Goal: Transaction & Acquisition: Purchase product/service

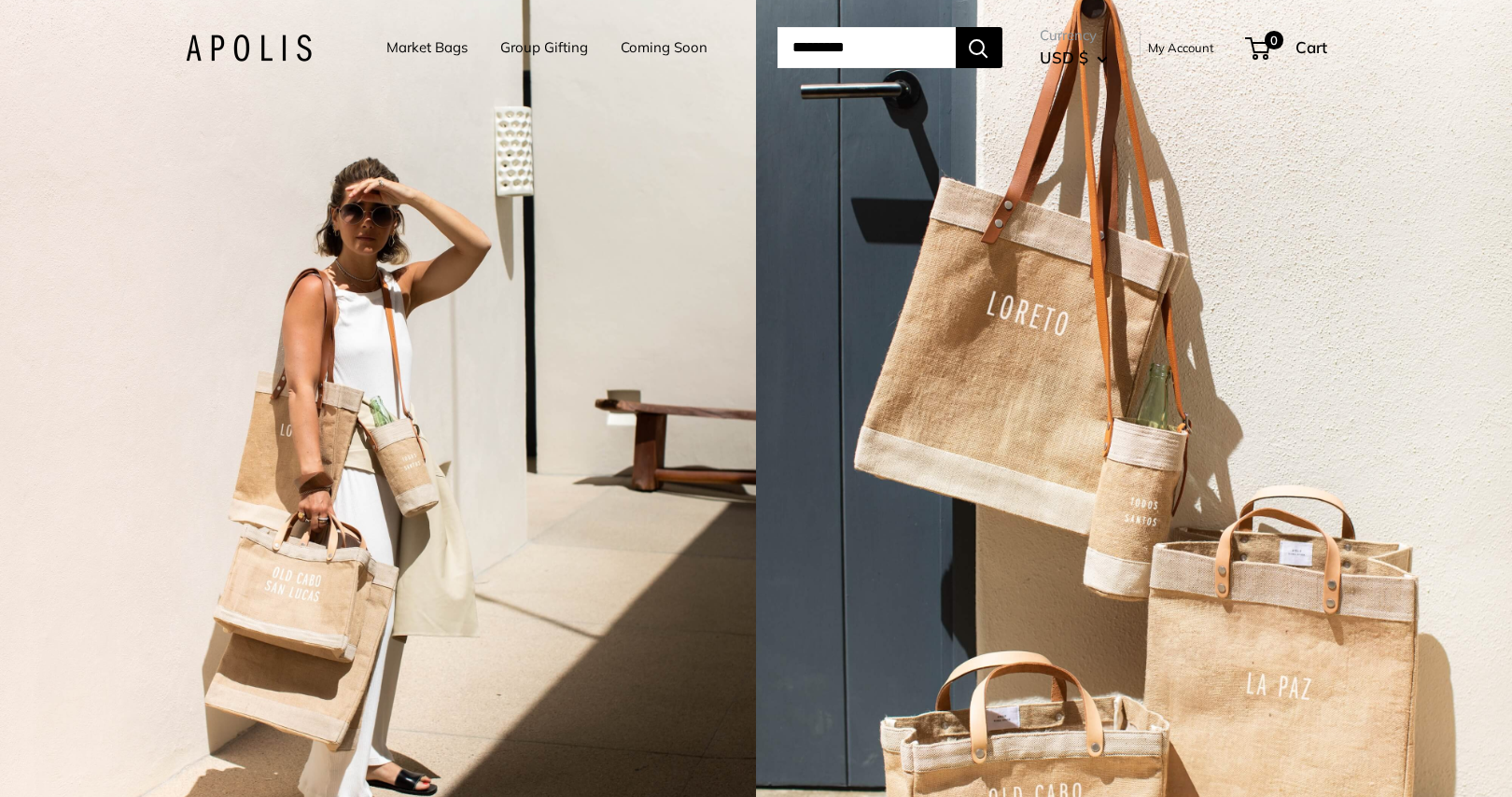
click at [420, 57] on link "Market Bags" at bounding box center [427, 48] width 81 height 26
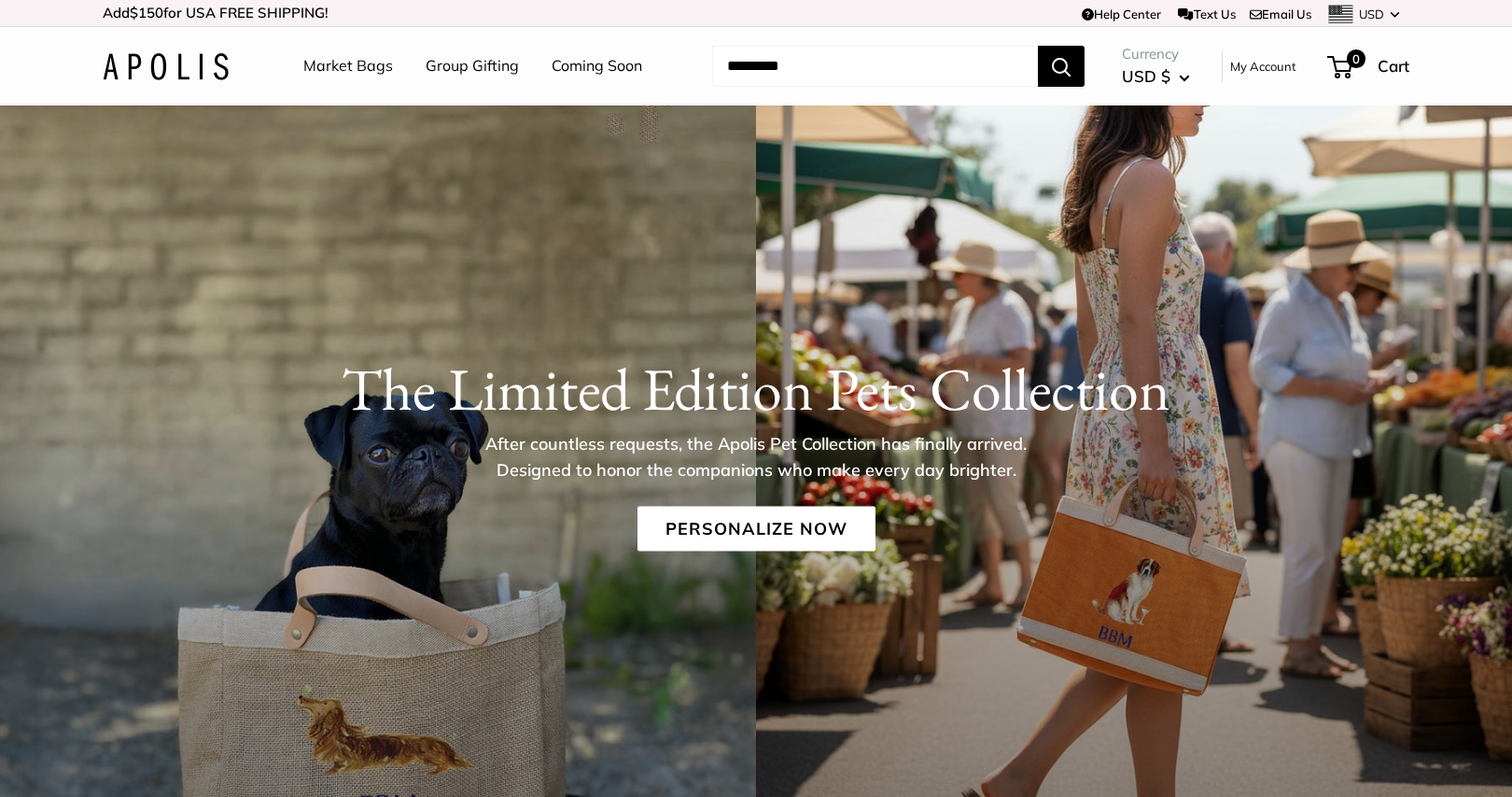
click at [466, 64] on link "Group Gifting" at bounding box center [472, 66] width 94 height 28
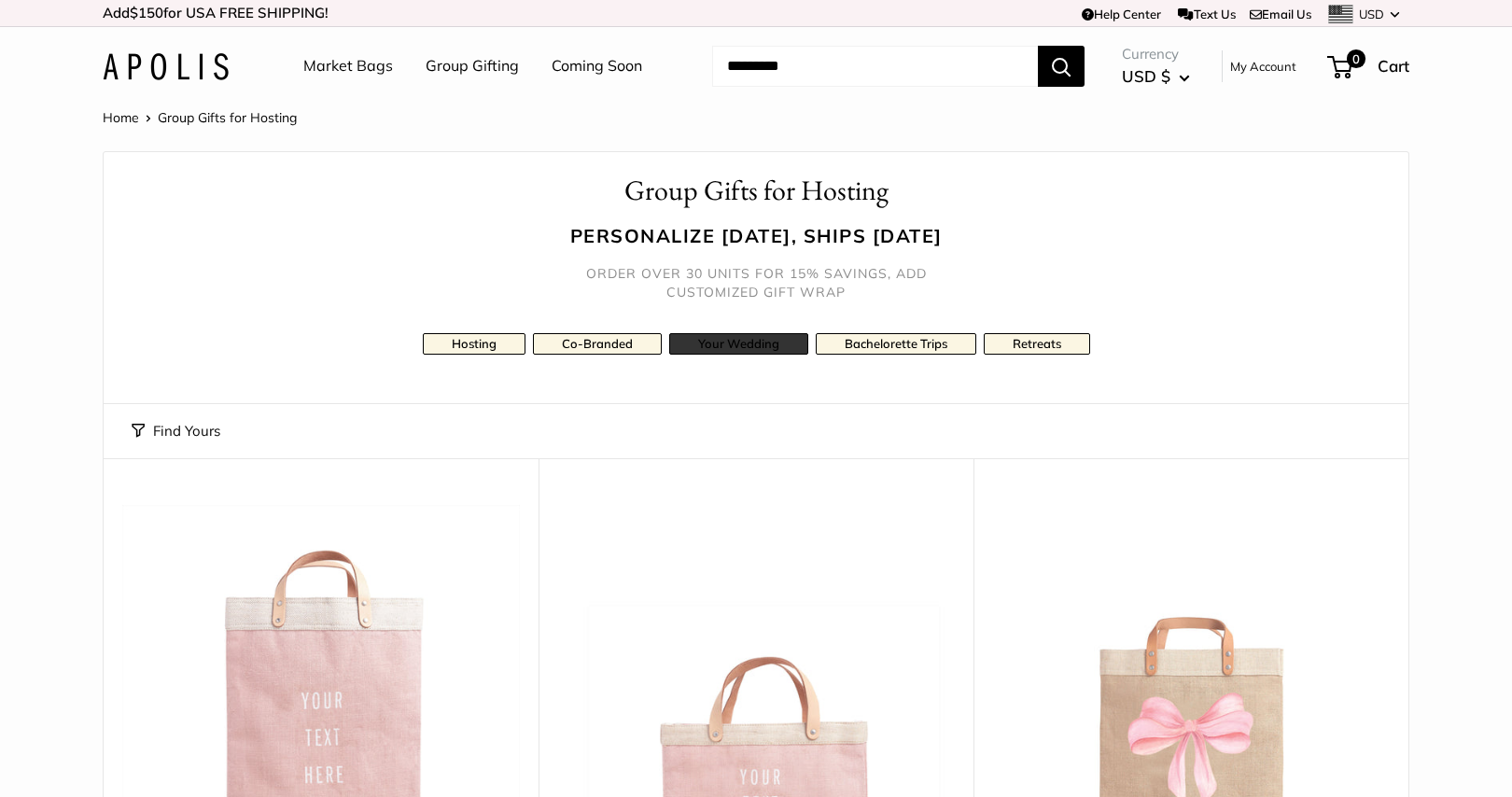
click at [742, 347] on link "Your Wedding" at bounding box center [740, 344] width 140 height 22
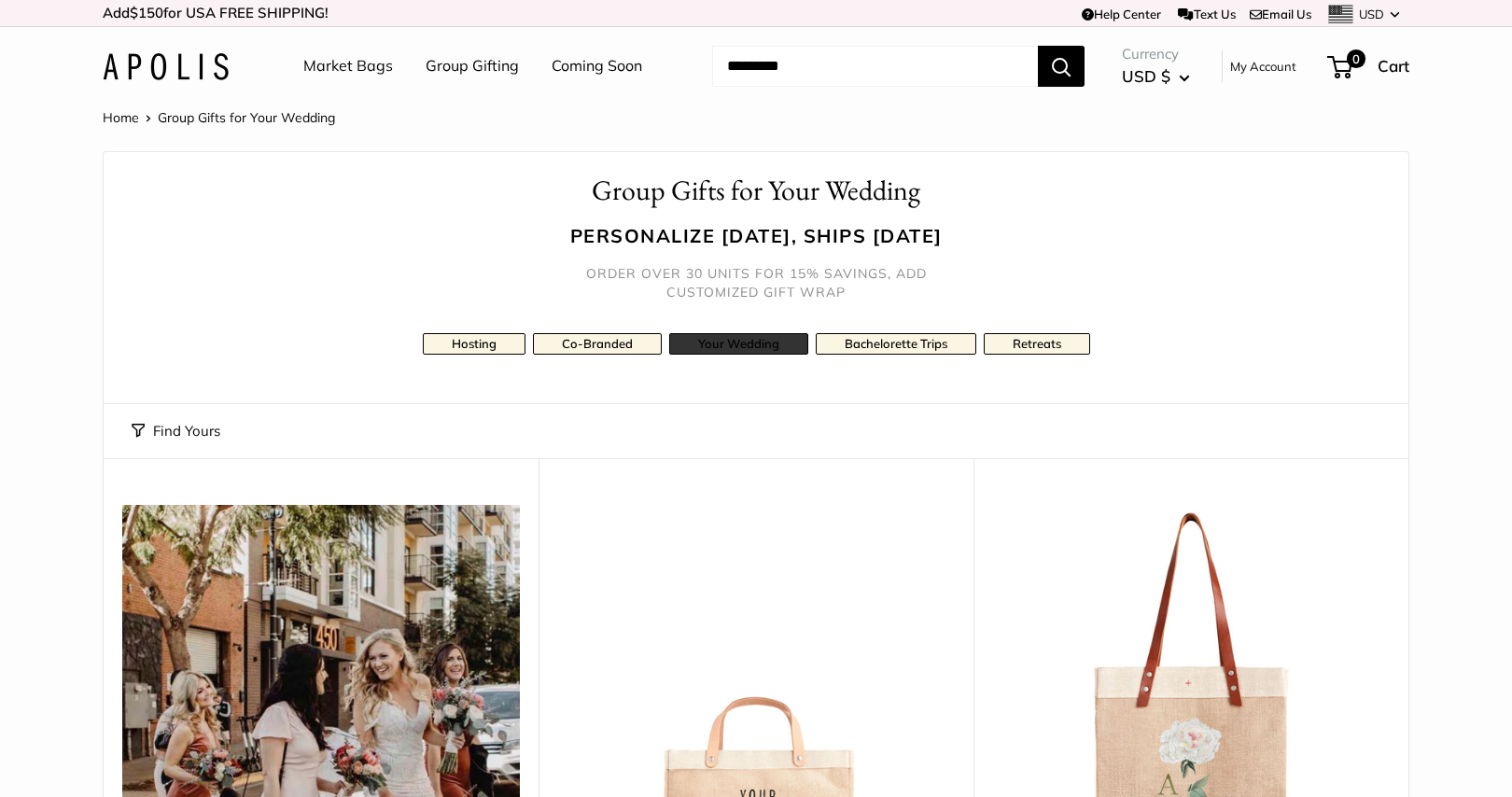
click at [752, 346] on link "Your Wedding" at bounding box center [740, 344] width 140 height 22
click at [479, 346] on link "Hosting" at bounding box center [473, 344] width 103 height 22
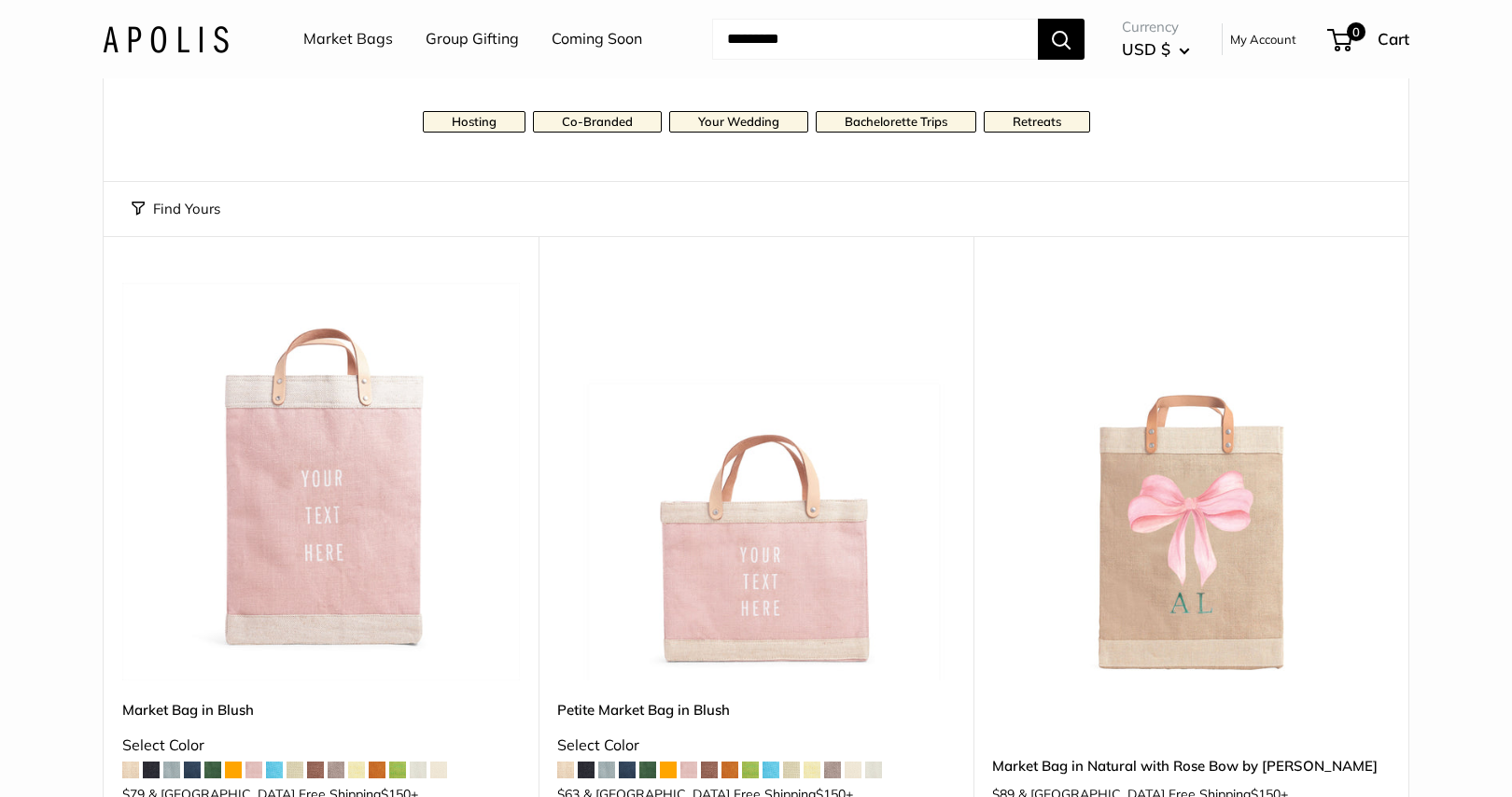
scroll to position [232, 0]
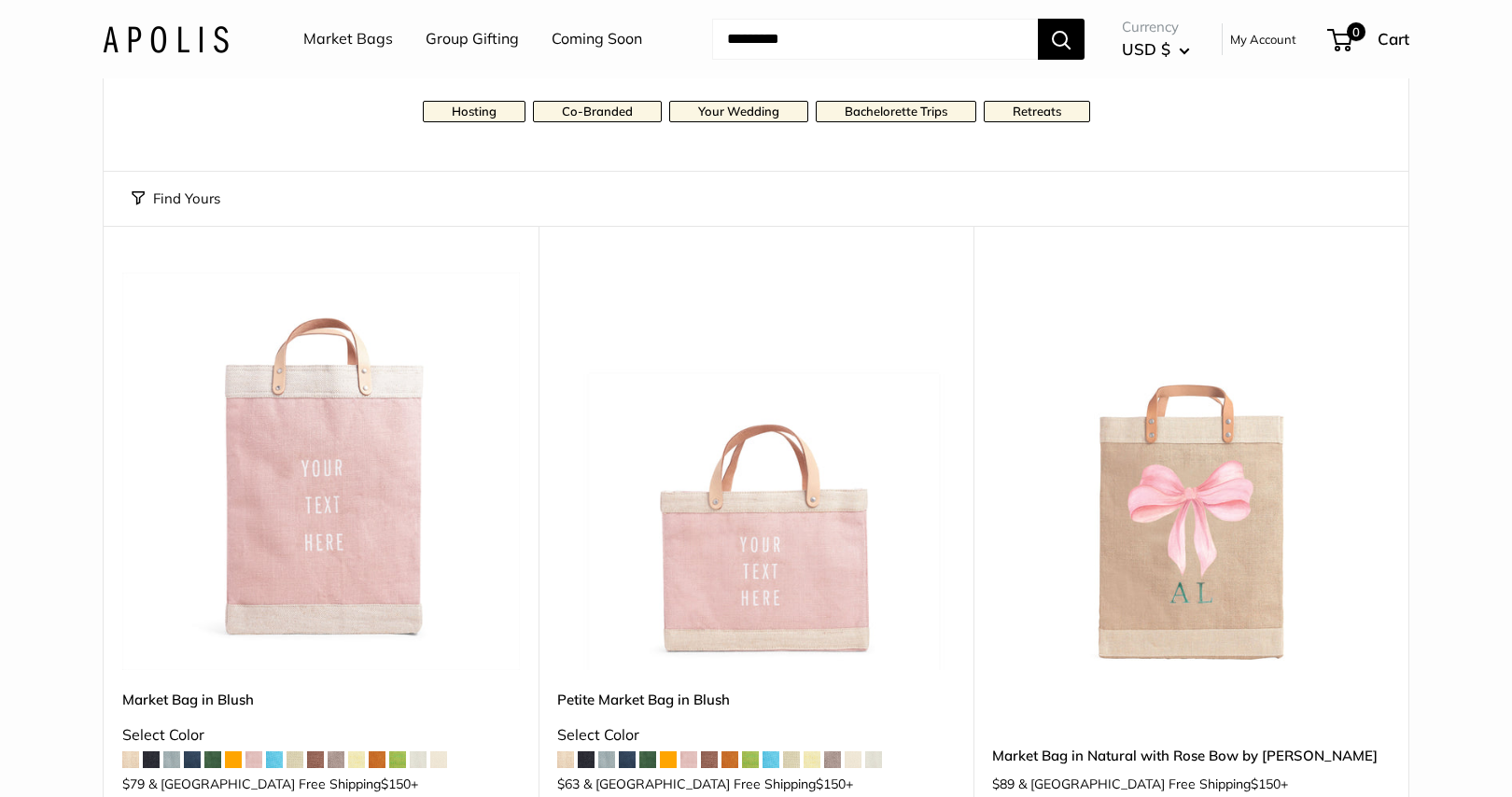
click at [861, 758] on span at bounding box center [853, 759] width 17 height 17
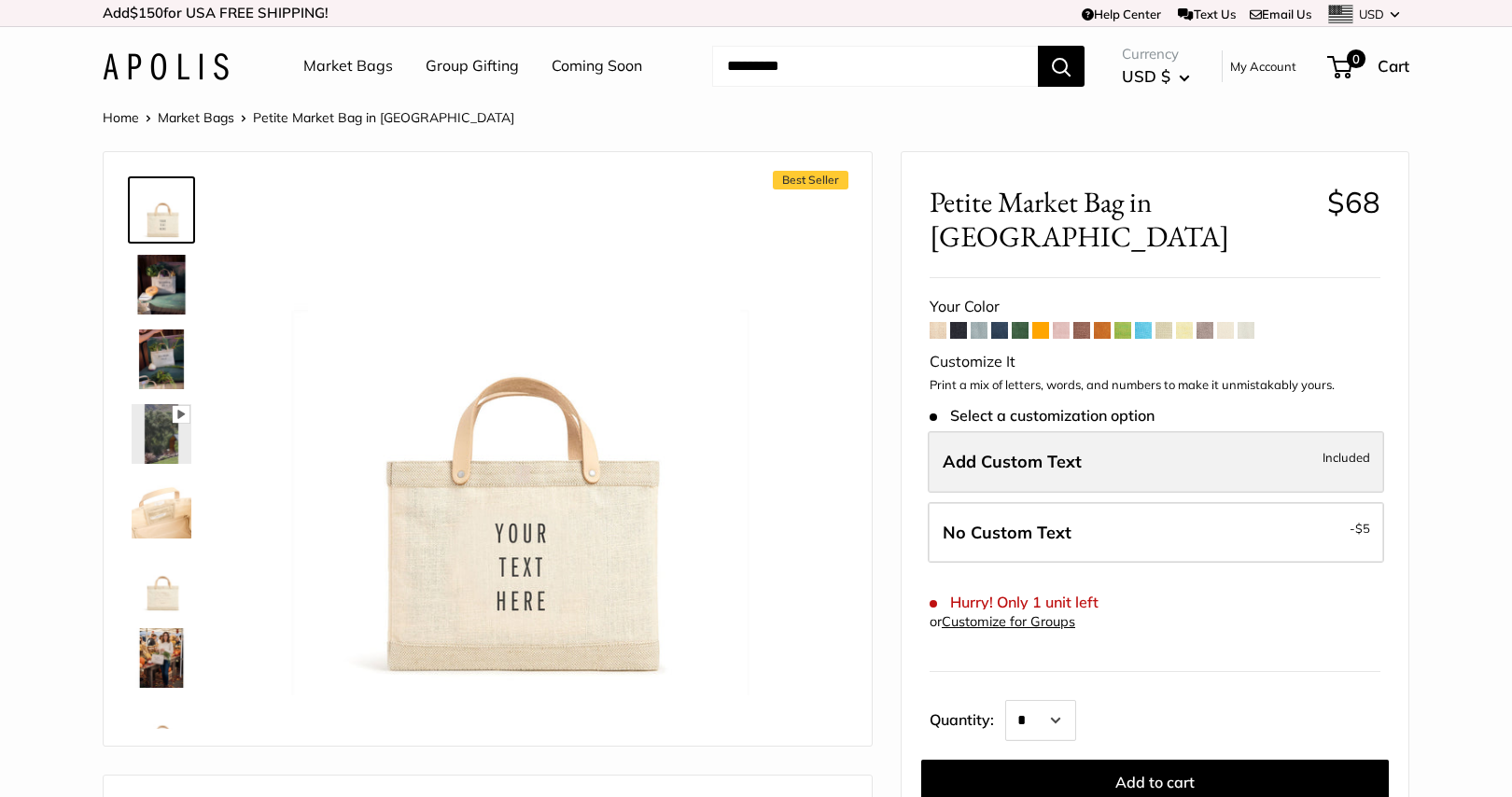
click at [1065, 450] on span "Add Custom Text" at bounding box center [1013, 461] width 140 height 22
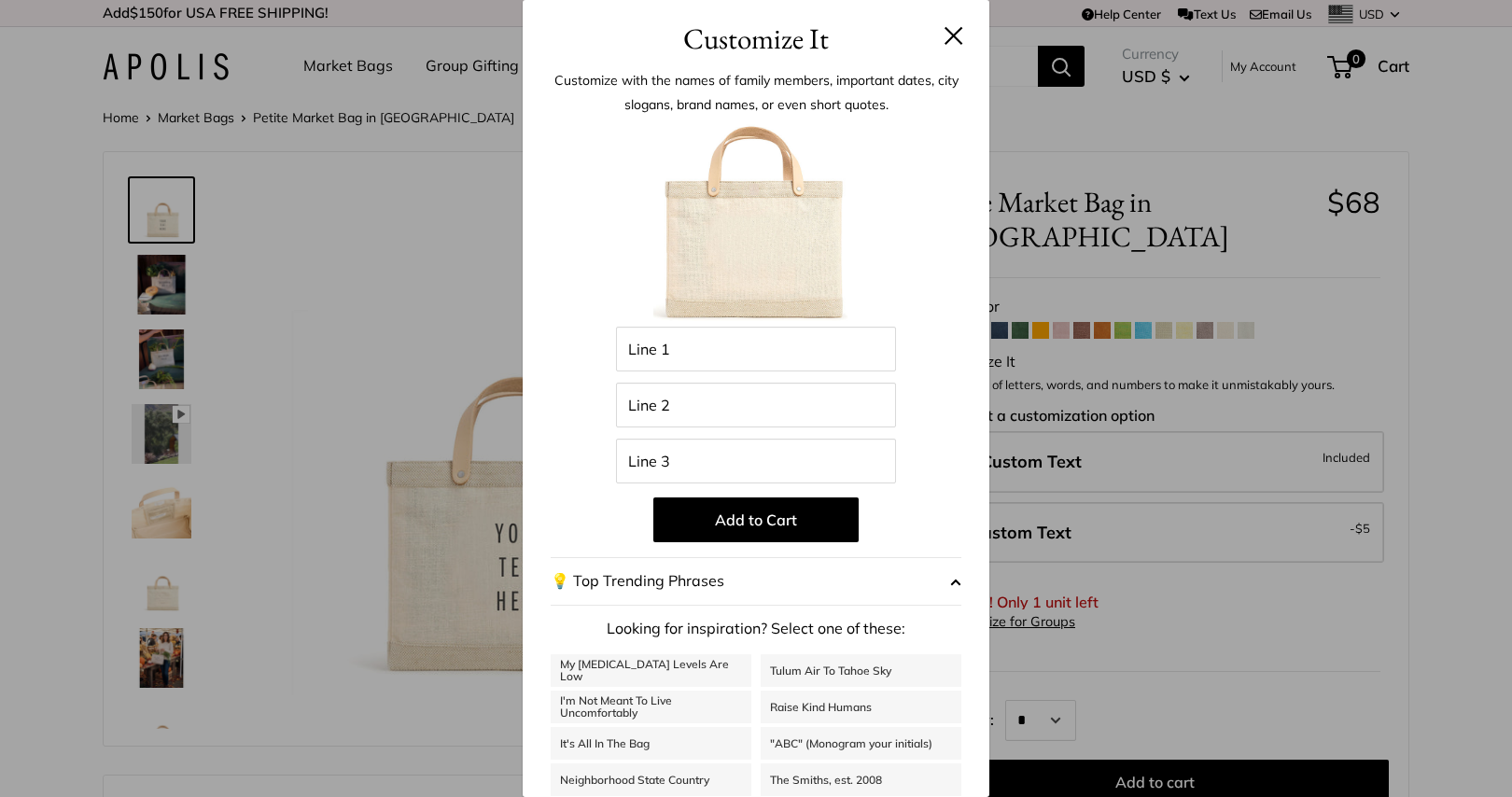
click at [953, 37] on button at bounding box center [954, 35] width 19 height 19
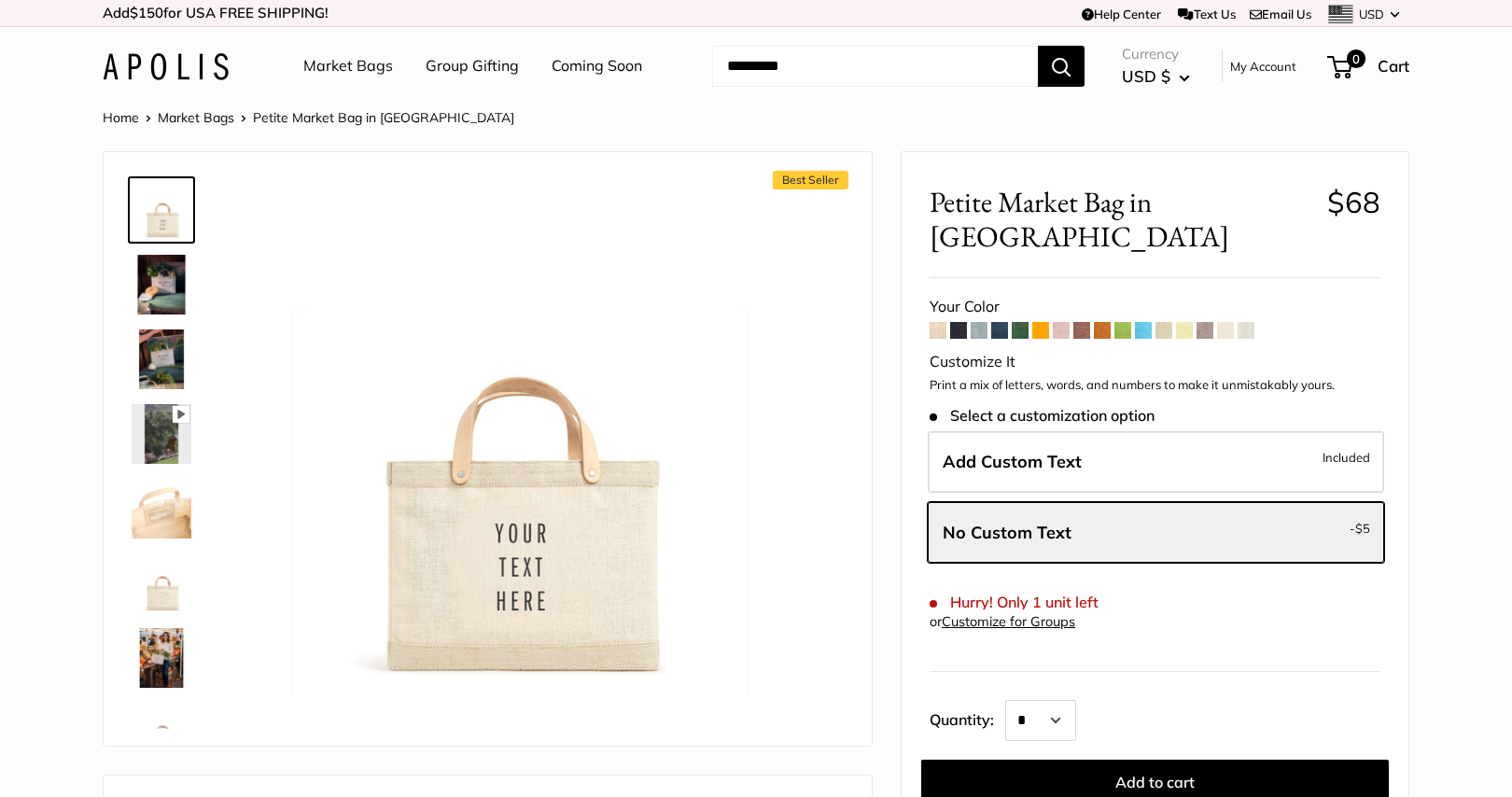
click at [380, 66] on link "Market Bags" at bounding box center [348, 66] width 90 height 28
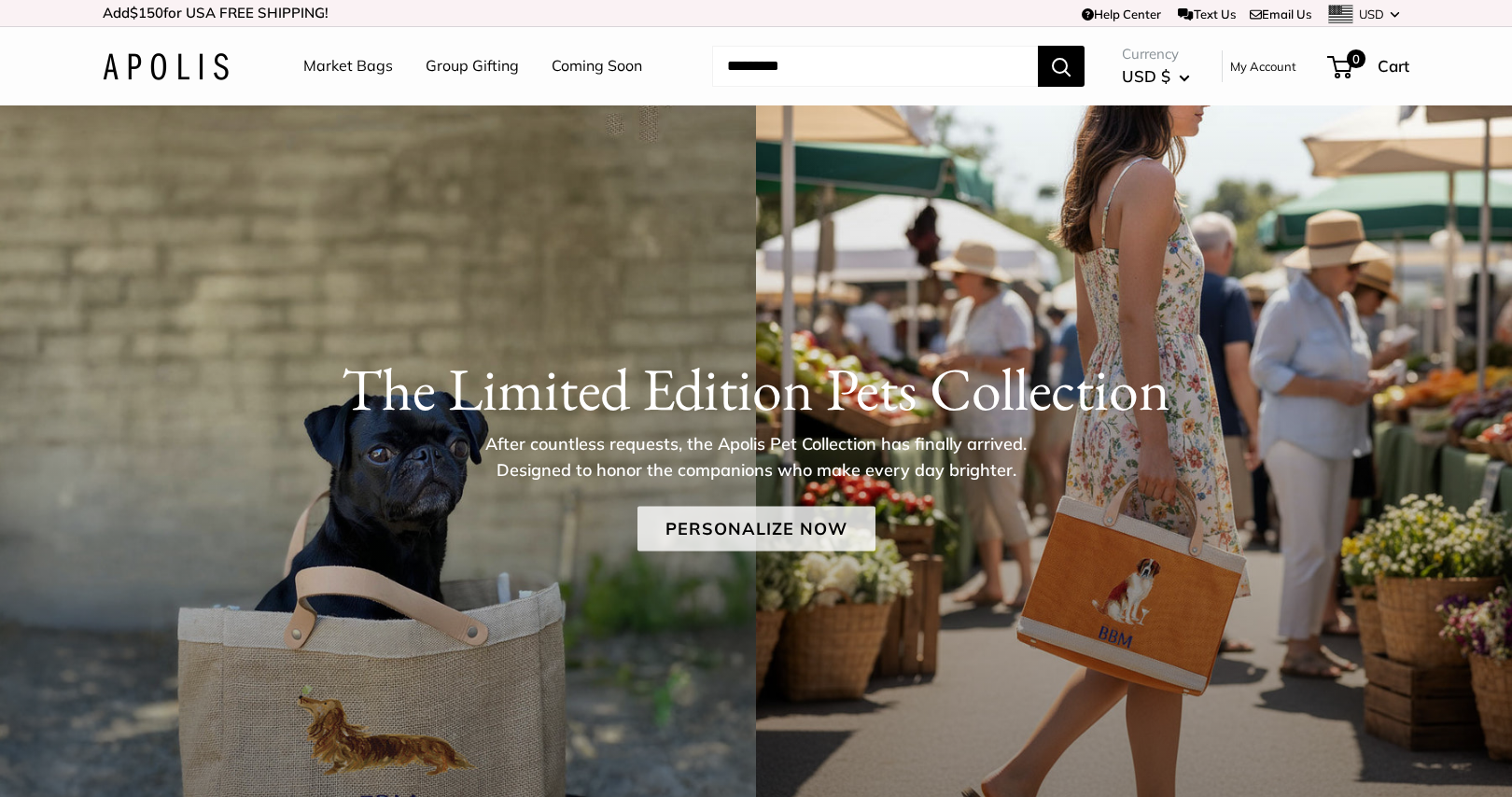
click at [705, 544] on link "Personalize Now" at bounding box center [756, 529] width 238 height 45
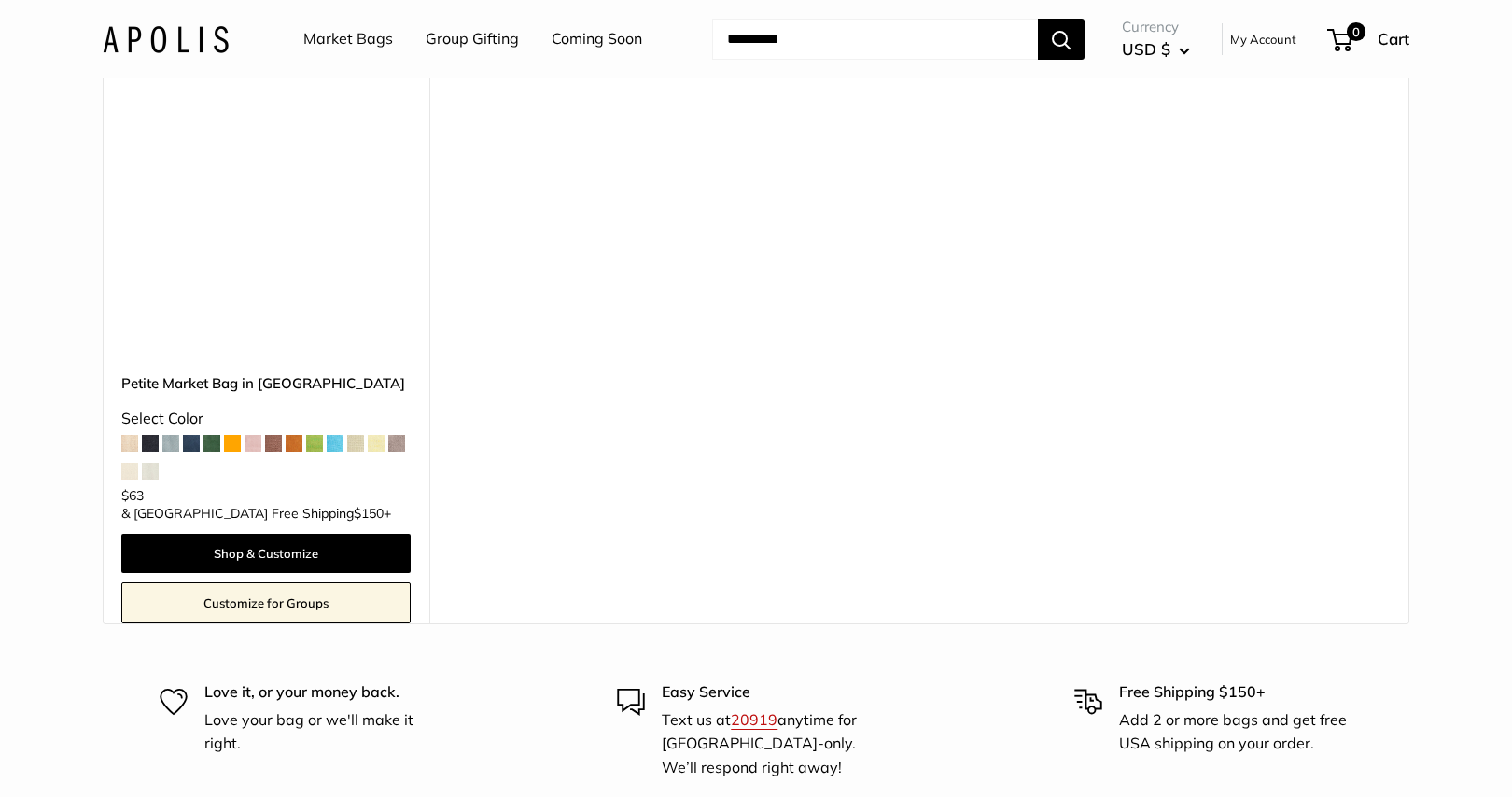
scroll to position [11159, 0]
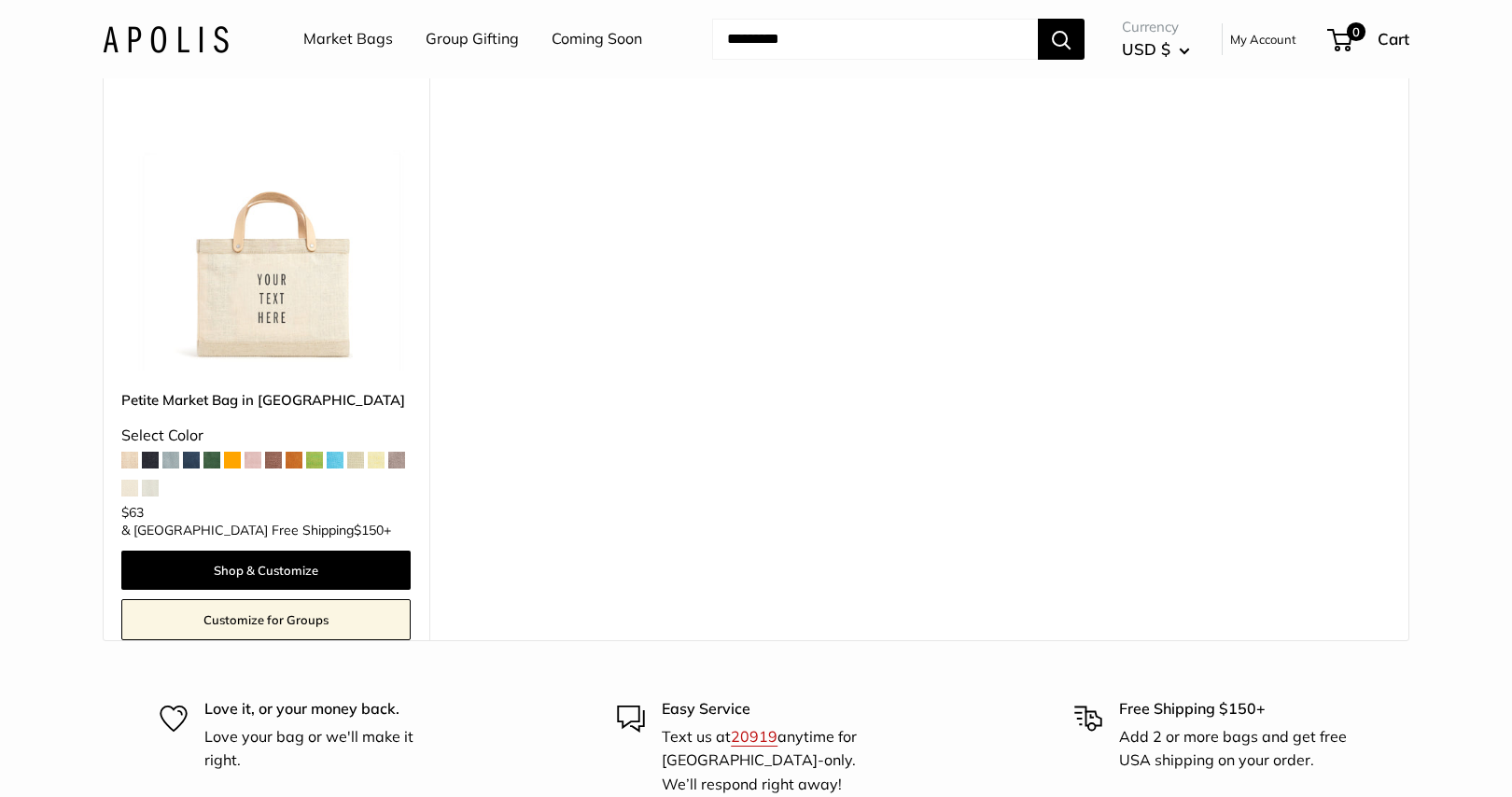
click at [355, 451] on span at bounding box center [355, 459] width 17 height 17
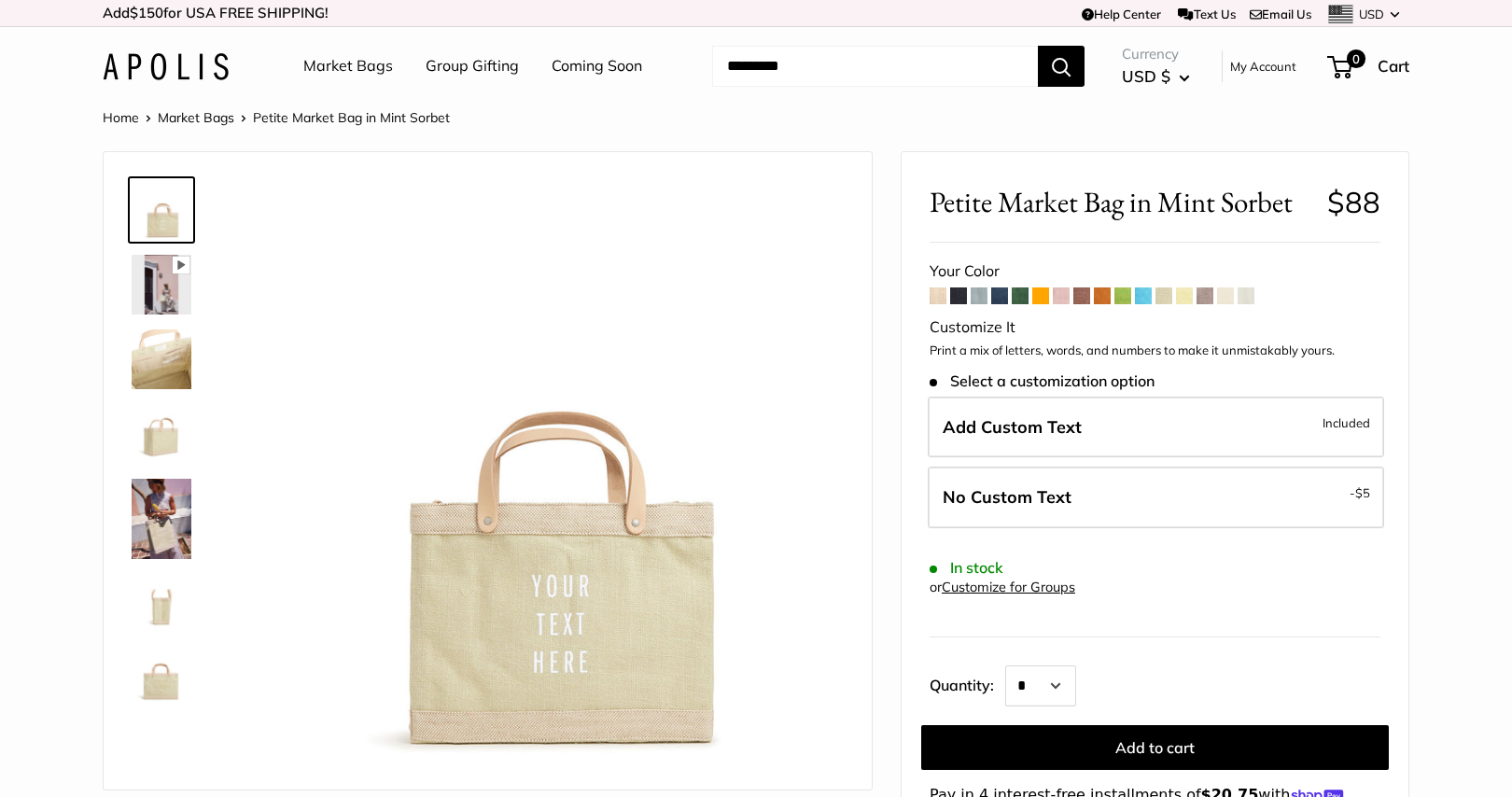
click at [1206, 294] on span at bounding box center [1205, 295] width 17 height 17
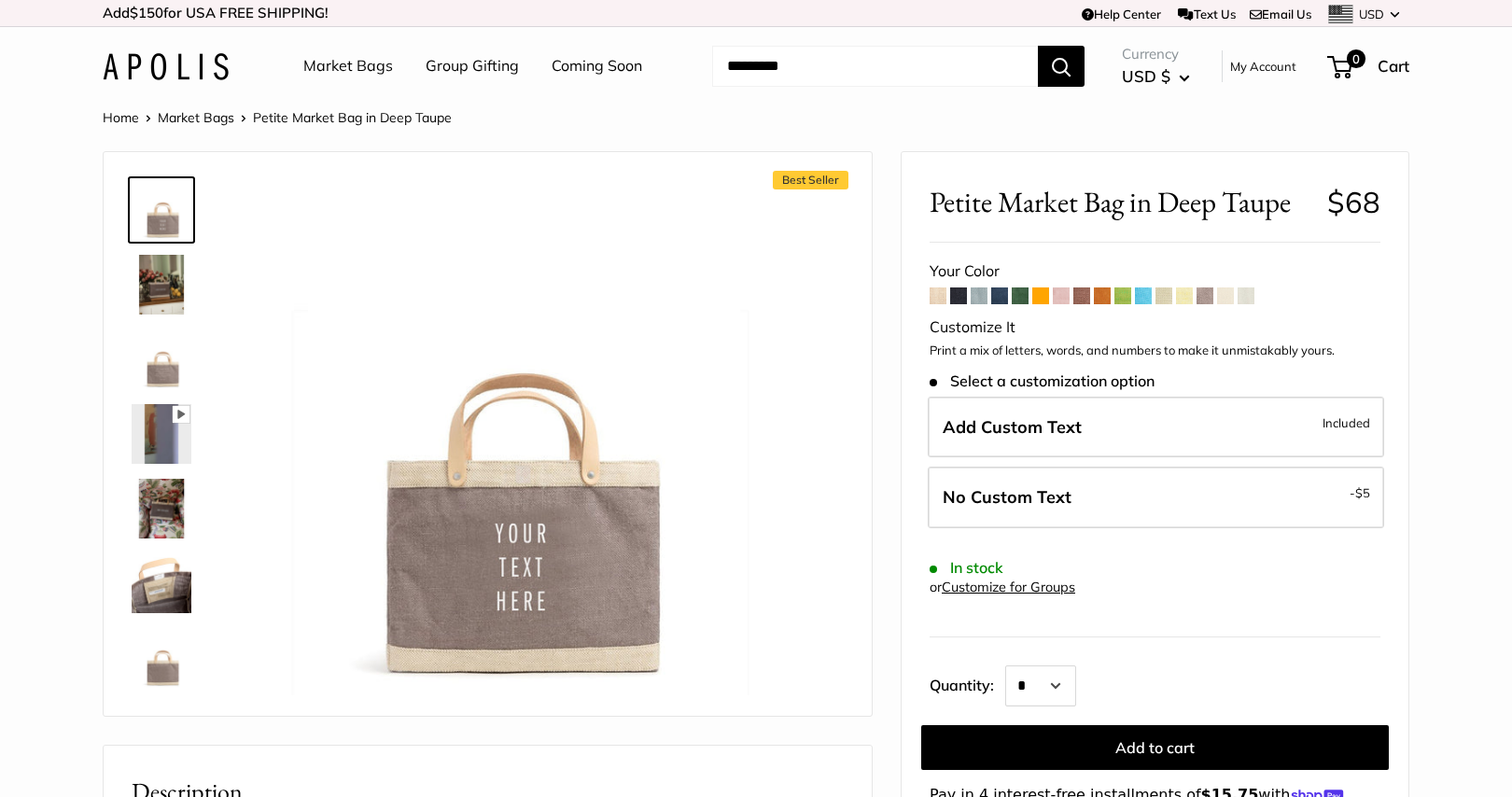
click at [1231, 296] on span at bounding box center [1225, 295] width 17 height 17
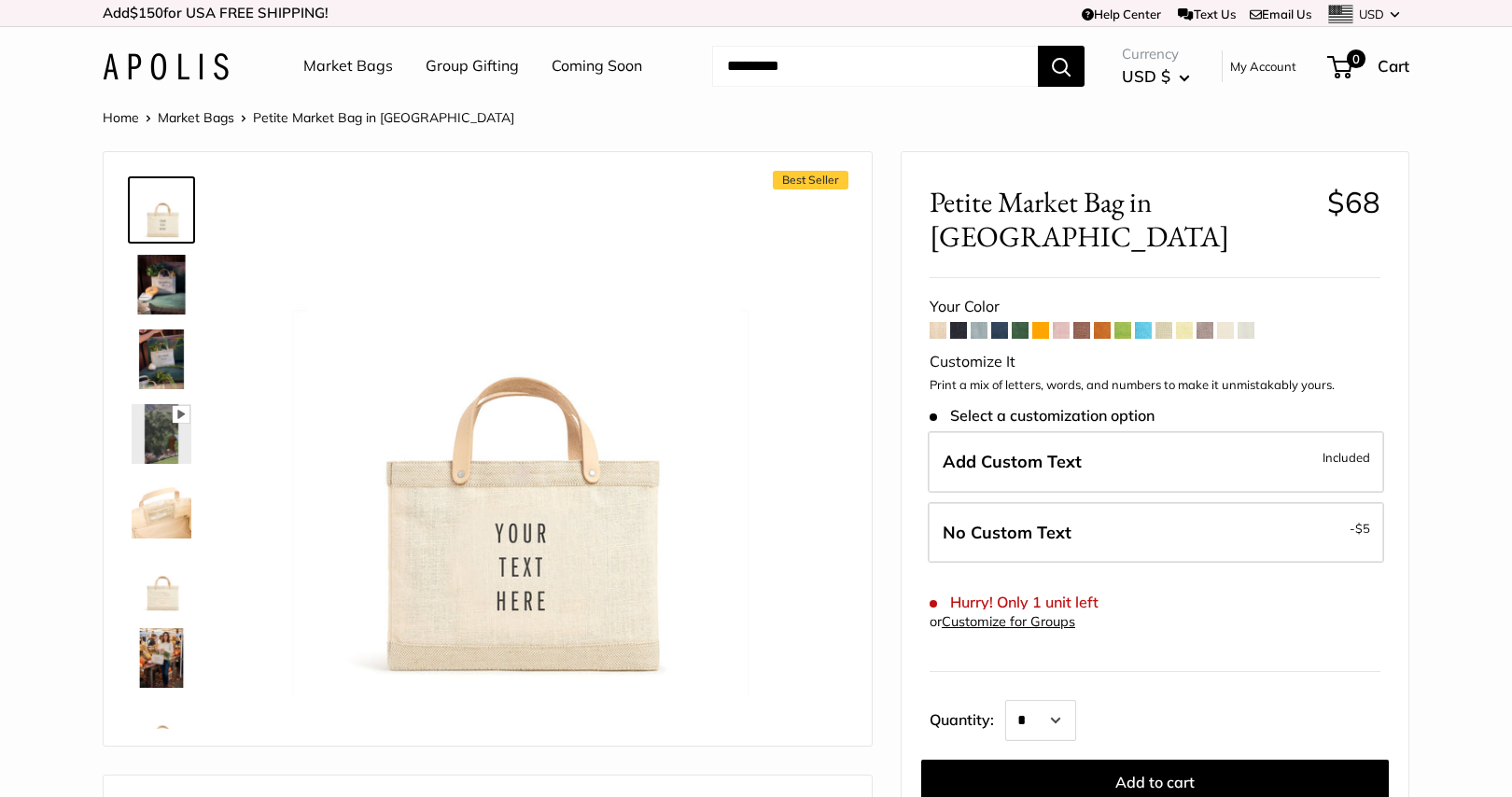
click at [1250, 322] on span at bounding box center [1246, 330] width 17 height 17
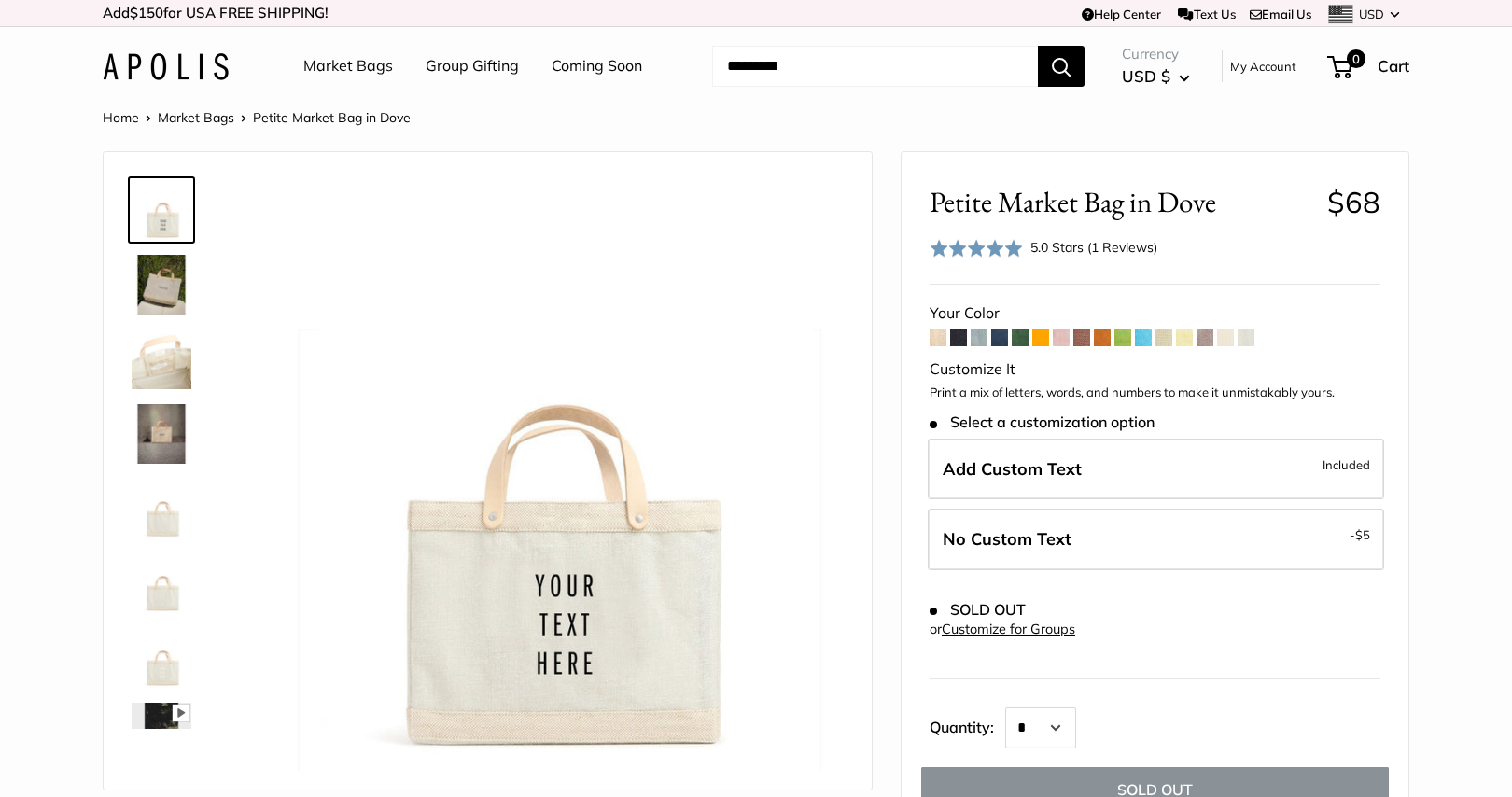
click at [1126, 338] on span at bounding box center [1122, 338] width 17 height 17
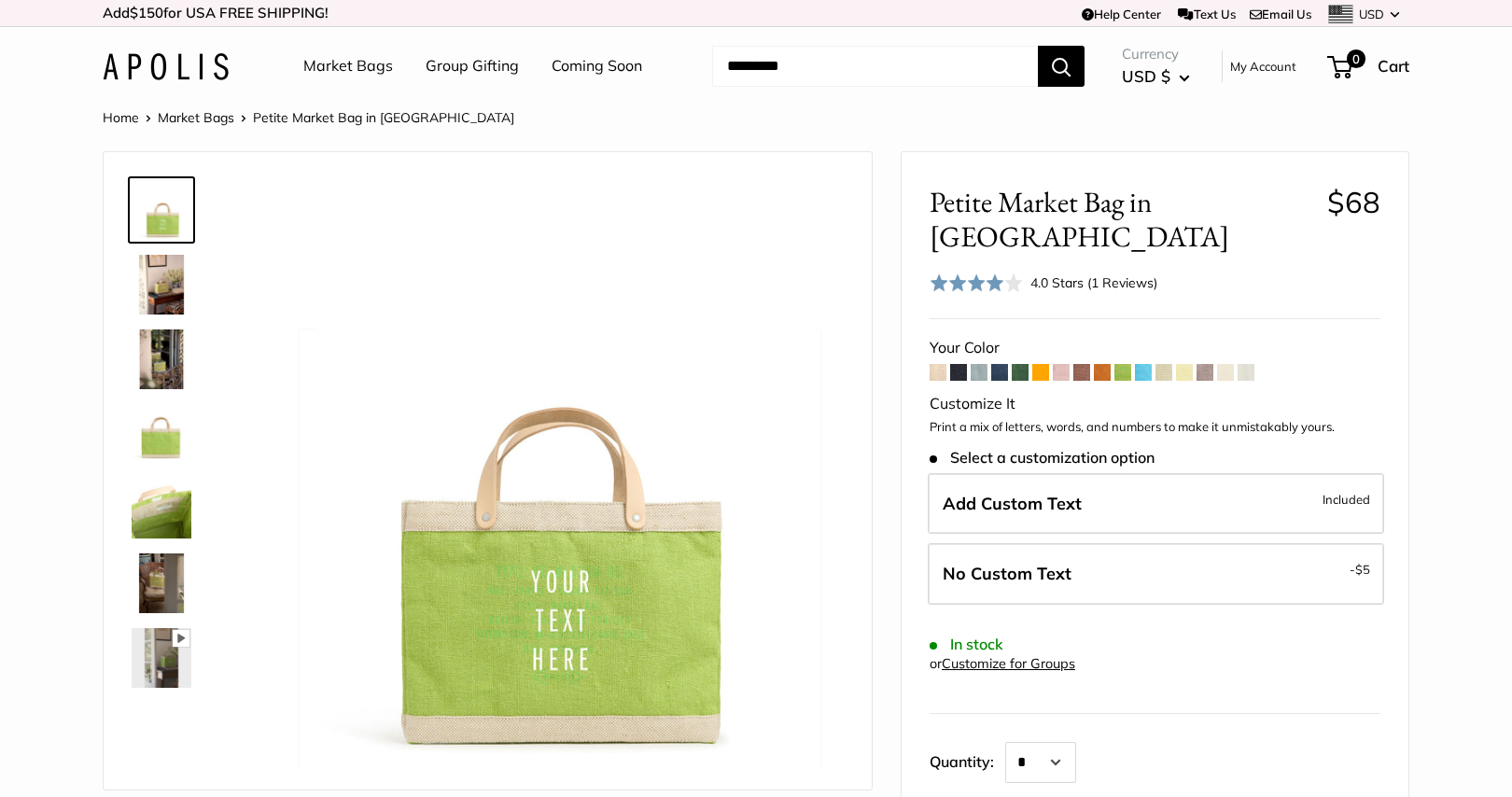
click at [979, 364] on span at bounding box center [979, 372] width 17 height 17
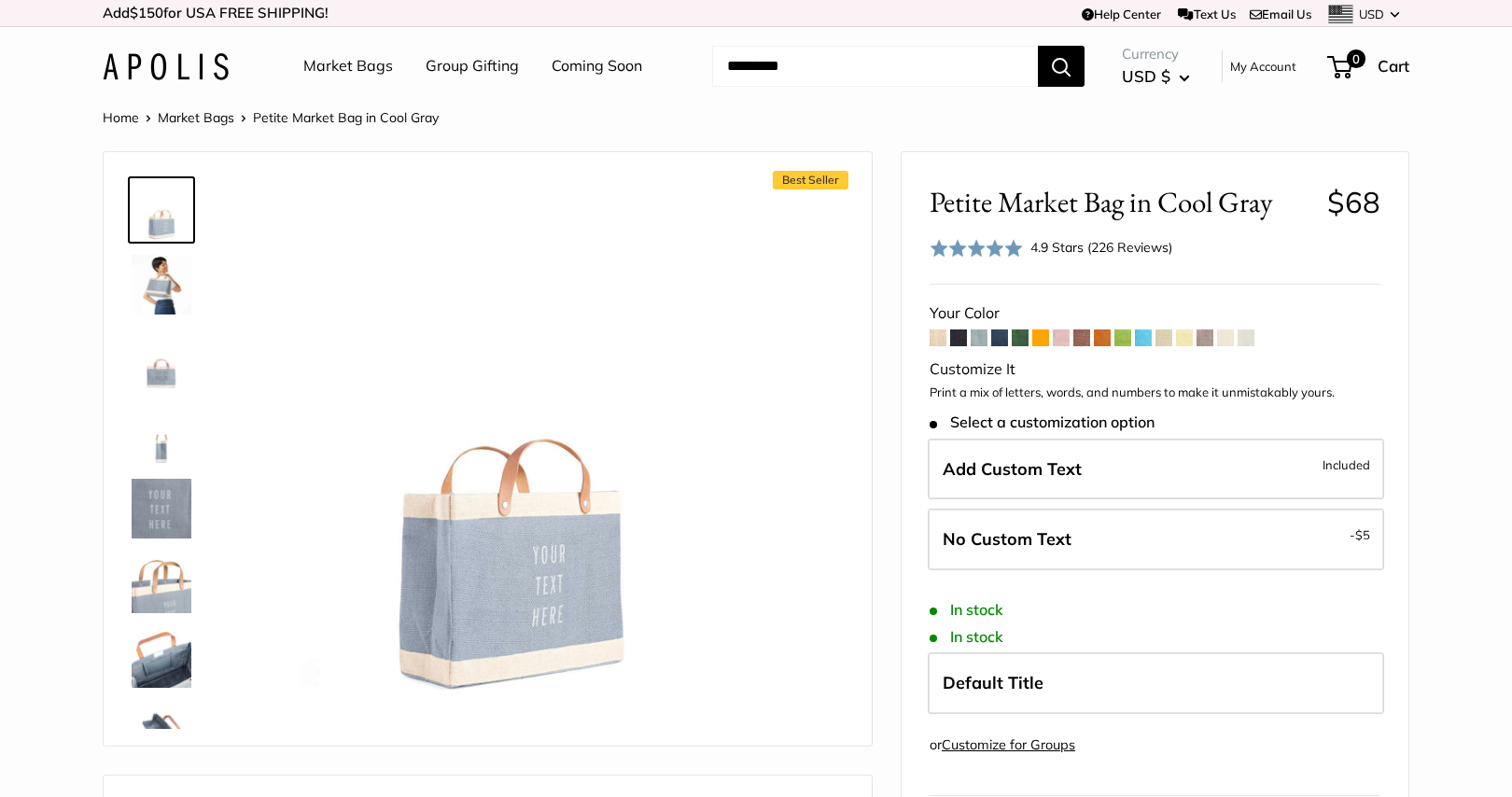
click at [1231, 340] on span at bounding box center [1225, 338] width 17 height 17
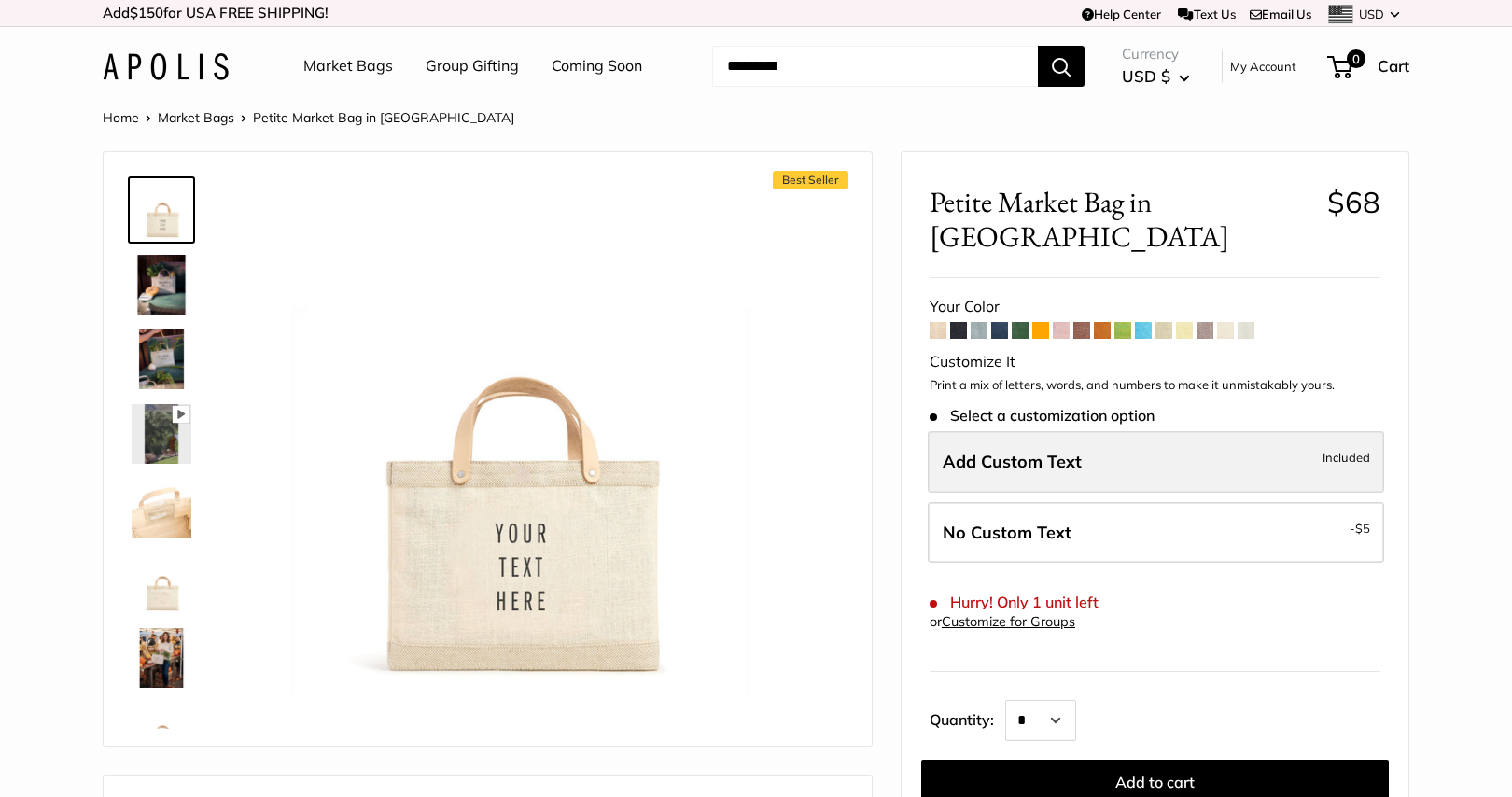
click at [1047, 450] on span "Add Custom Text" at bounding box center [1013, 461] width 140 height 22
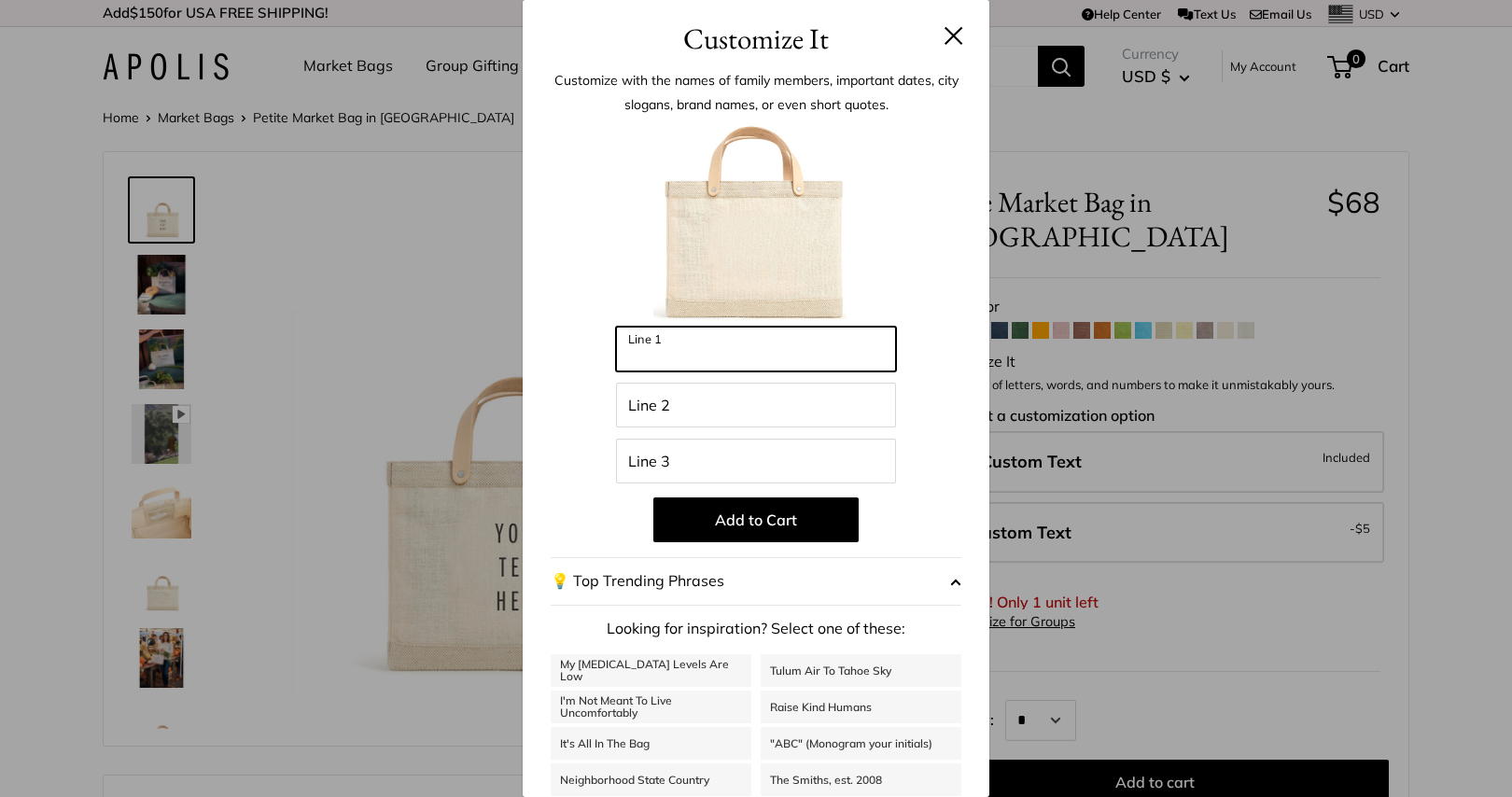
click at [770, 357] on input "Line 1" at bounding box center [756, 349] width 280 height 45
type input "**********"
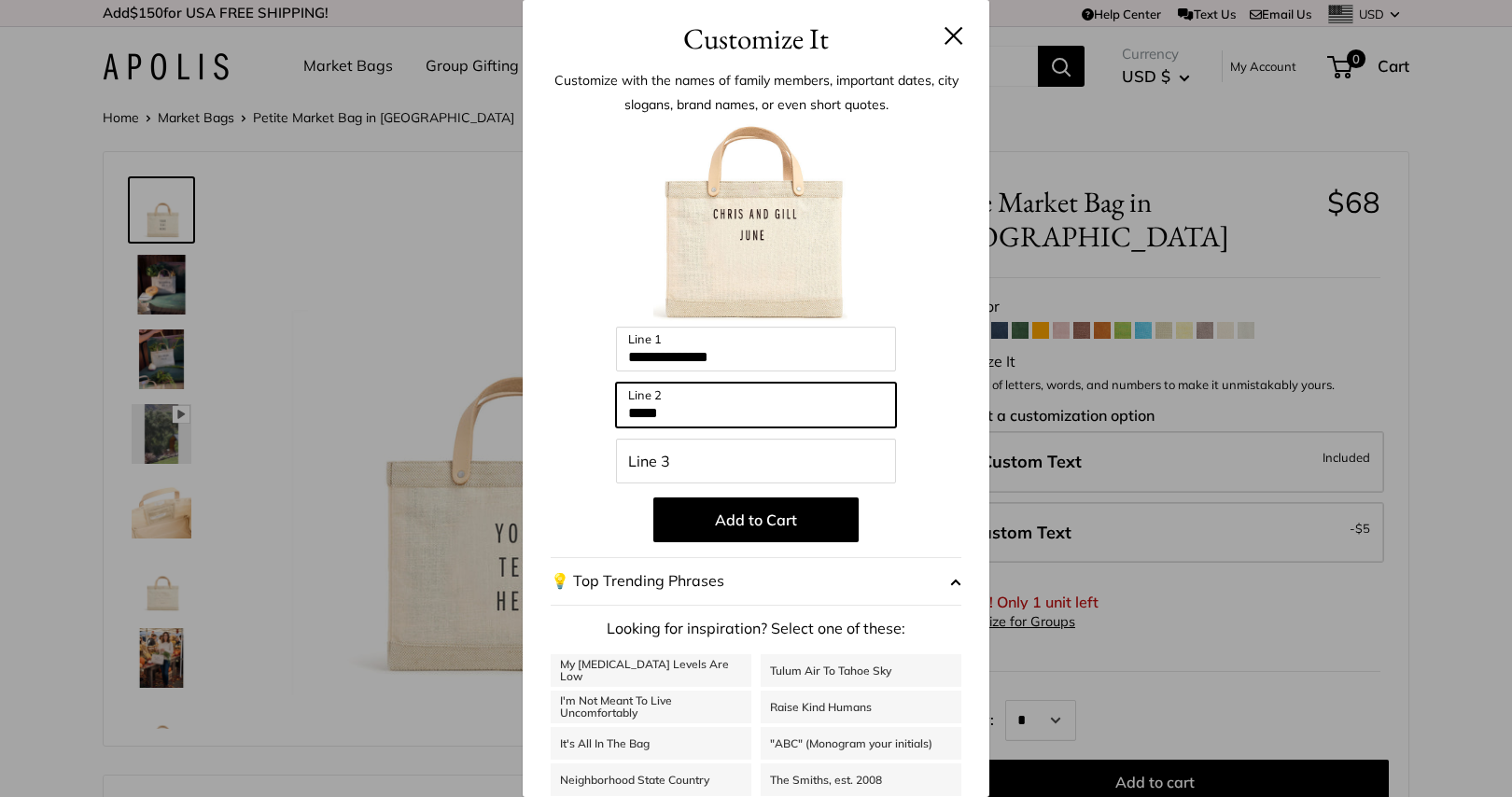
type input "****"
click at [951, 38] on button at bounding box center [954, 35] width 19 height 19
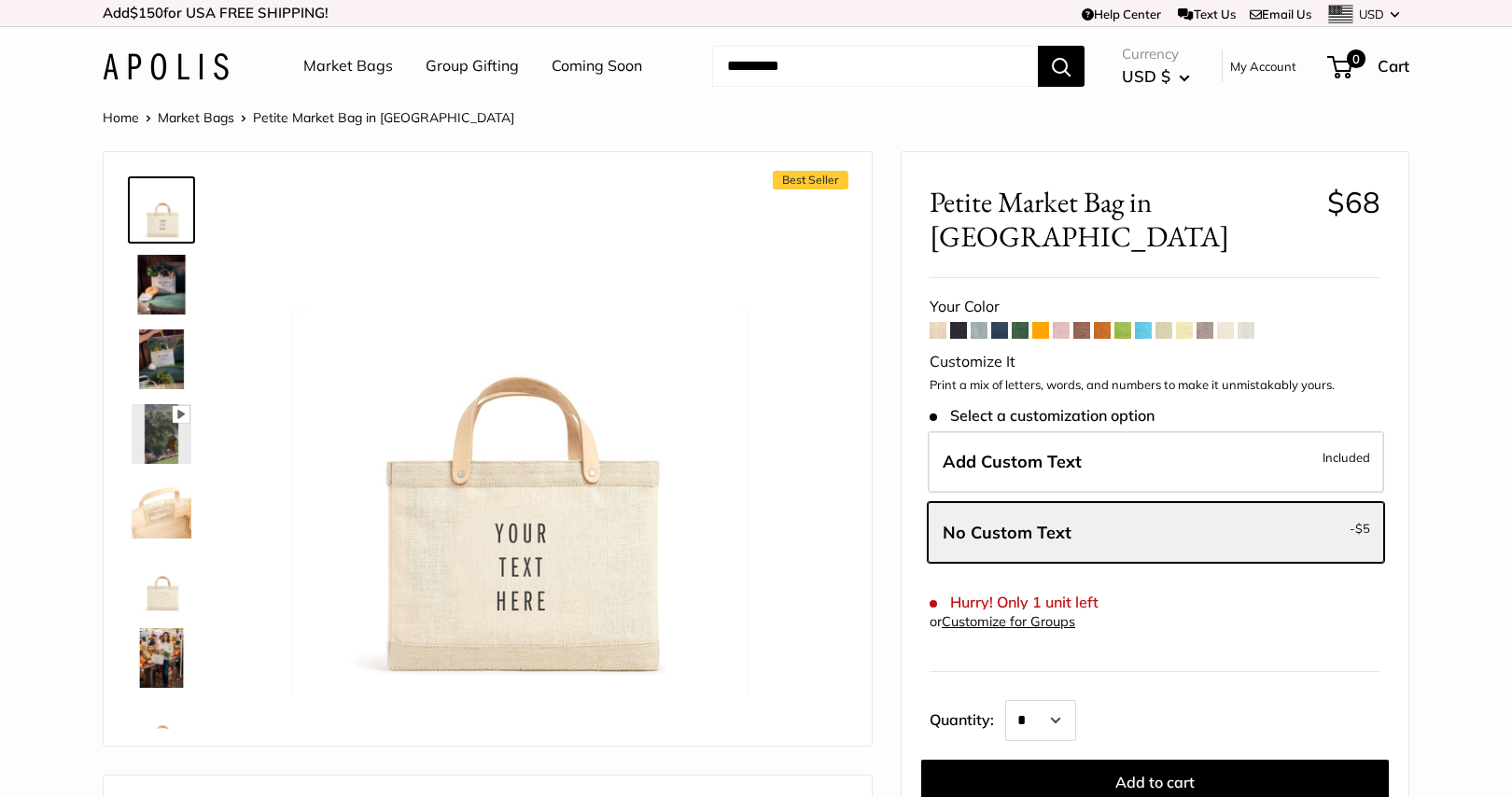
click at [333, 69] on link "Market Bags" at bounding box center [348, 66] width 90 height 28
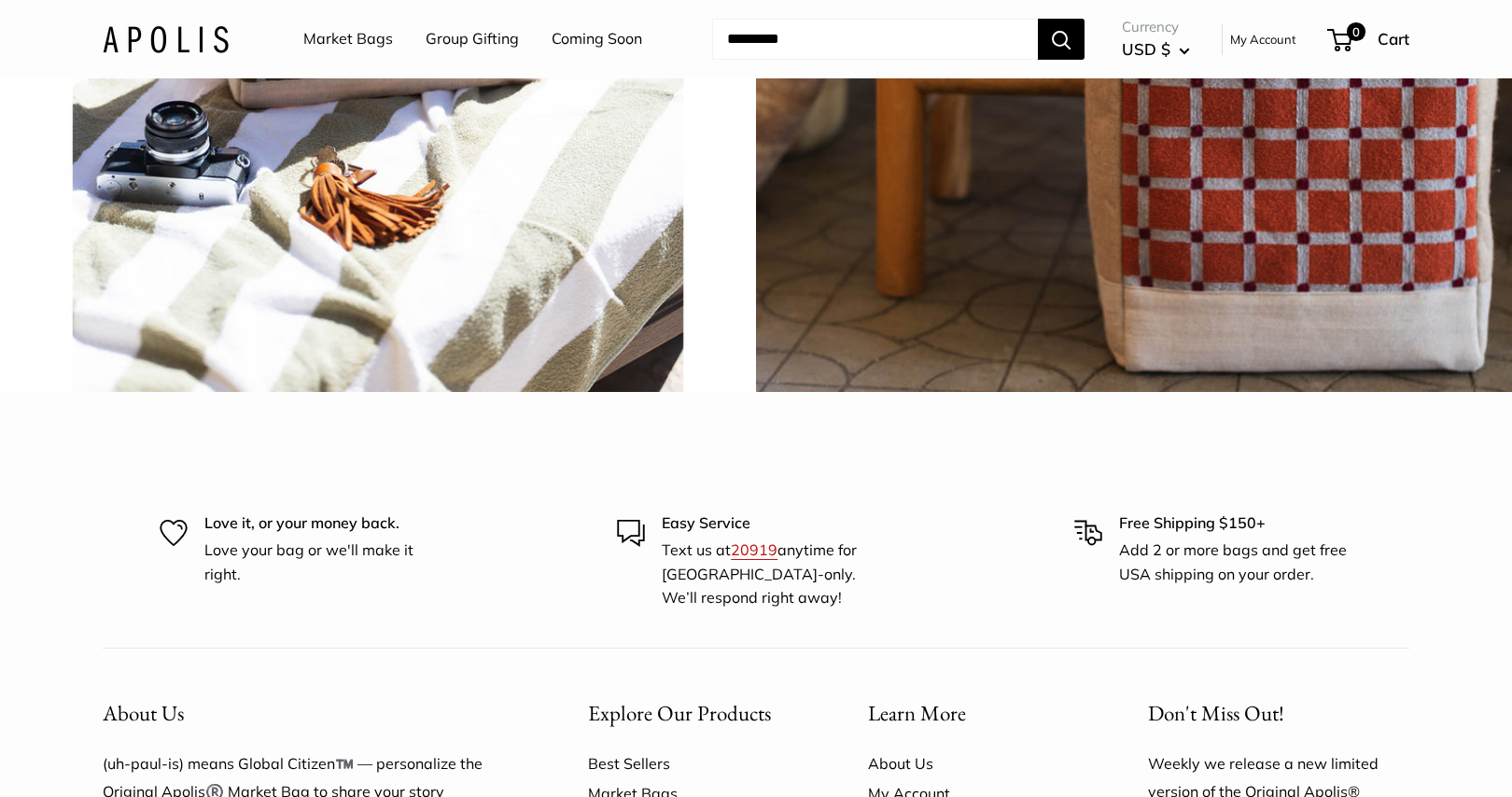
scroll to position [4412, 0]
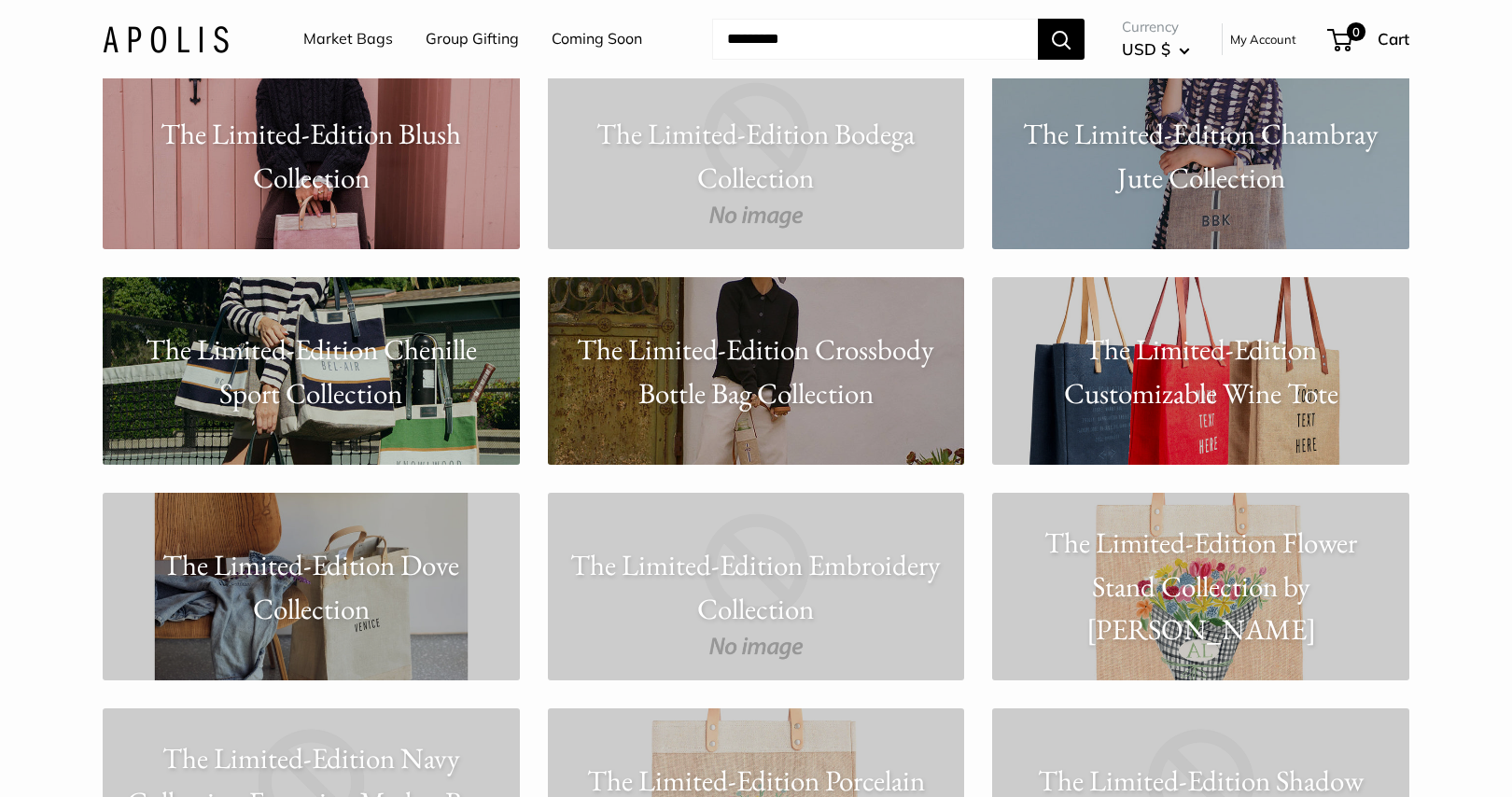
scroll to position [13689, 0]
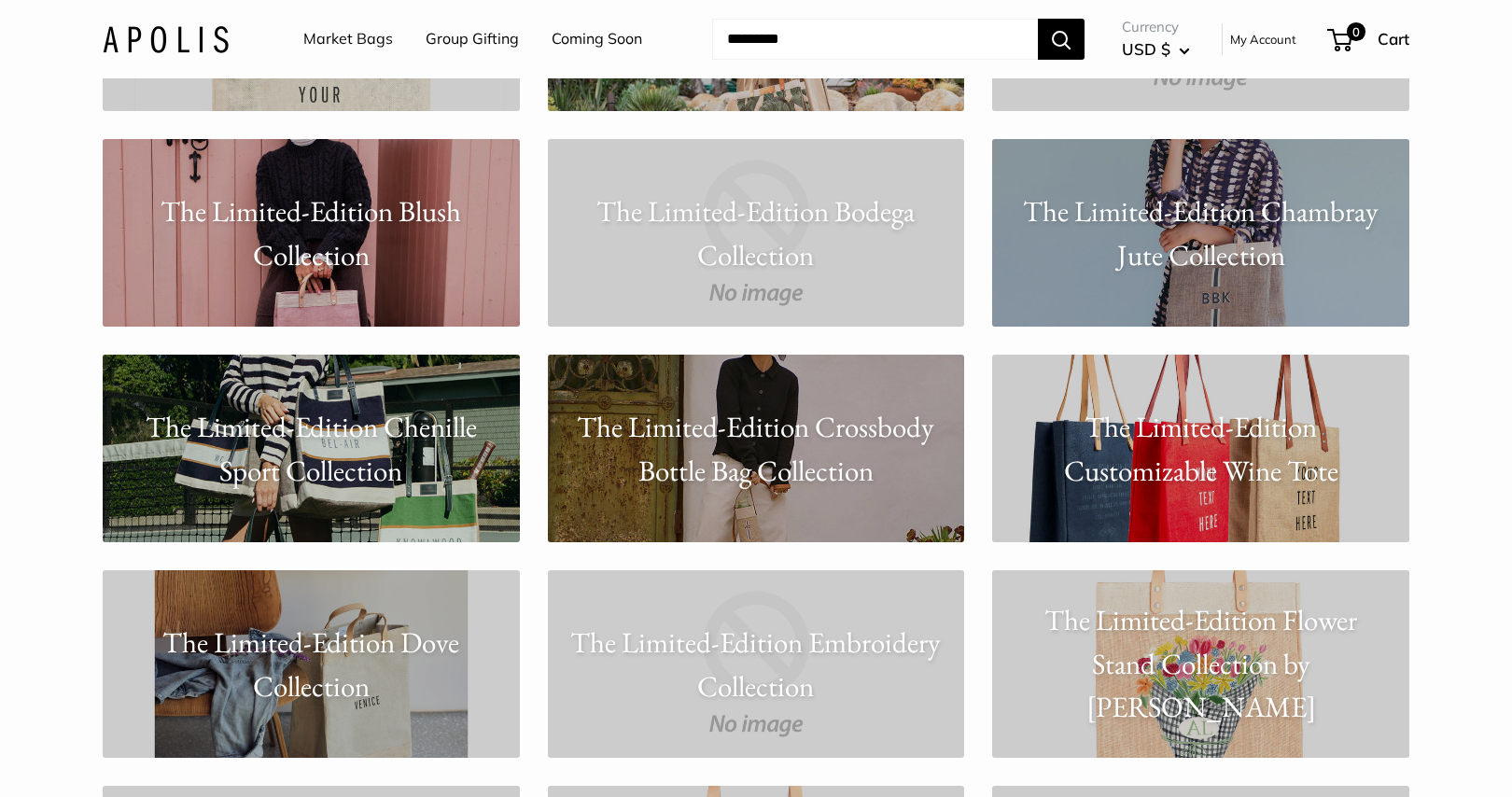
click at [763, 42] on input "Search..." at bounding box center [875, 39] width 326 height 41
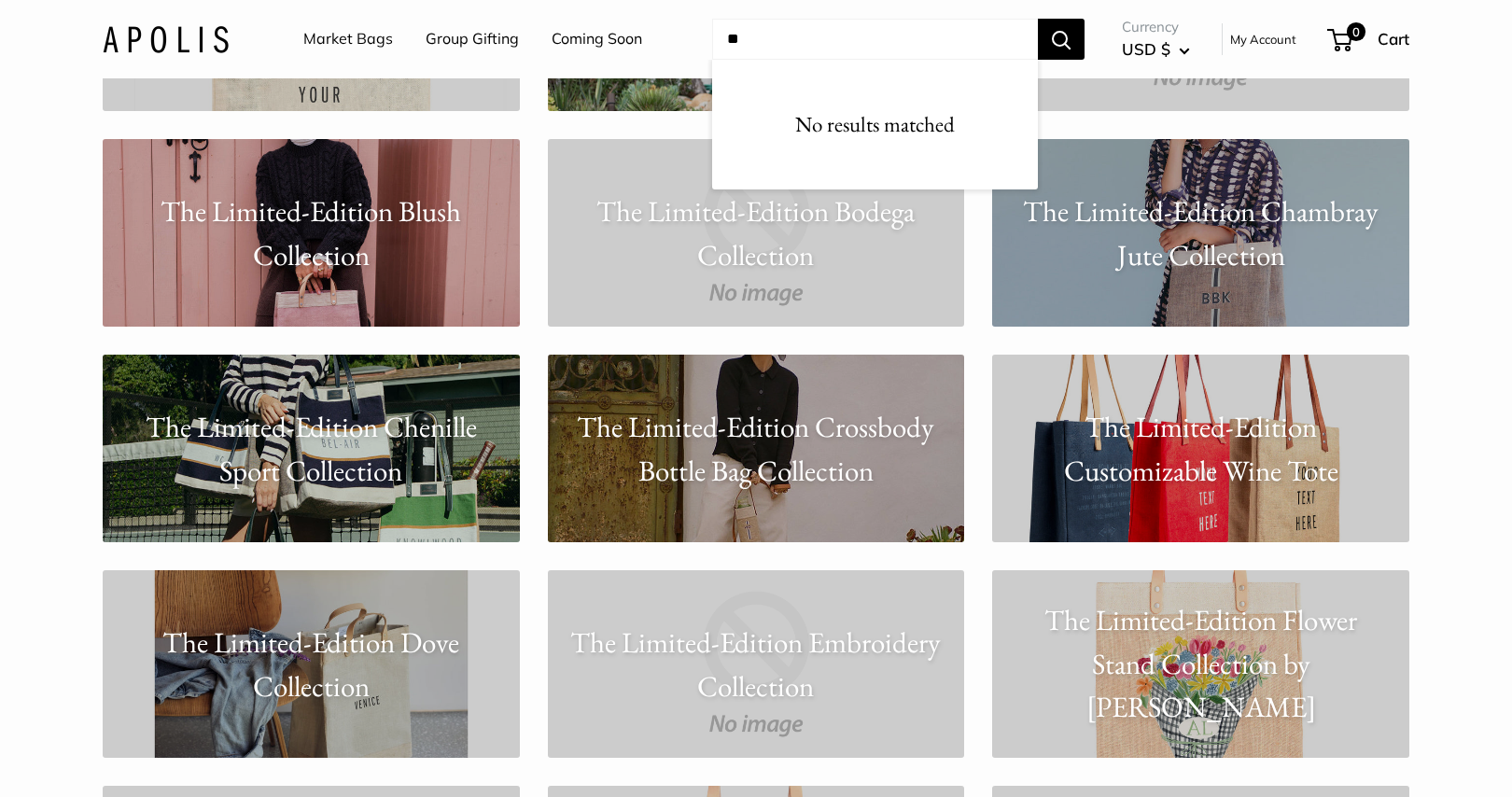
type input "*"
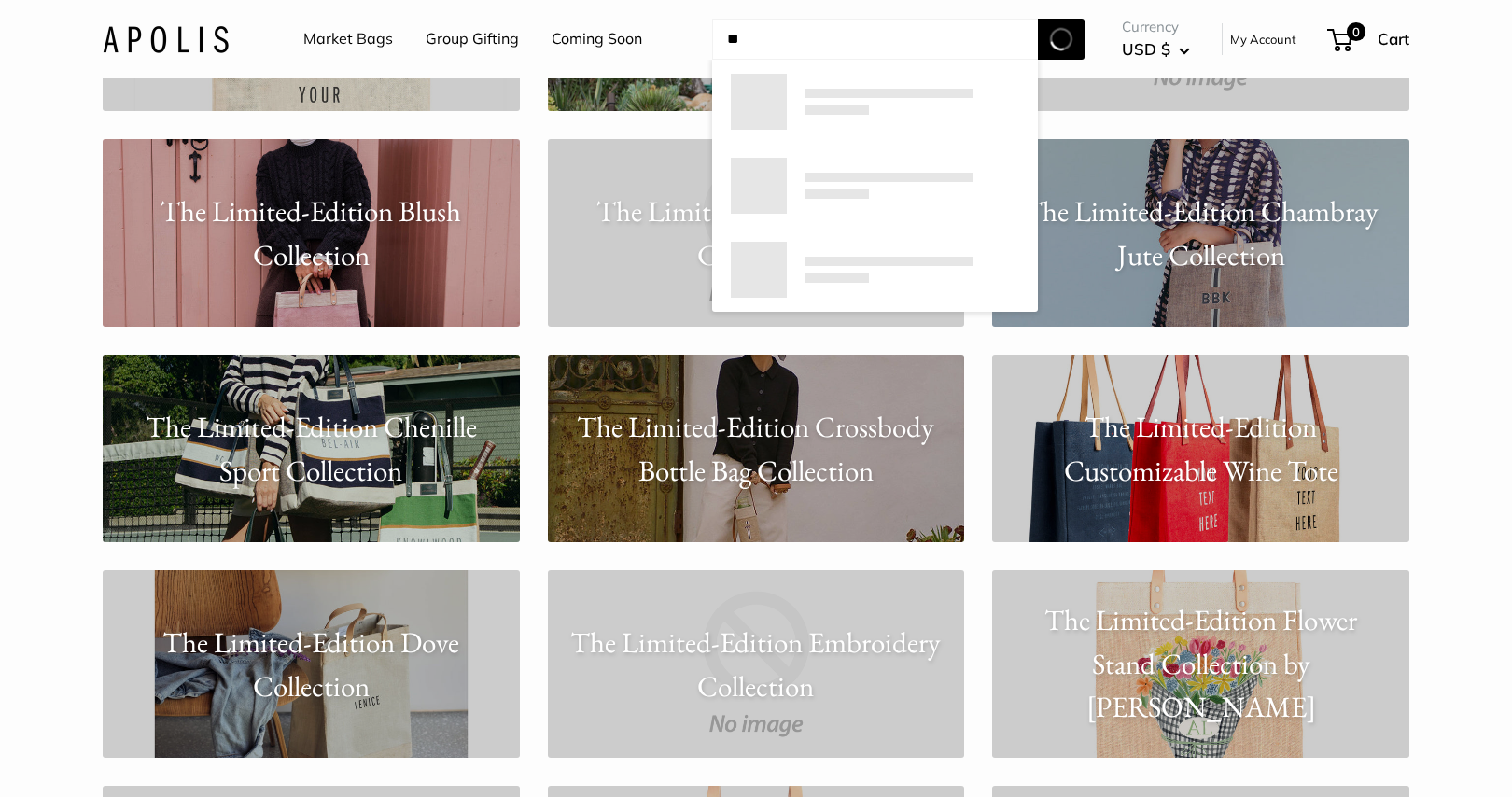
type input "*"
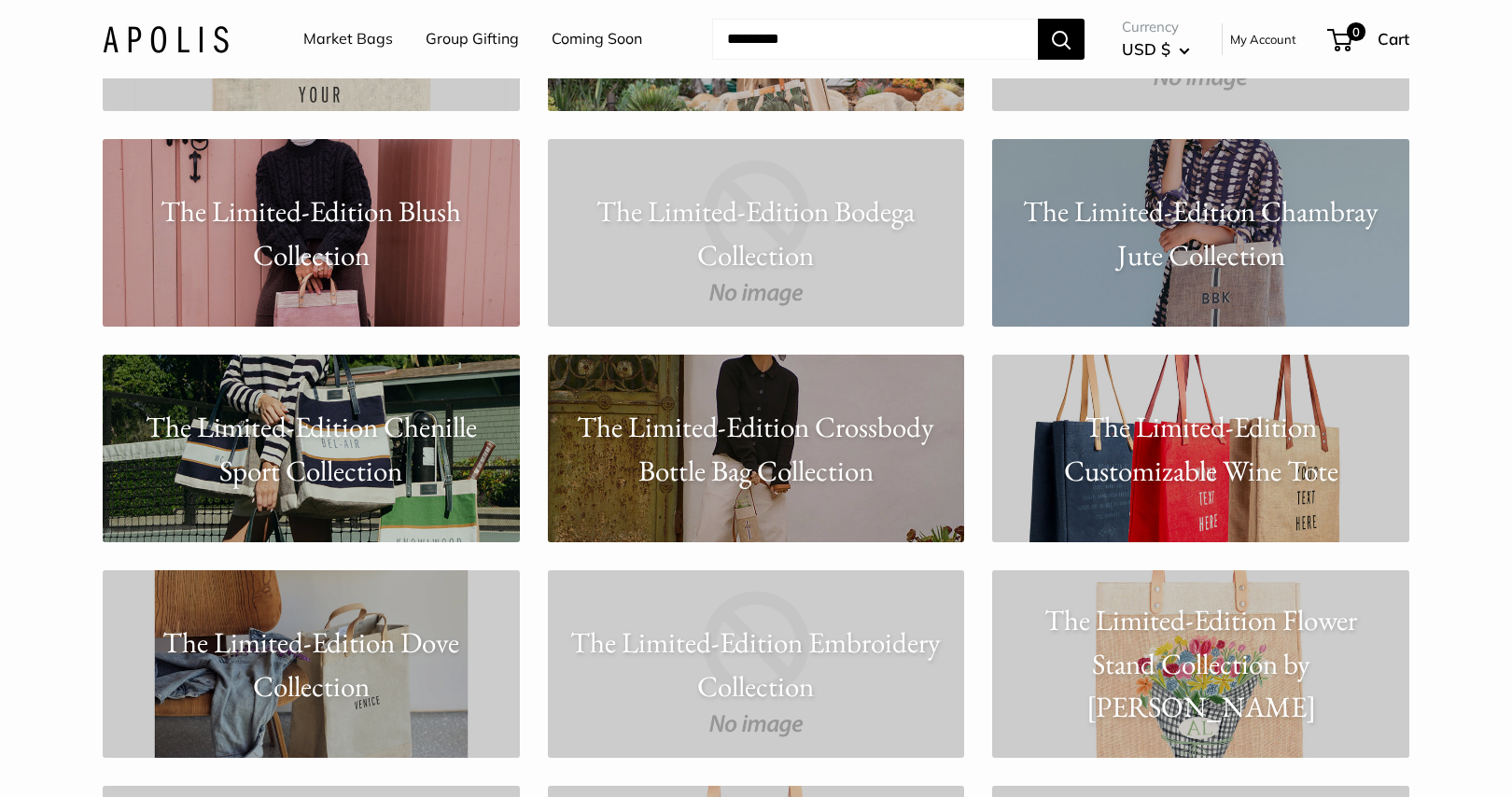
click at [334, 481] on p "The Limited-Edition Chenille Sport Collection" at bounding box center [311, 447] width 418 height 87
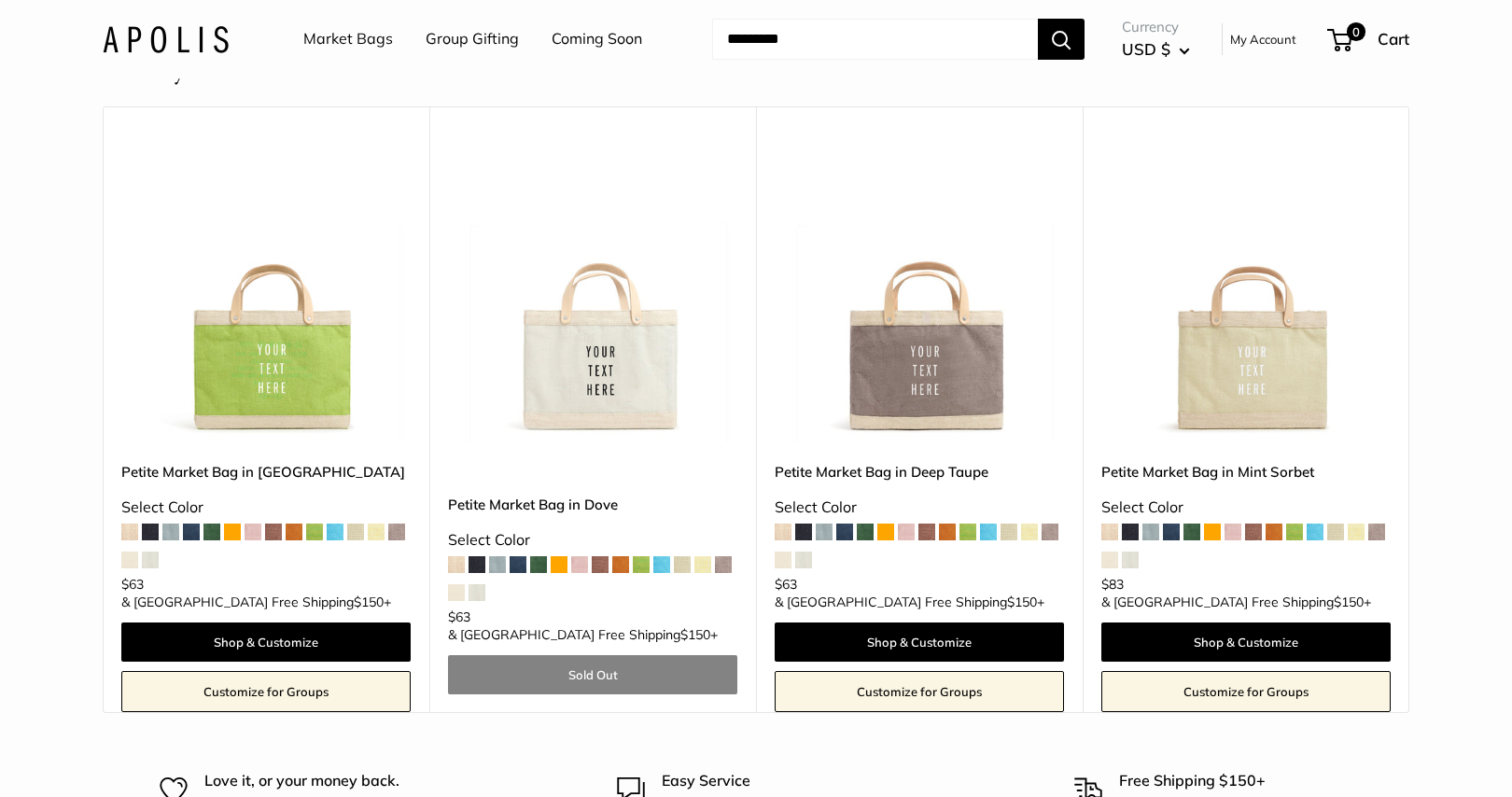
scroll to position [1621, 0]
click at [831, 41] on input "Search..." at bounding box center [875, 39] width 326 height 41
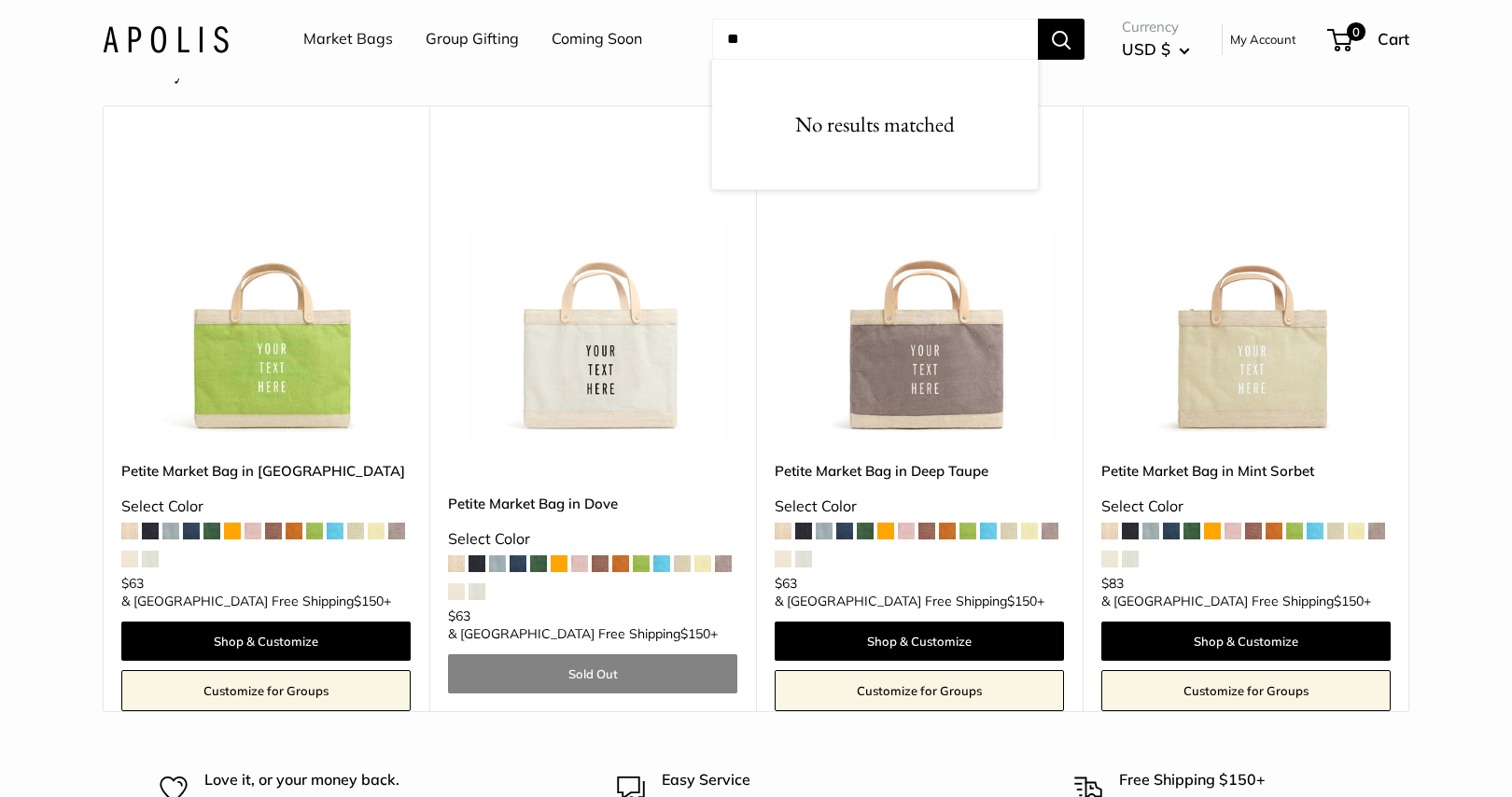
type input "*"
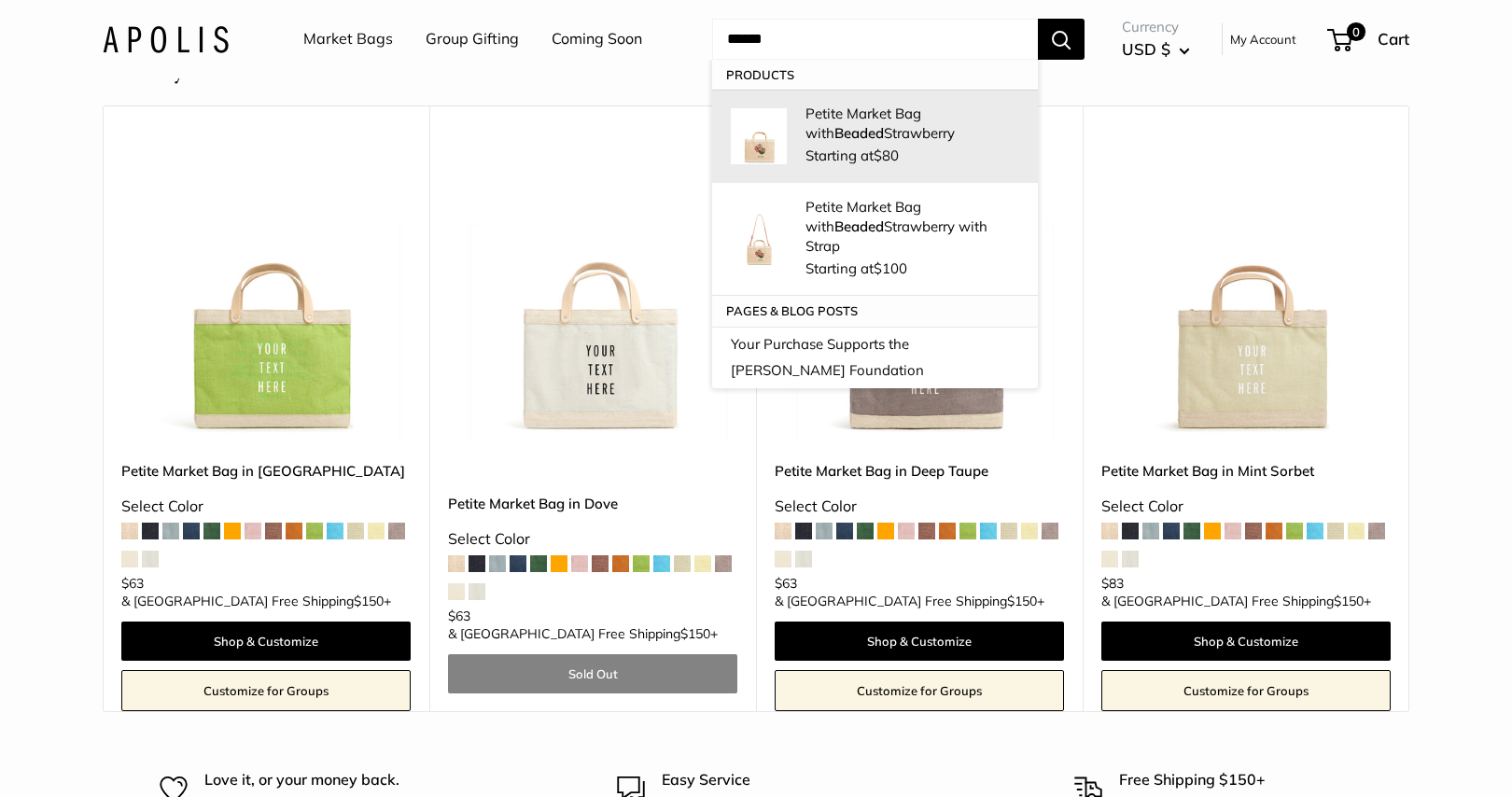
type input "******"
click at [828, 140] on p "Petite Market Bag with Beaded Strawberry" at bounding box center [912, 123] width 213 height 39
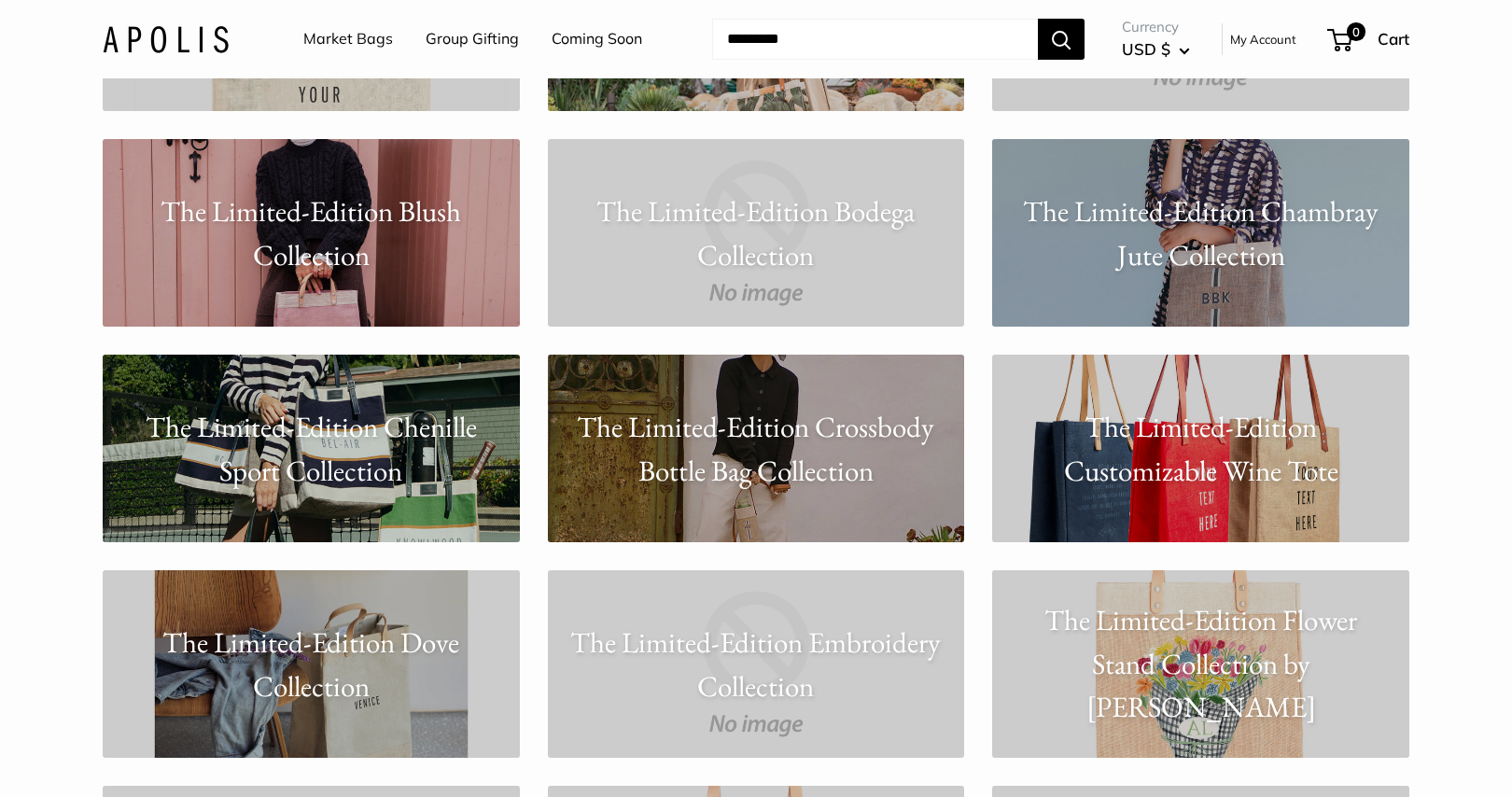
click at [1111, 271] on p "The Limited-Edition Chambray Jute Collection" at bounding box center [1201, 232] width 418 height 87
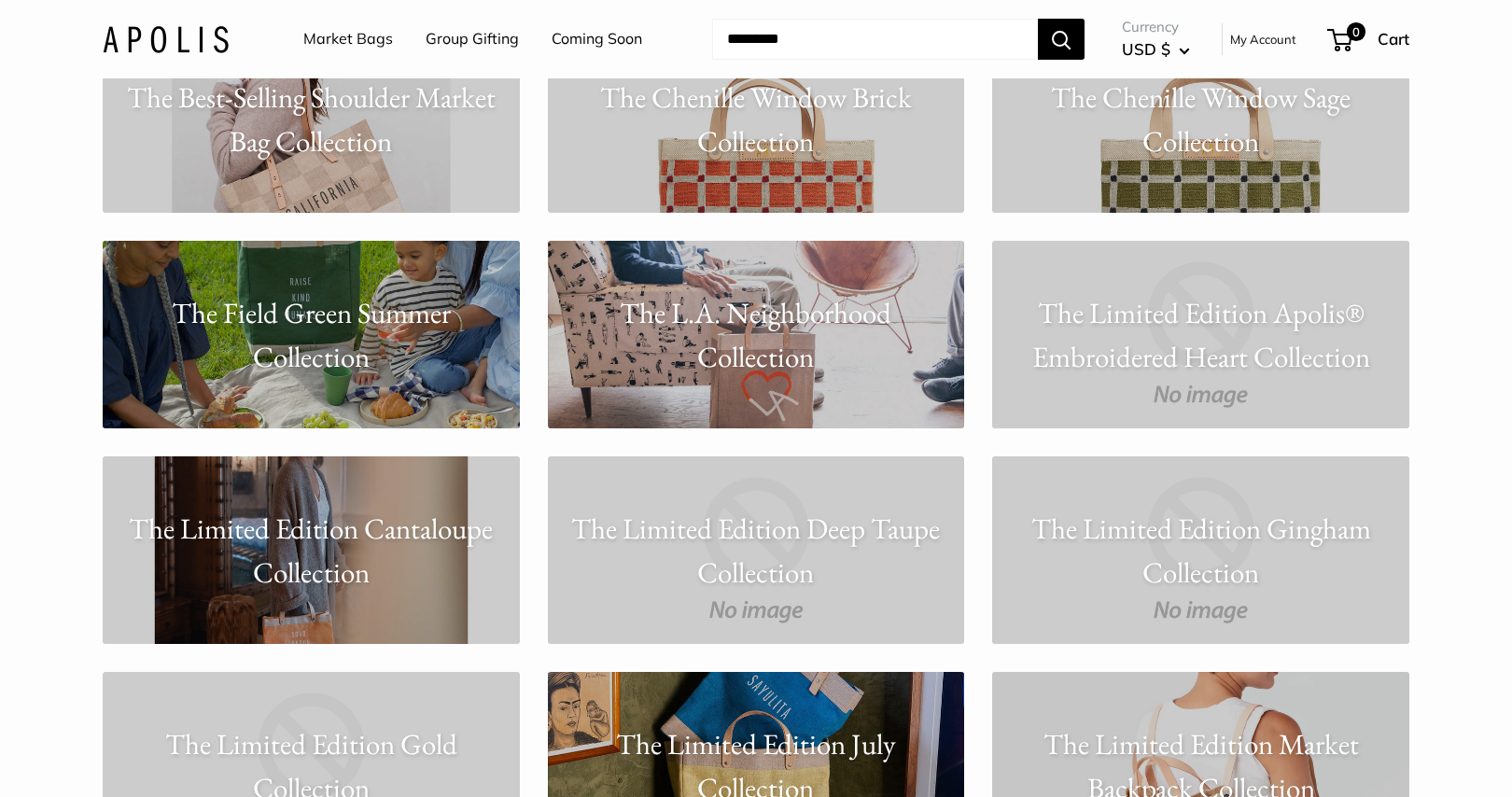
scroll to position [12733, 0]
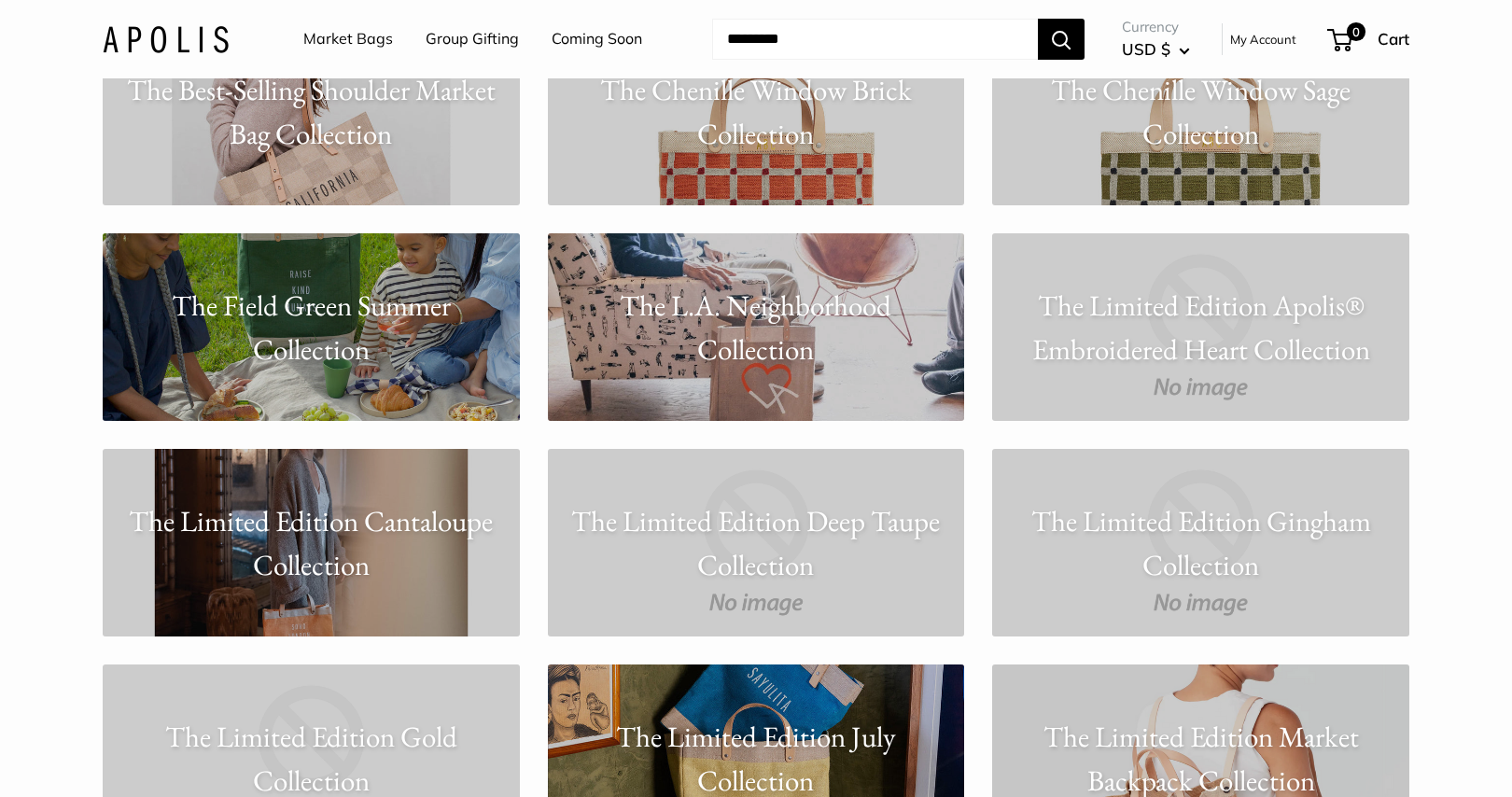
click at [727, 316] on p "The L.A. Neighborhood Collection" at bounding box center [756, 327] width 418 height 87
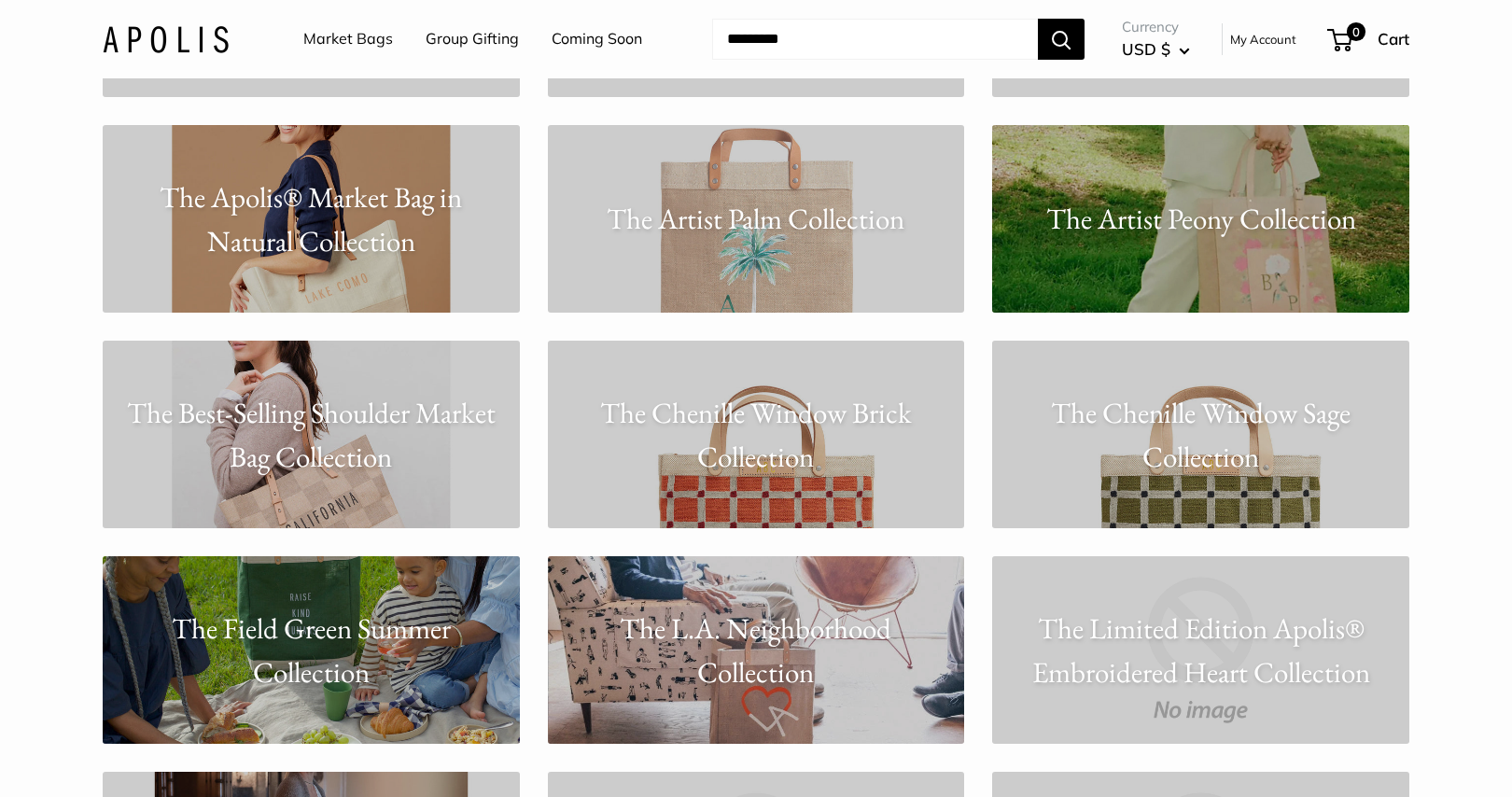
scroll to position [12409, 0]
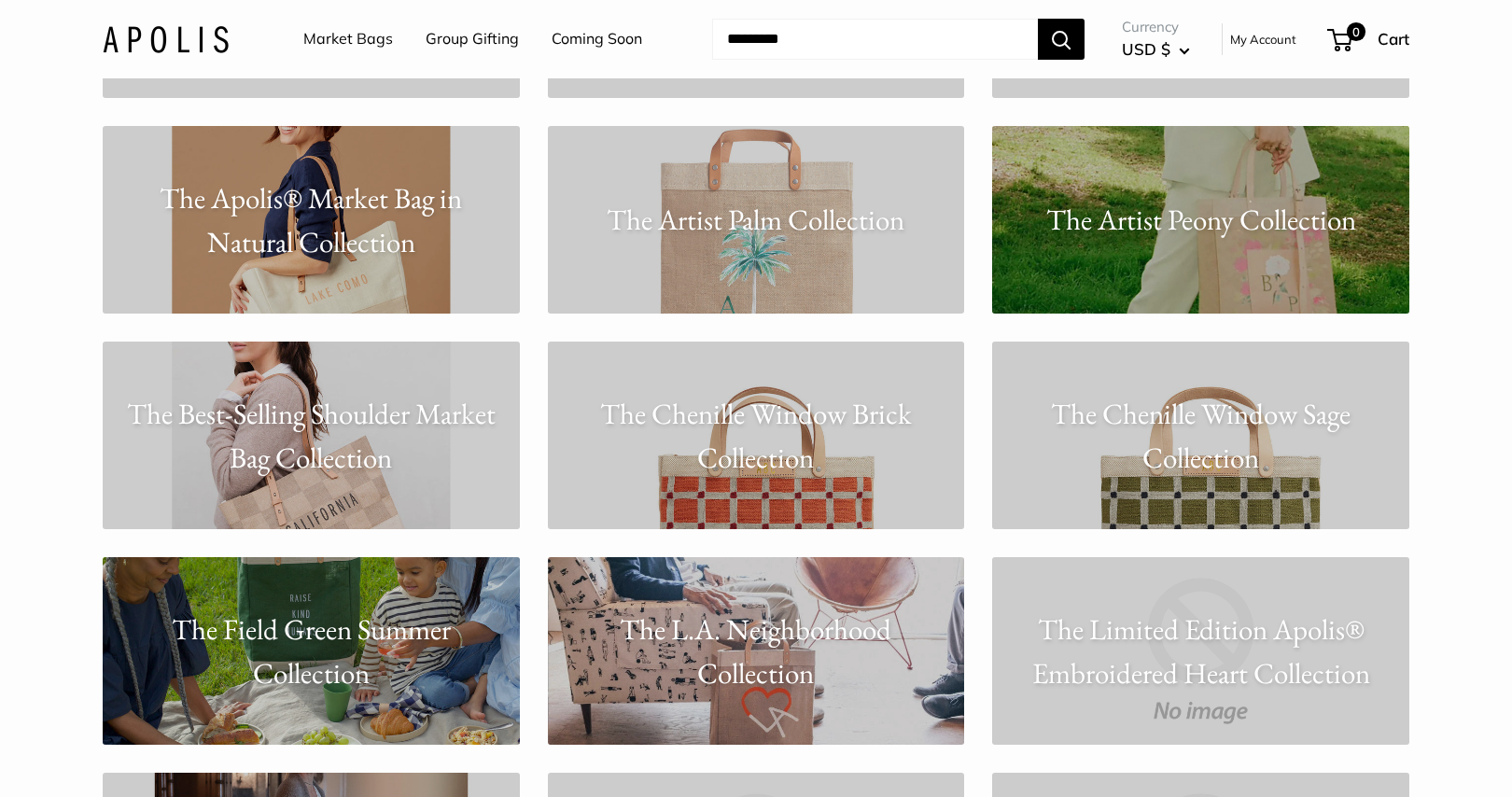
click at [714, 245] on link "The Artist Palm Collection" at bounding box center [756, 219] width 418 height 187
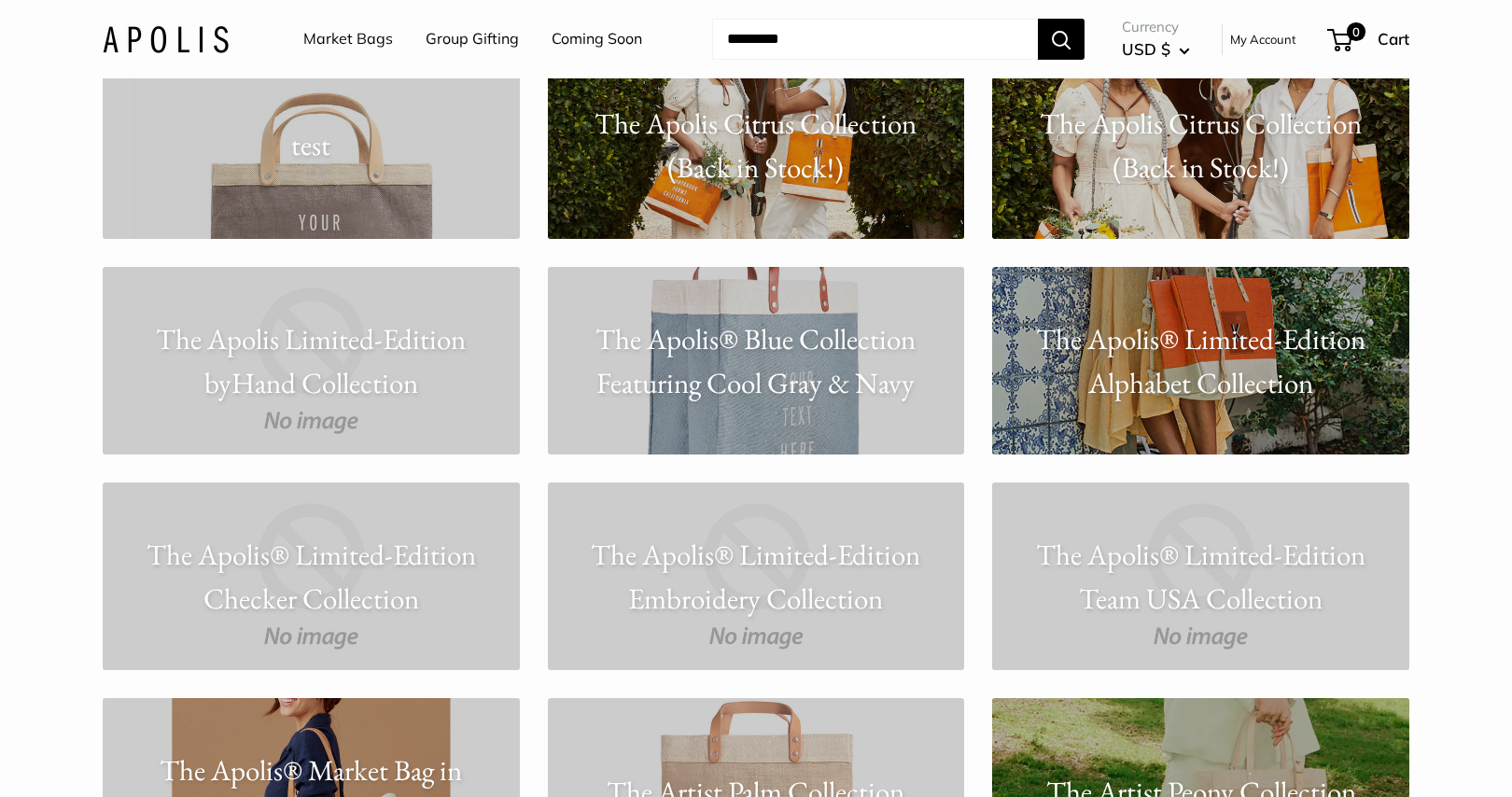
scroll to position [11832, 0]
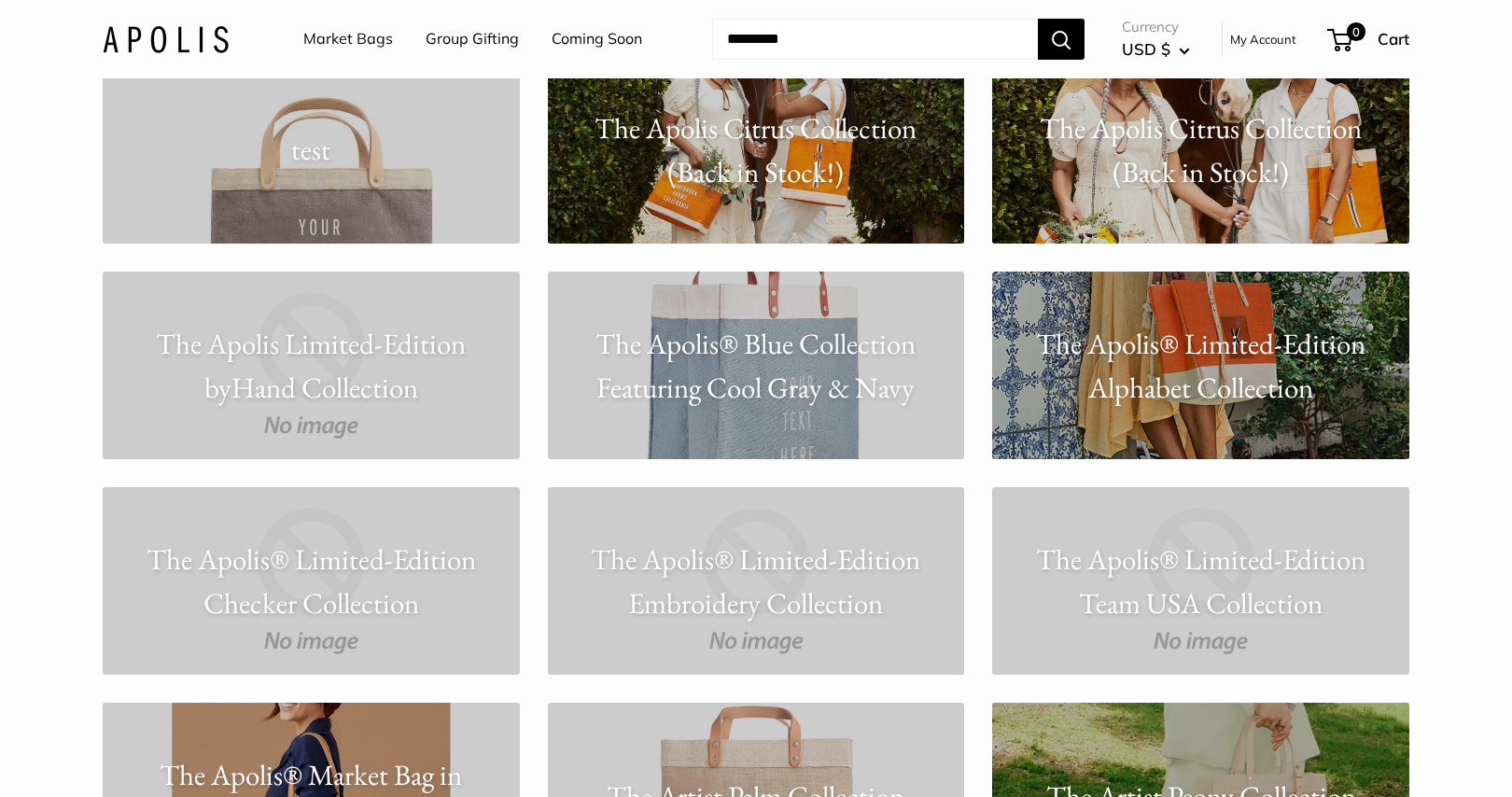
click at [408, 390] on p "The Apolis Limited-Edition byHand Collection" at bounding box center [311, 365] width 418 height 87
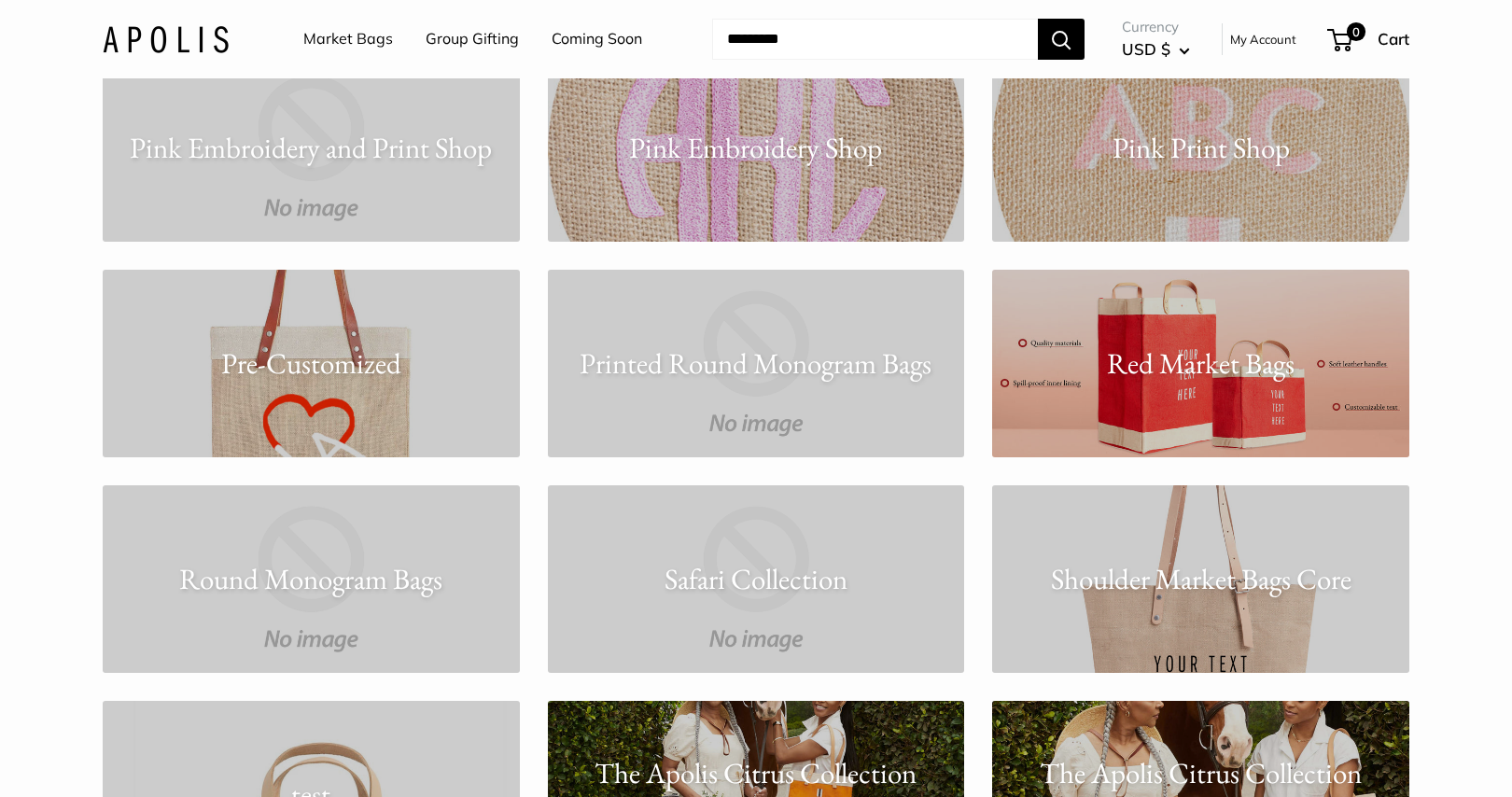
scroll to position [11179, 0]
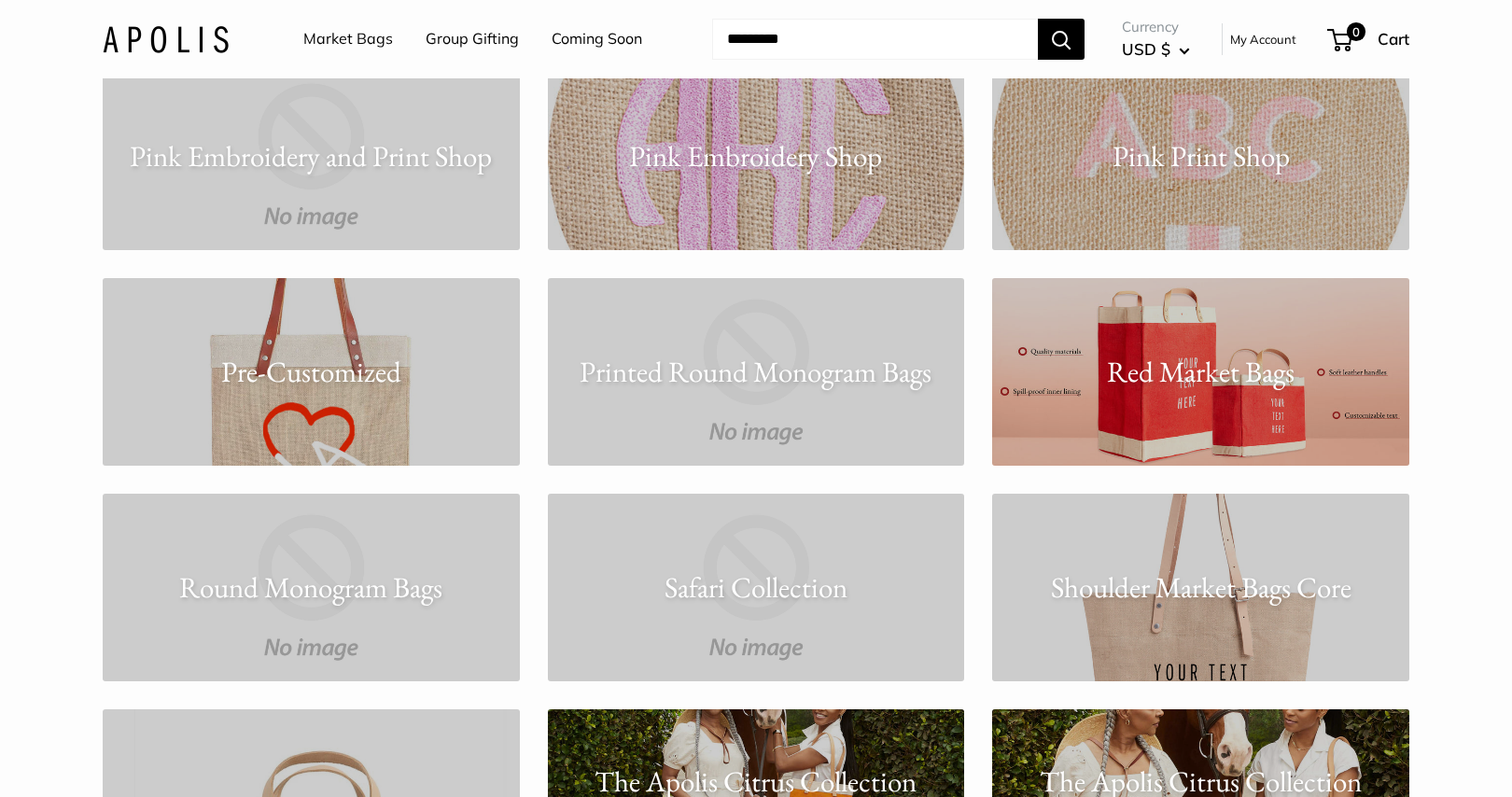
click at [368, 387] on p "Pre-Customized" at bounding box center [311, 372] width 418 height 44
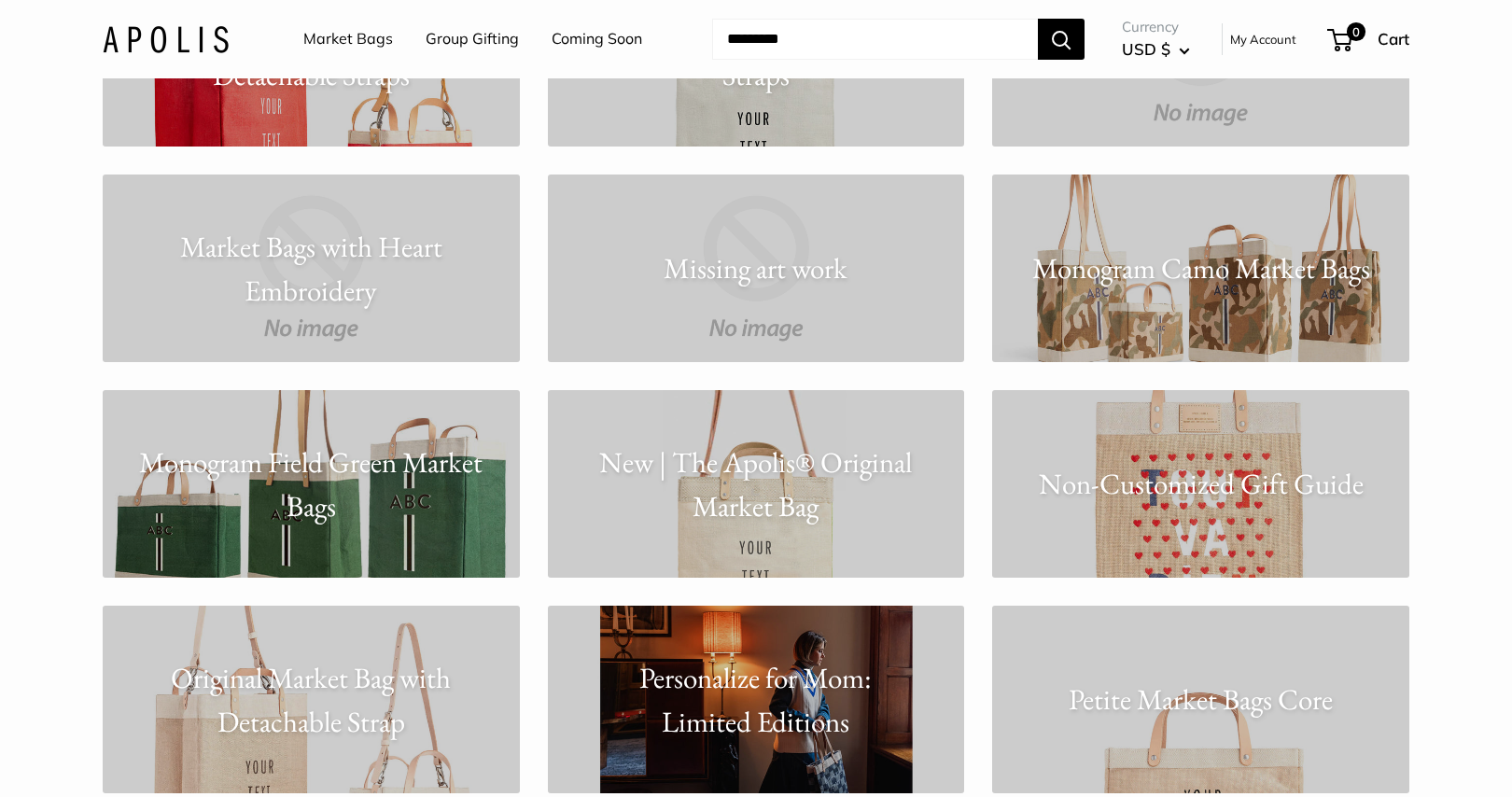
scroll to position [10476, 0]
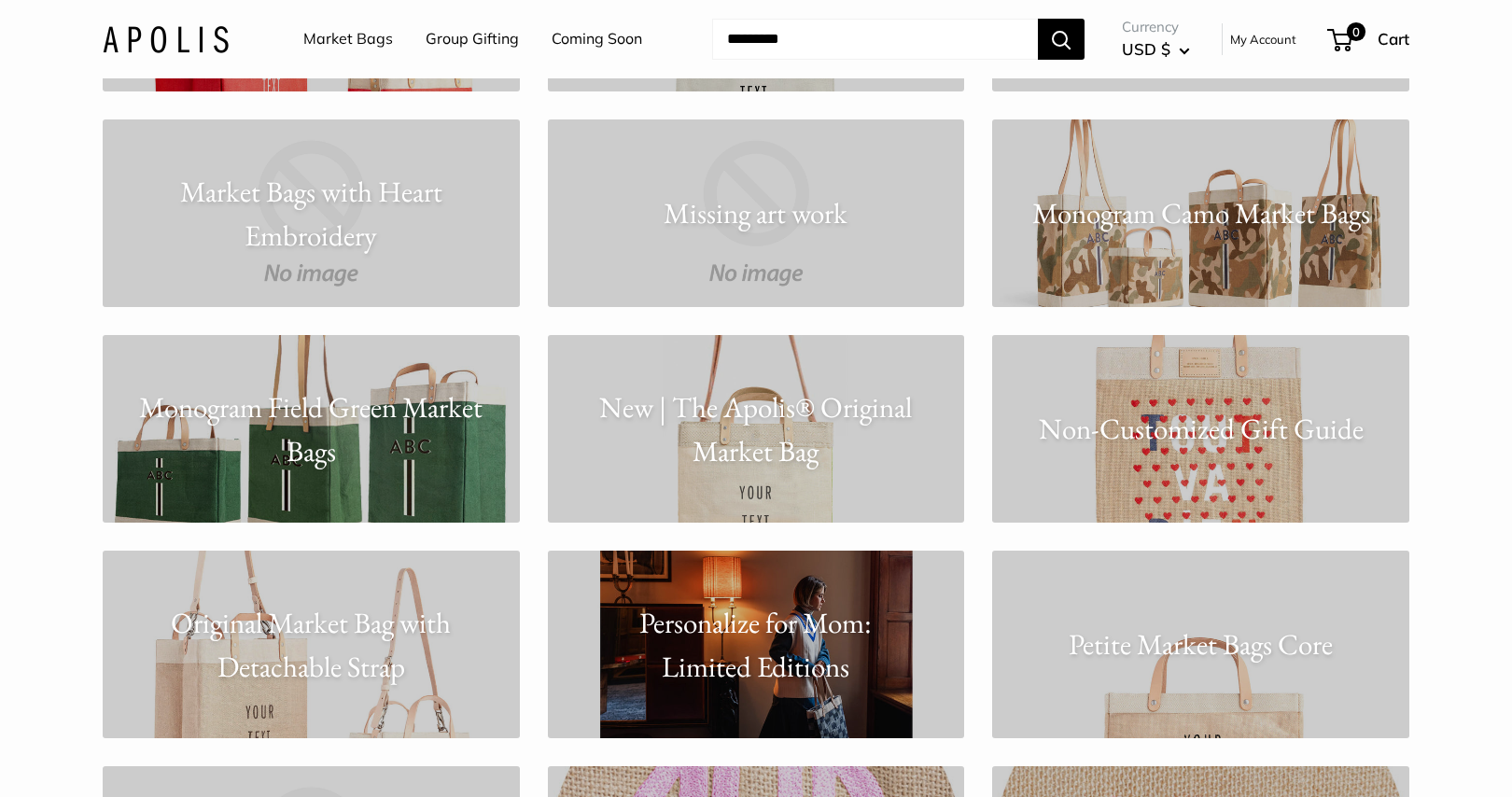
click at [1198, 427] on p "Non-Customized Gift Guide" at bounding box center [1201, 428] width 418 height 44
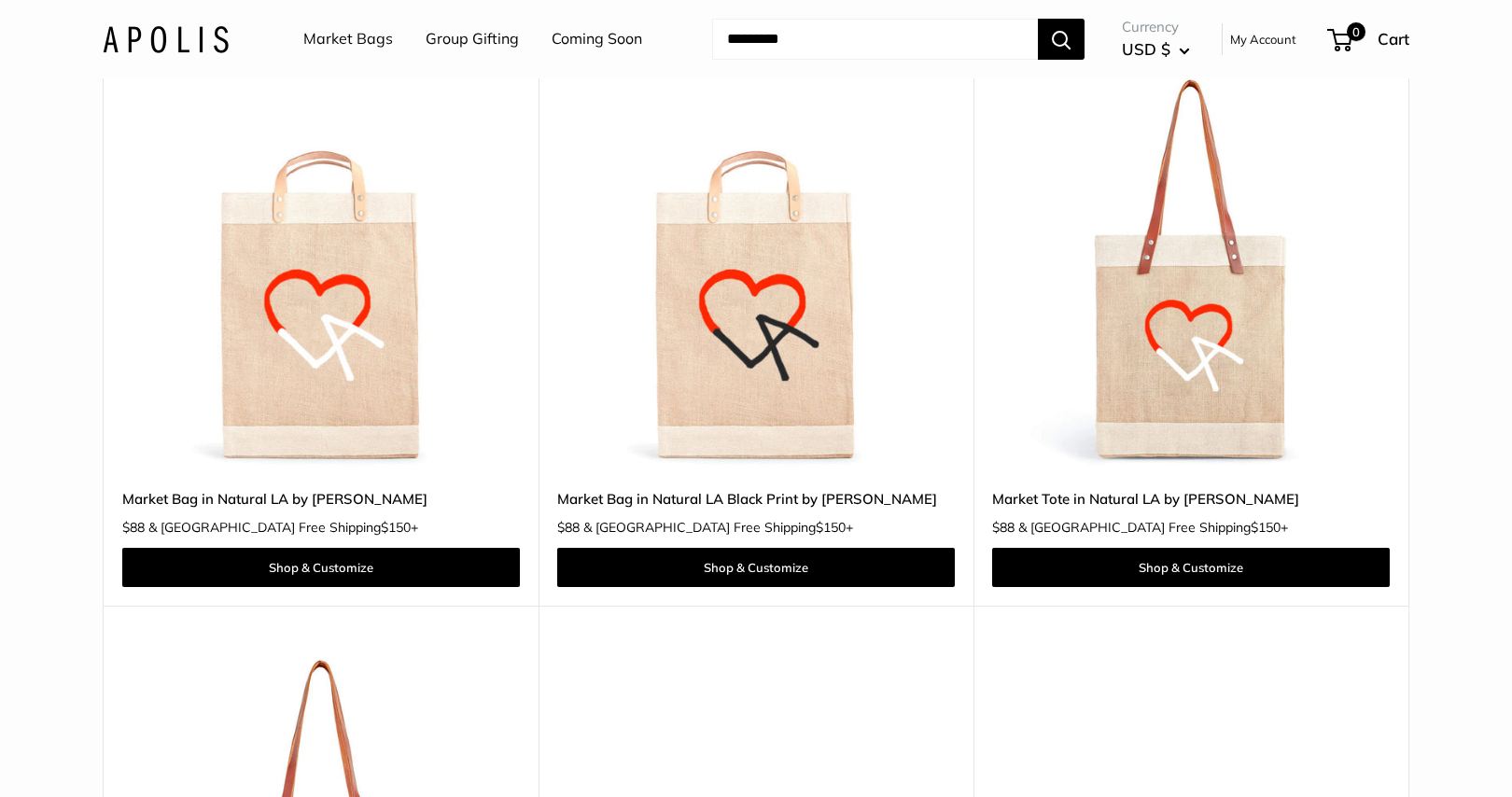
scroll to position [231, 0]
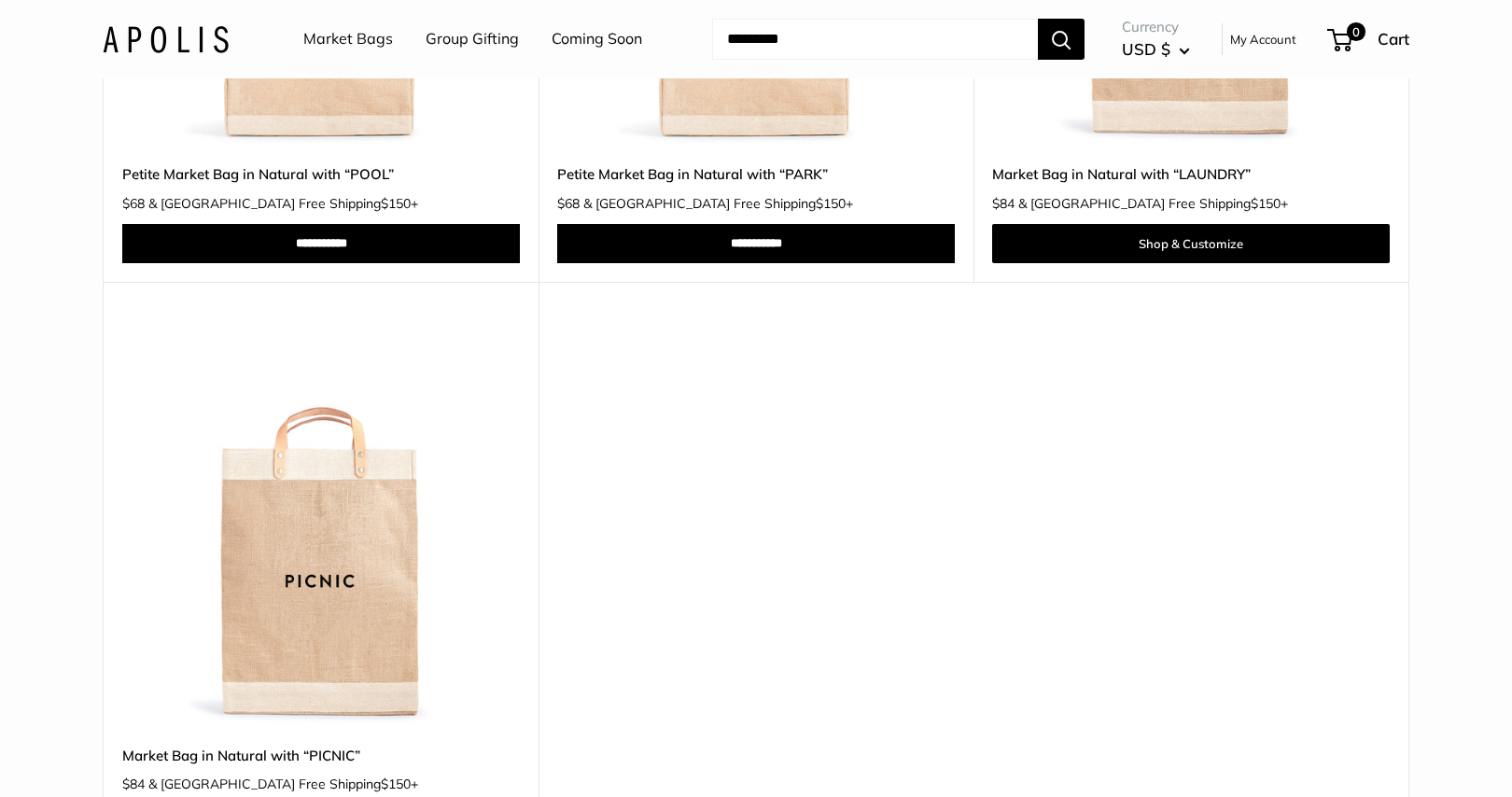
scroll to position [2910, 0]
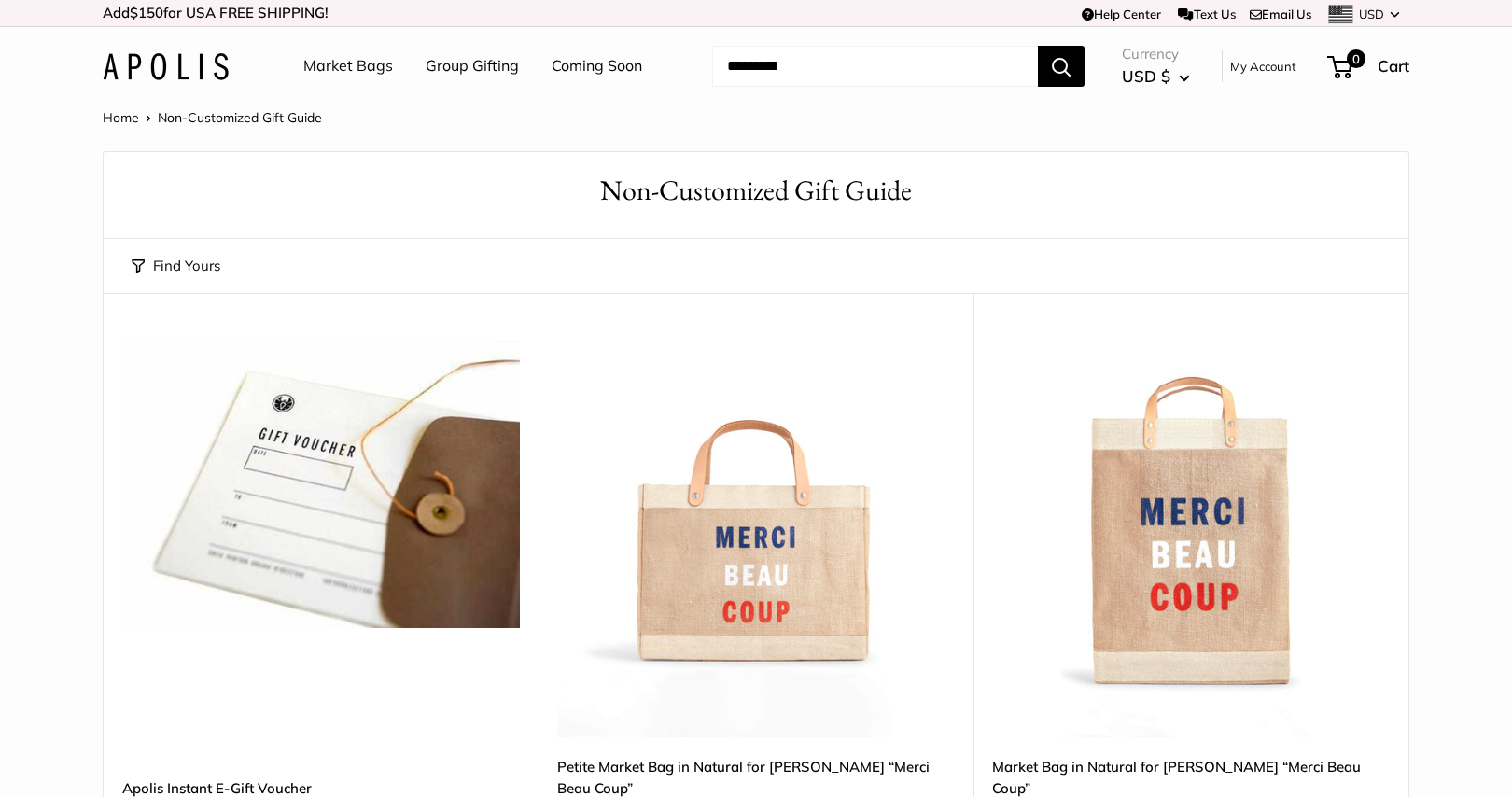
click at [454, 70] on link "Group Gifting" at bounding box center [472, 66] width 94 height 28
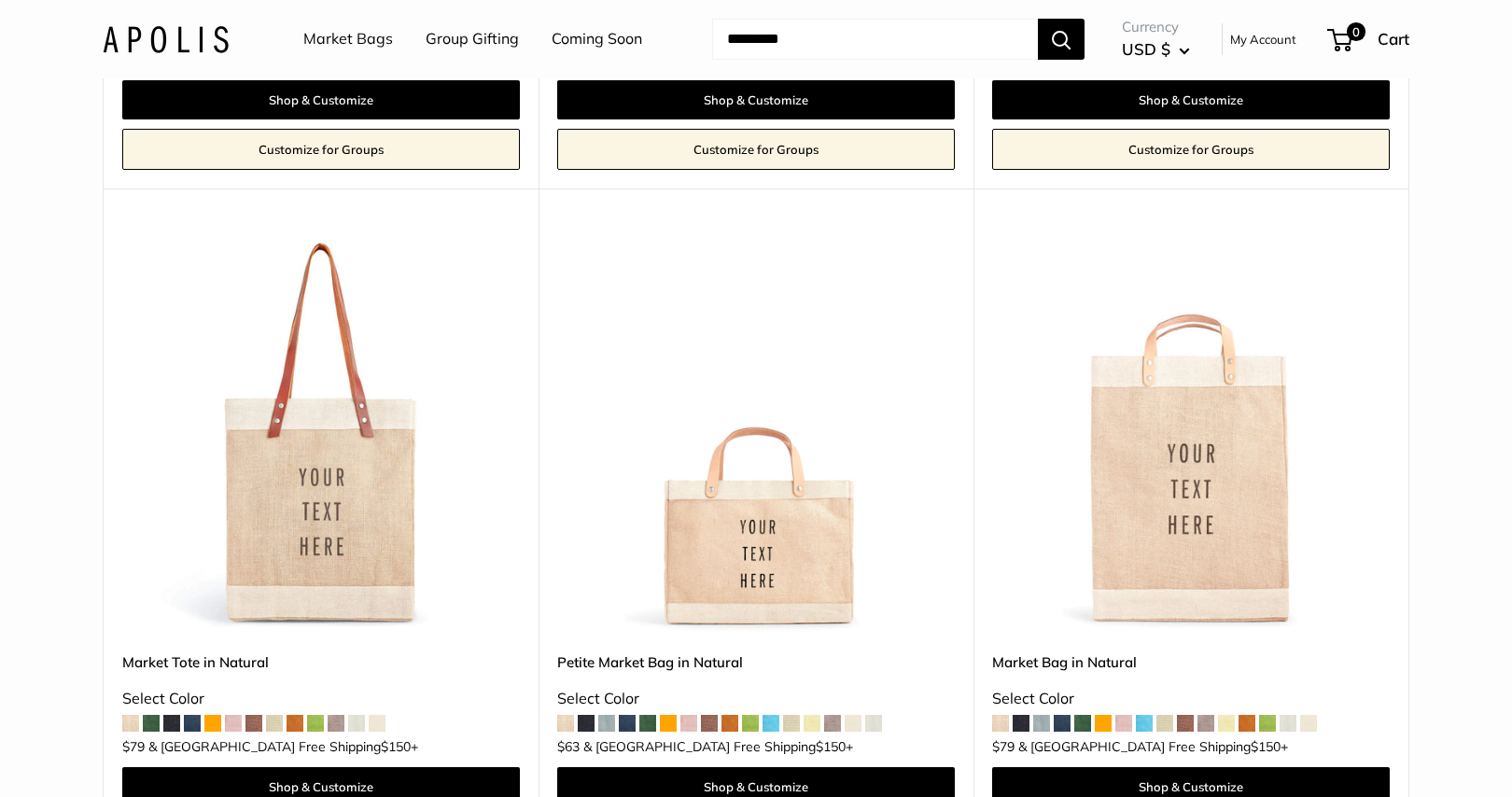
scroll to position [4872, 0]
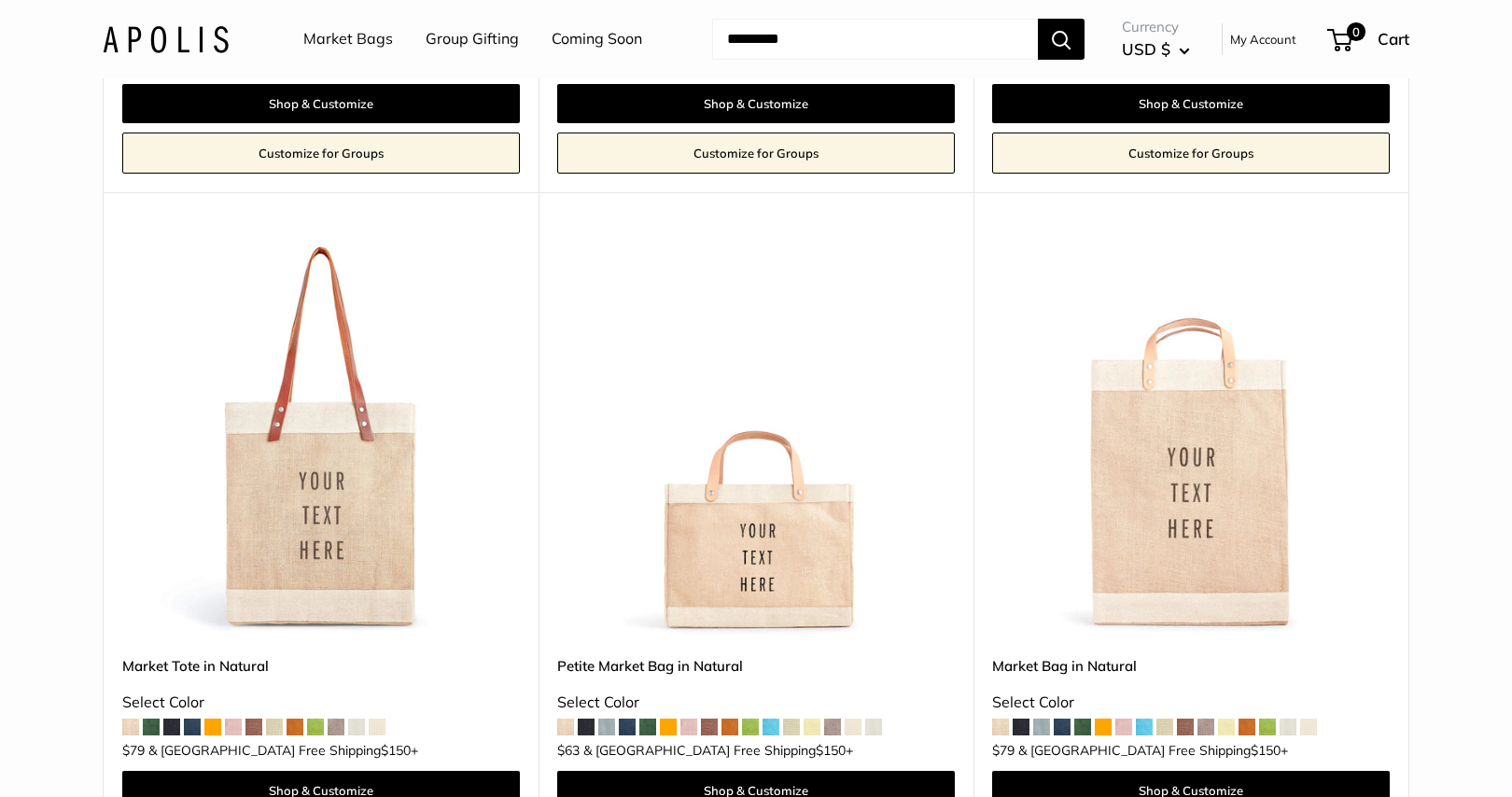
click at [0, 0] on img at bounding box center [0, 0] width 0 height 0
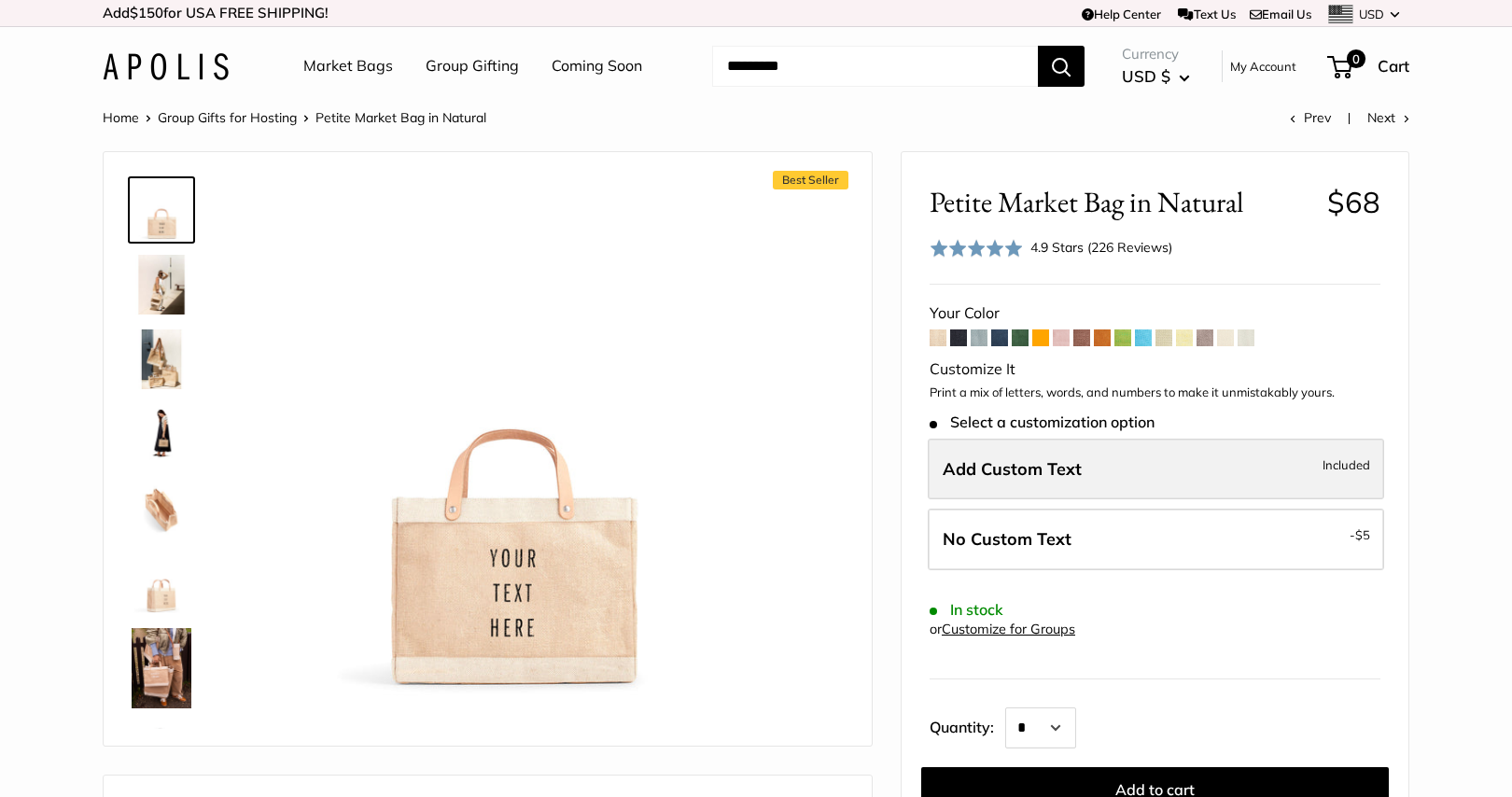
click at [1110, 460] on label "Add Custom Text Included" at bounding box center [1156, 469] width 456 height 62
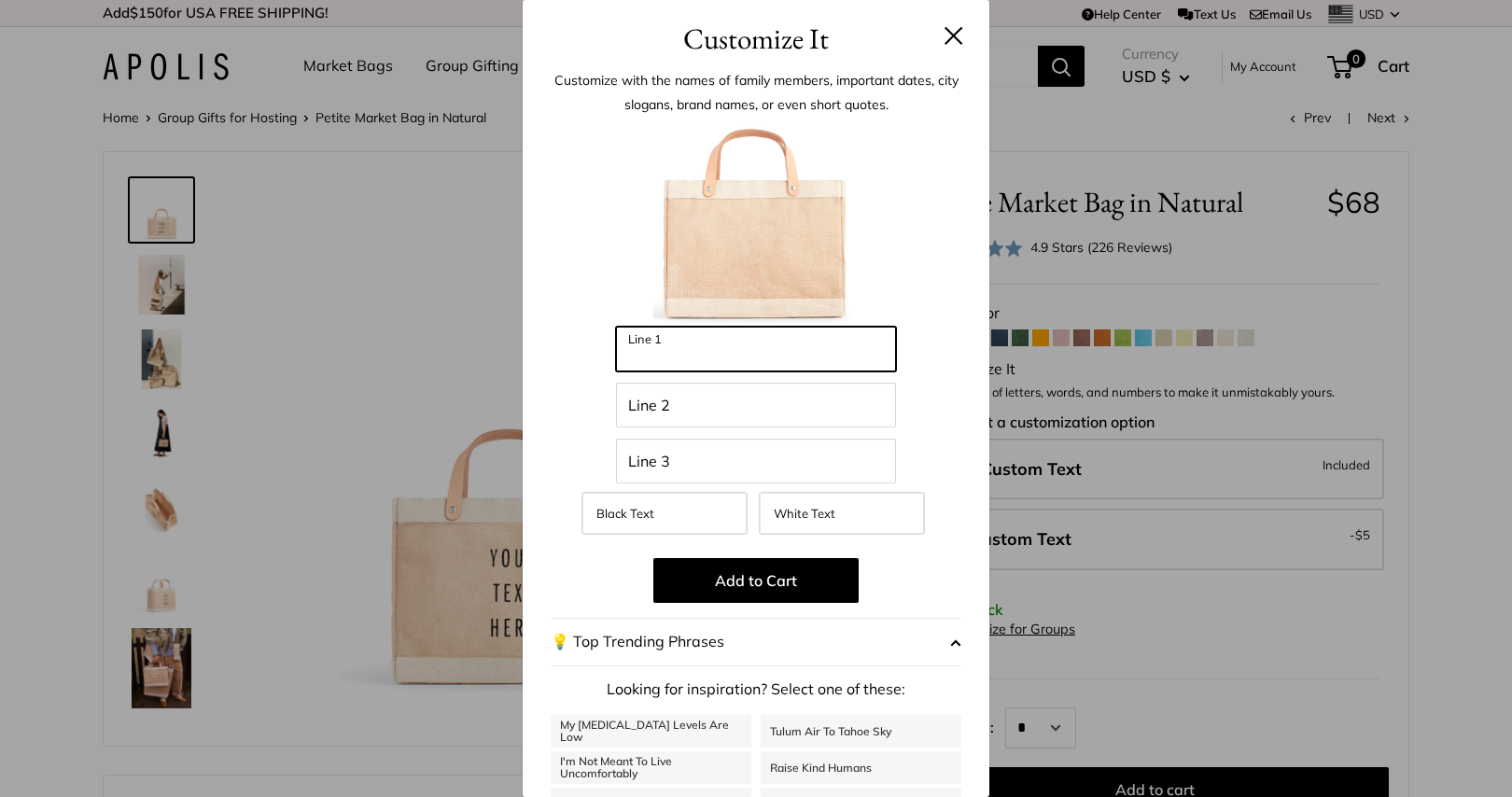
click at [704, 346] on input "Line 1" at bounding box center [756, 349] width 280 height 45
type input "*"
type input "****"
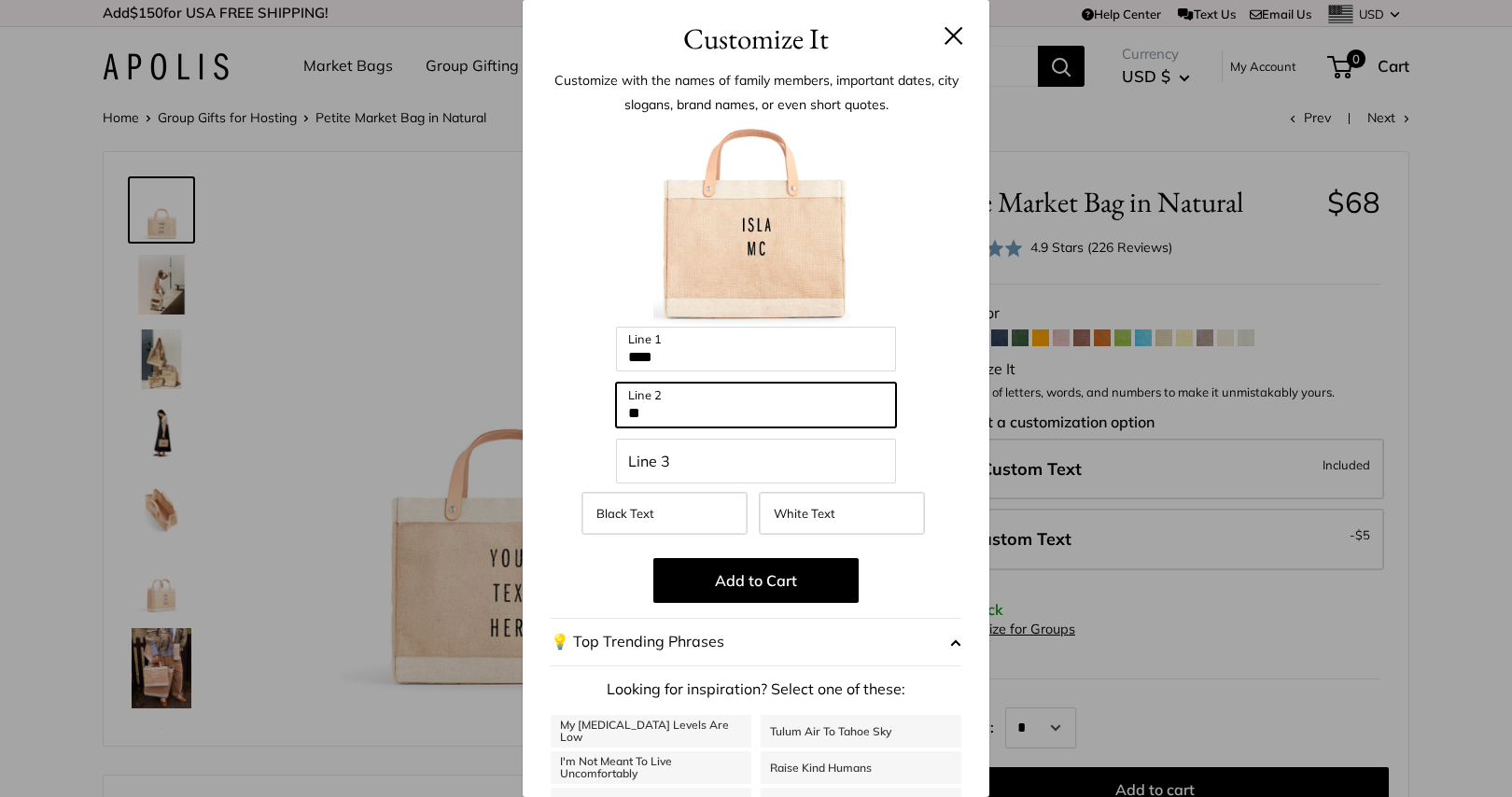
type input "**"
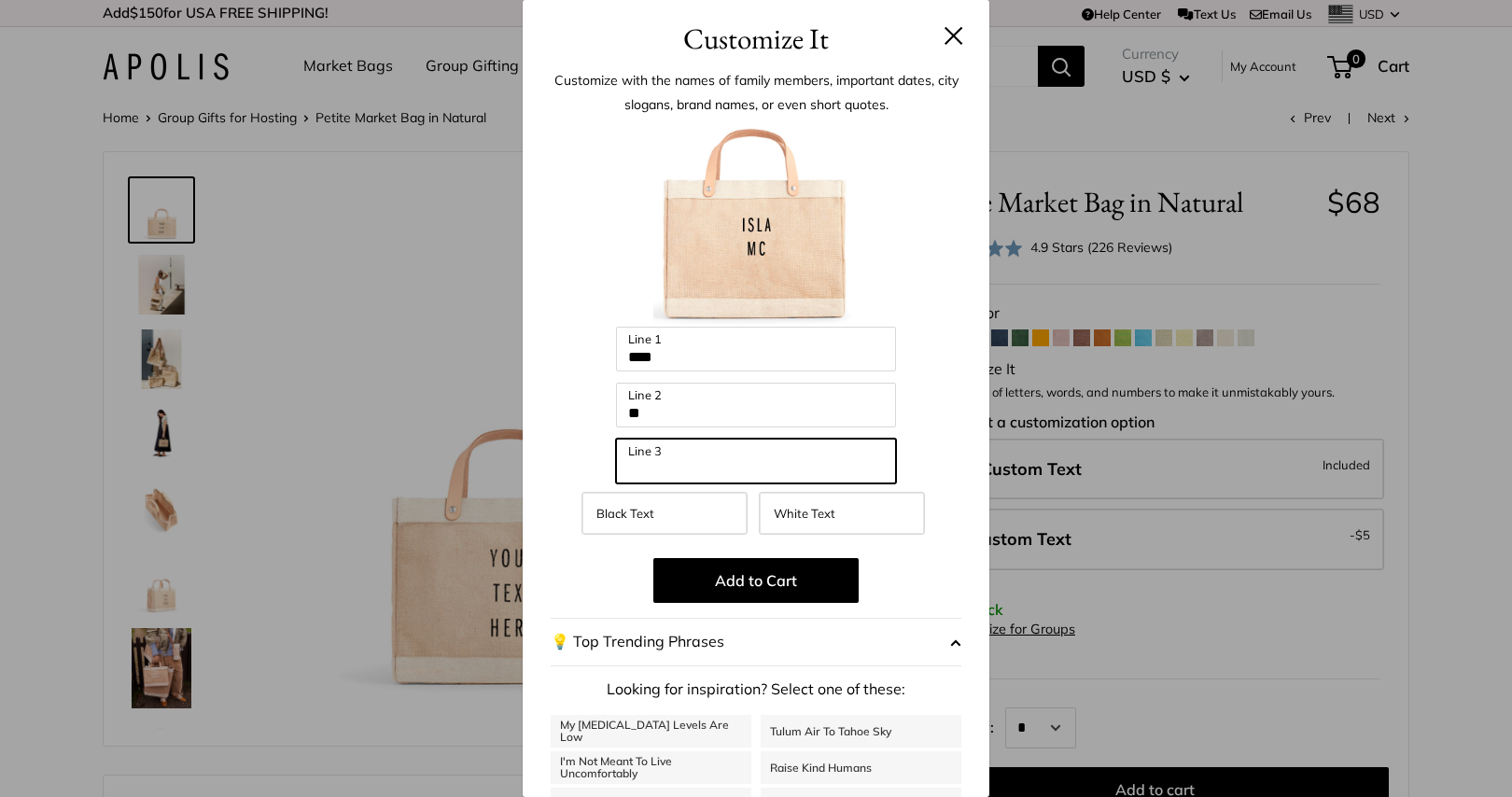
click at [669, 458] on input "Line 3" at bounding box center [756, 460] width 280 height 45
type input "****"
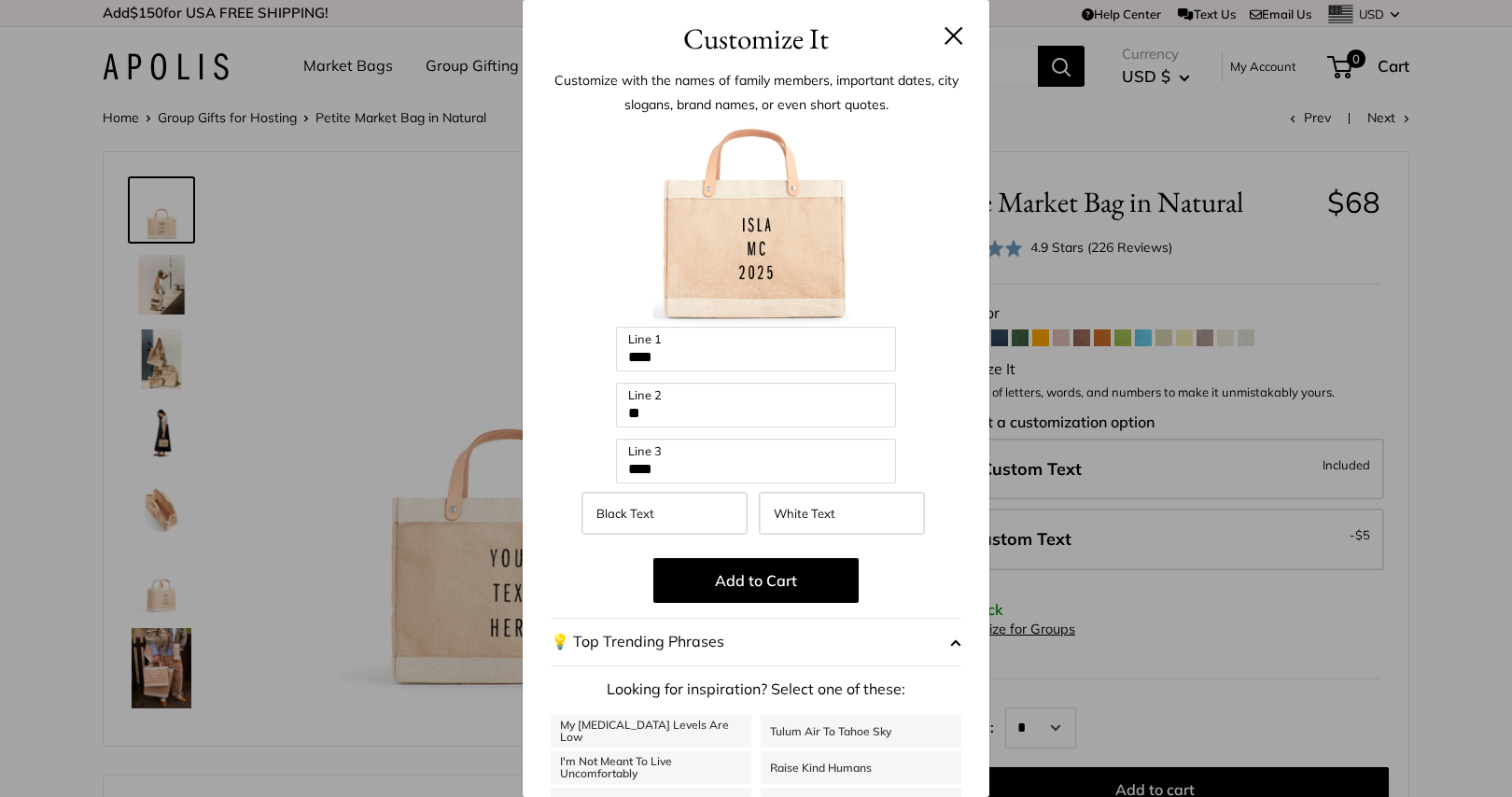
click at [955, 641] on span "button" at bounding box center [955, 642] width 11 height 28
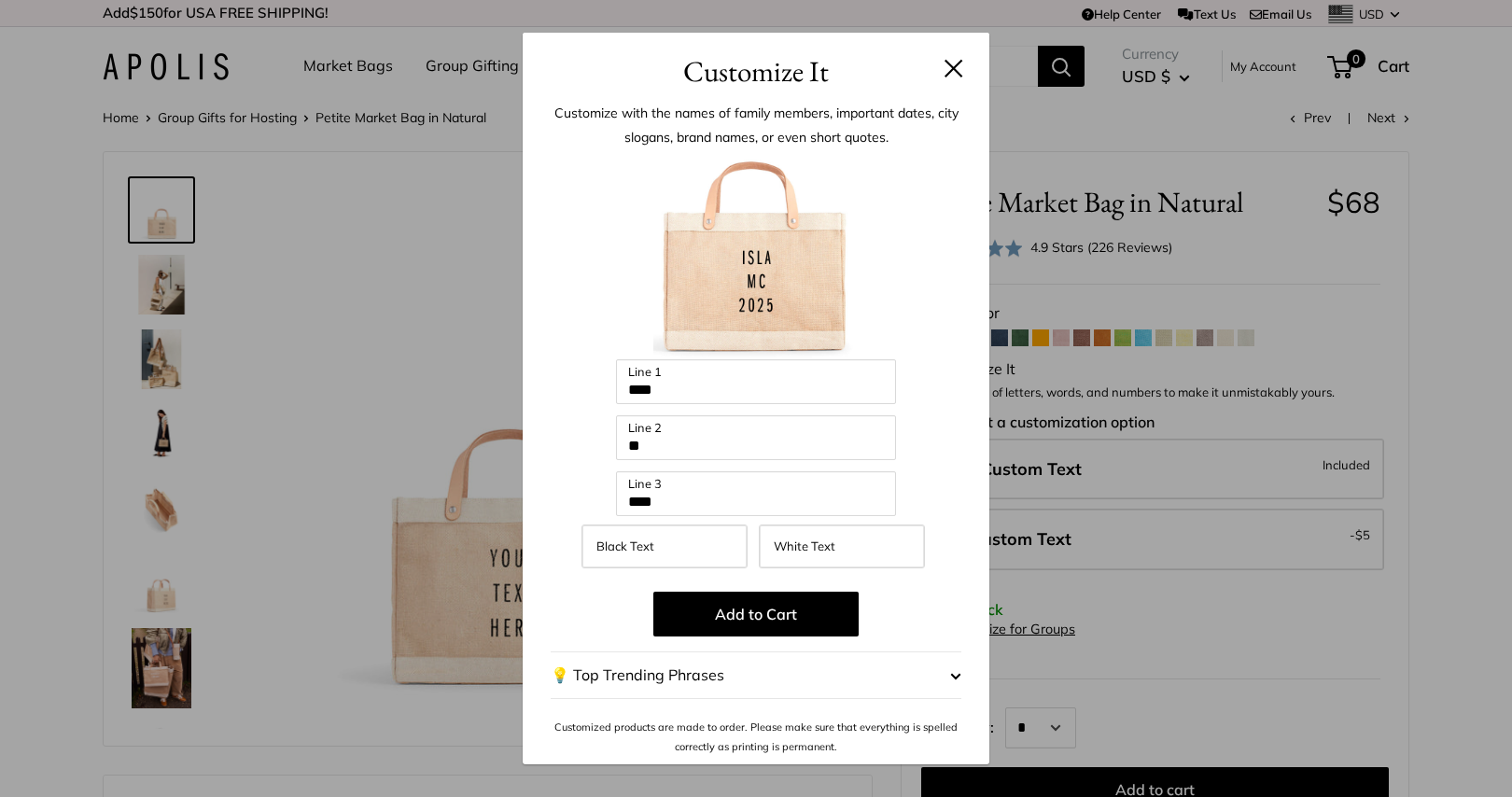
click at [955, 641] on div "Enter 39 letters **** Line 1 ** Line 2 **** Line 3 Black Text White Text Add to…" at bounding box center [756, 455] width 411 height 602
click at [953, 681] on span "button" at bounding box center [955, 675] width 11 height 28
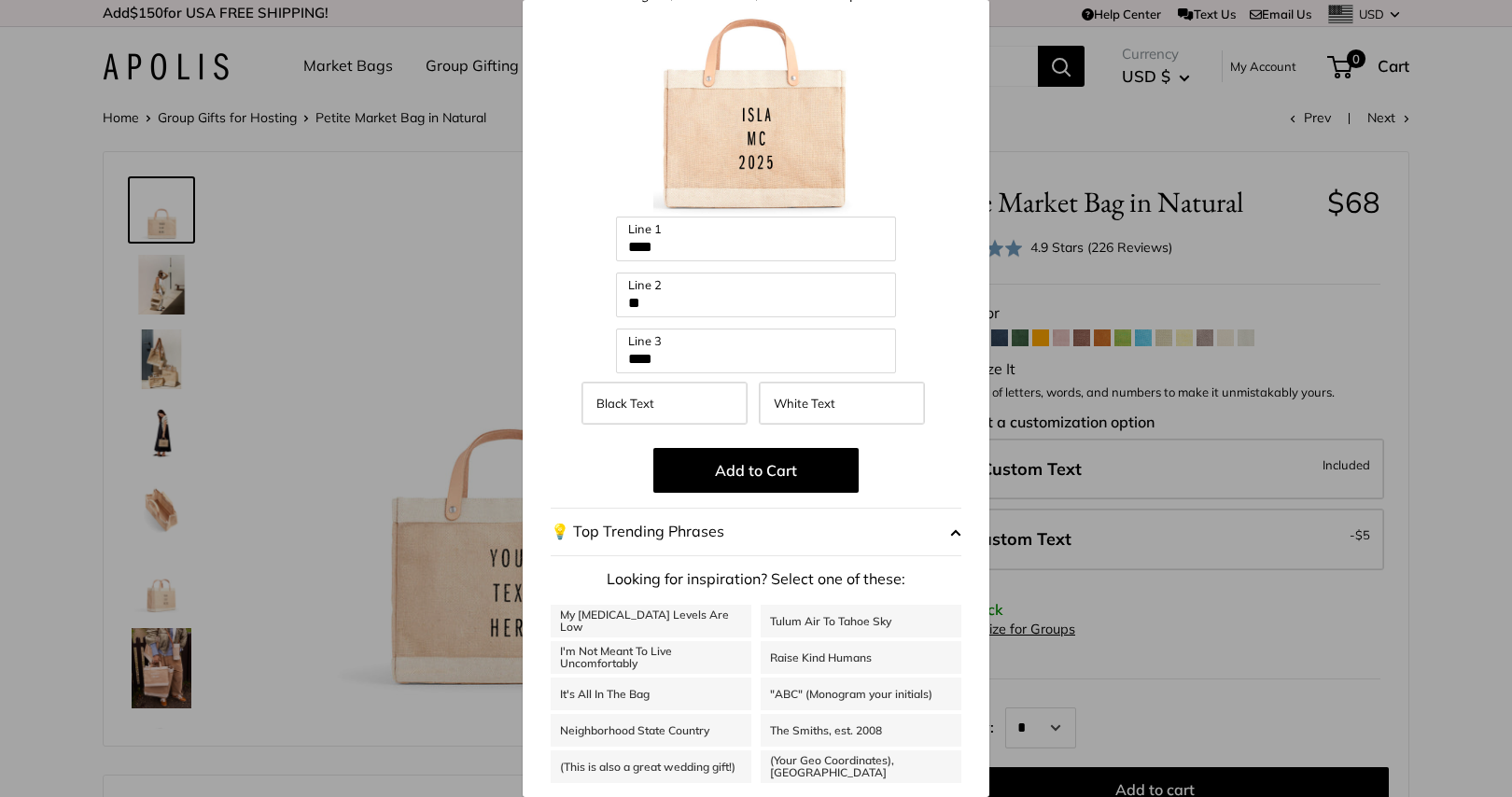
scroll to position [153, 0]
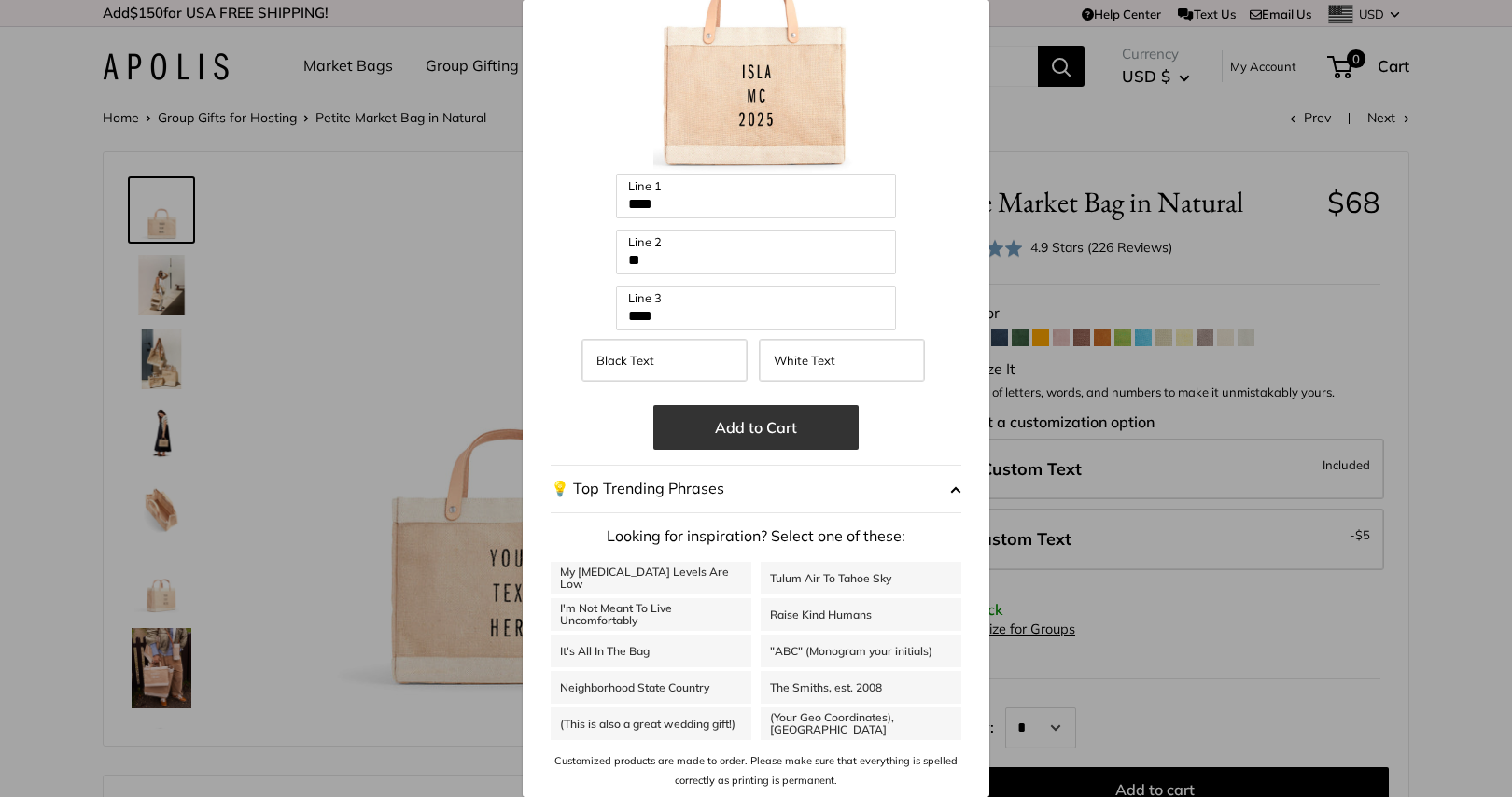
click at [770, 426] on button "Add to Cart" at bounding box center [756, 426] width 205 height 45
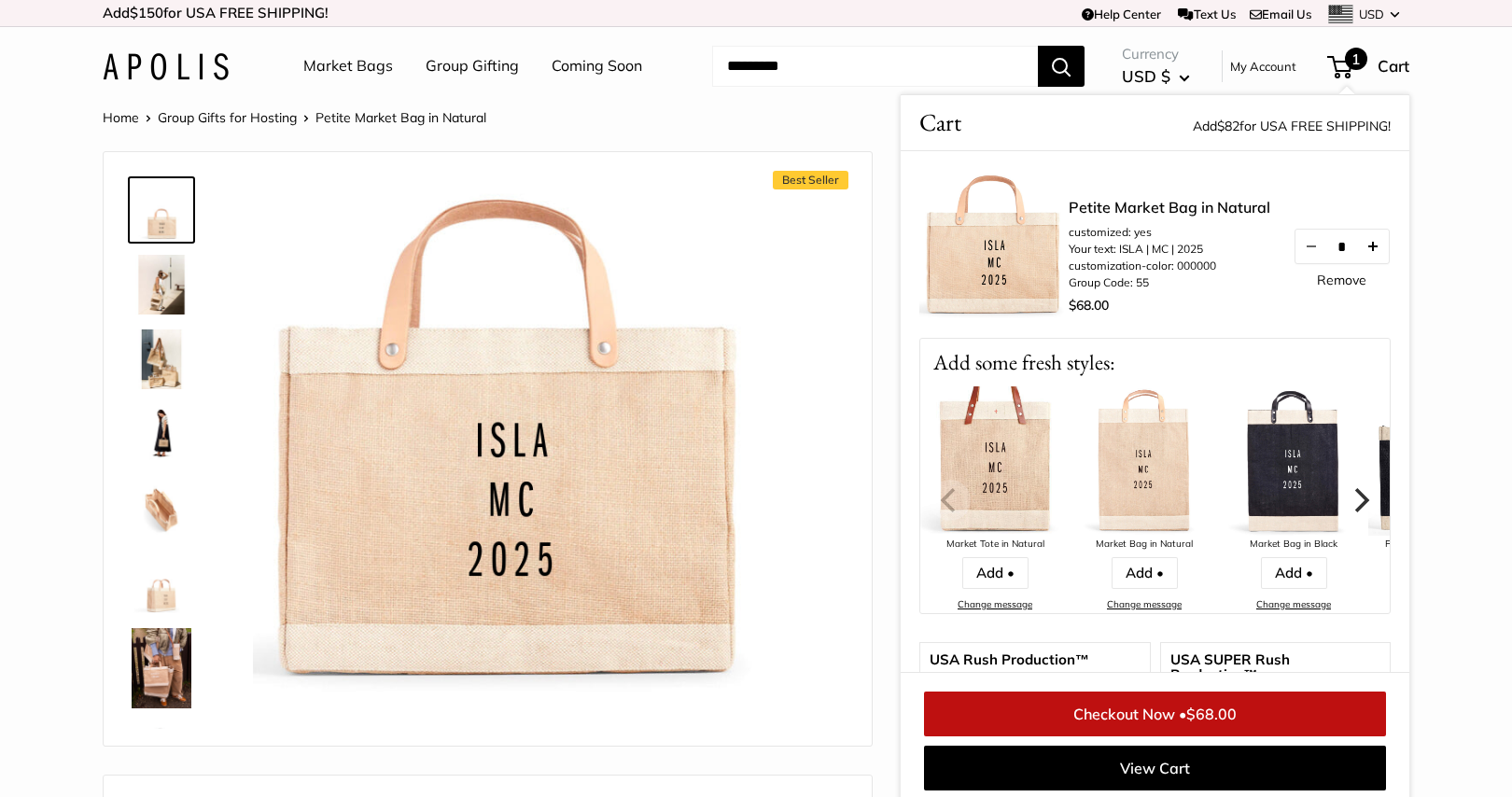
click at [1379, 248] on button "Increase quantity by 1" at bounding box center [1373, 246] width 32 height 34
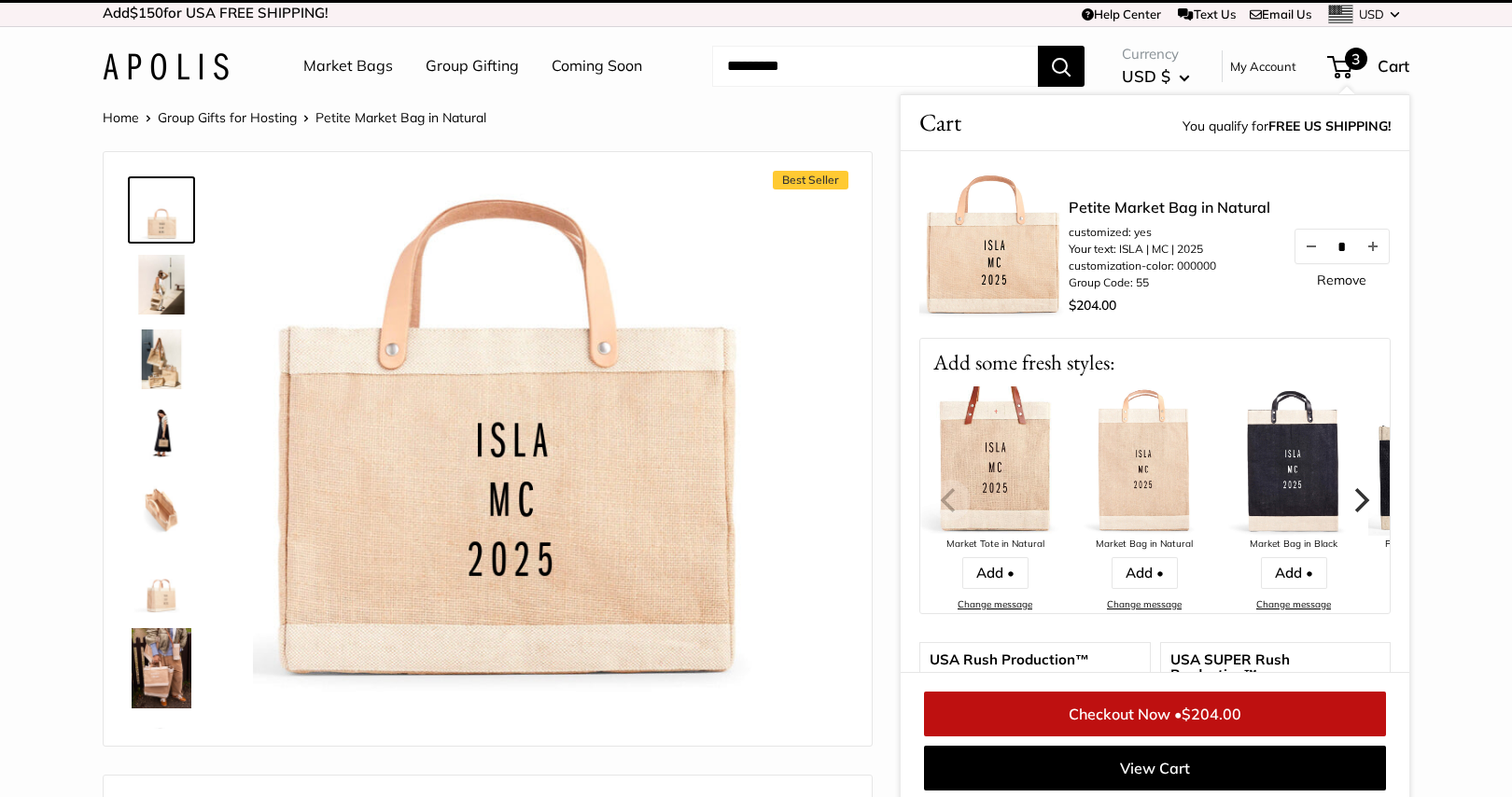
click at [1379, 248] on button "Increase quantity by 1" at bounding box center [1373, 246] width 32 height 34
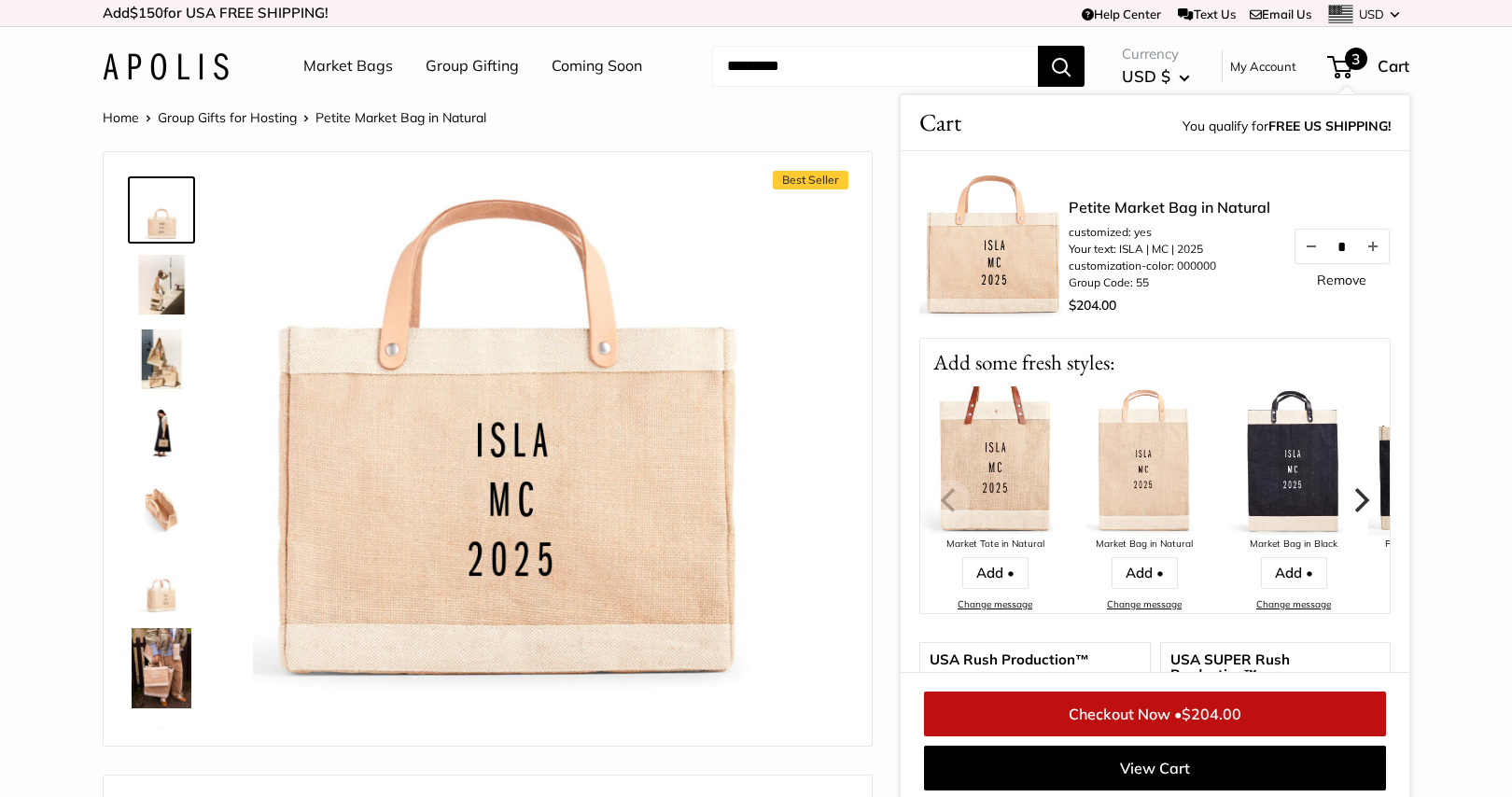
click at [1379, 248] on button "Increase quantity by 1" at bounding box center [1373, 246] width 32 height 34
click at [1307, 248] on button "Decrease quantity by 1" at bounding box center [1312, 246] width 32 height 34
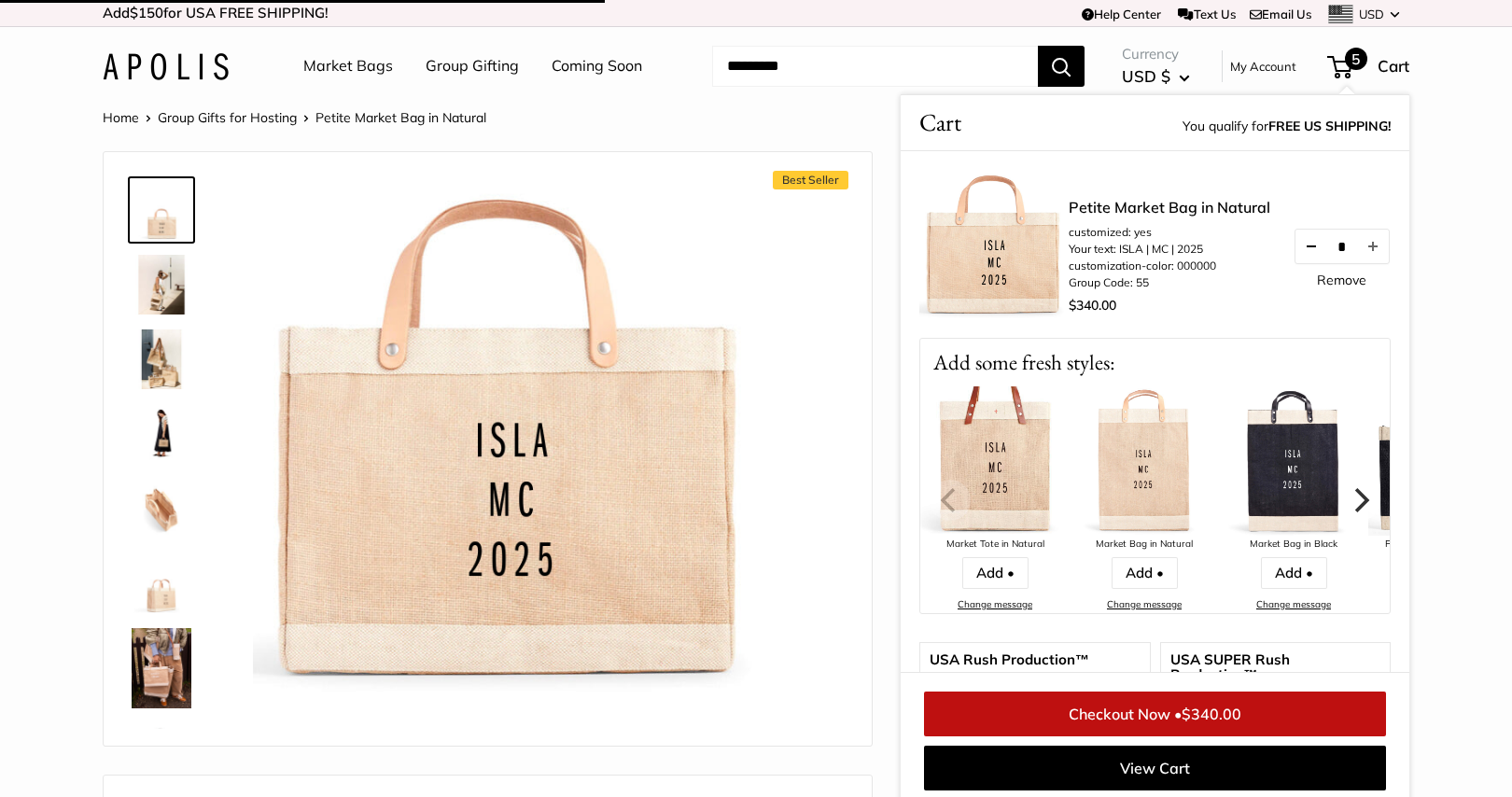
click at [1307, 248] on button "Decrease quantity by 1" at bounding box center [1312, 246] width 32 height 34
click at [568, 67] on link "Coming Soon" at bounding box center [597, 66] width 91 height 28
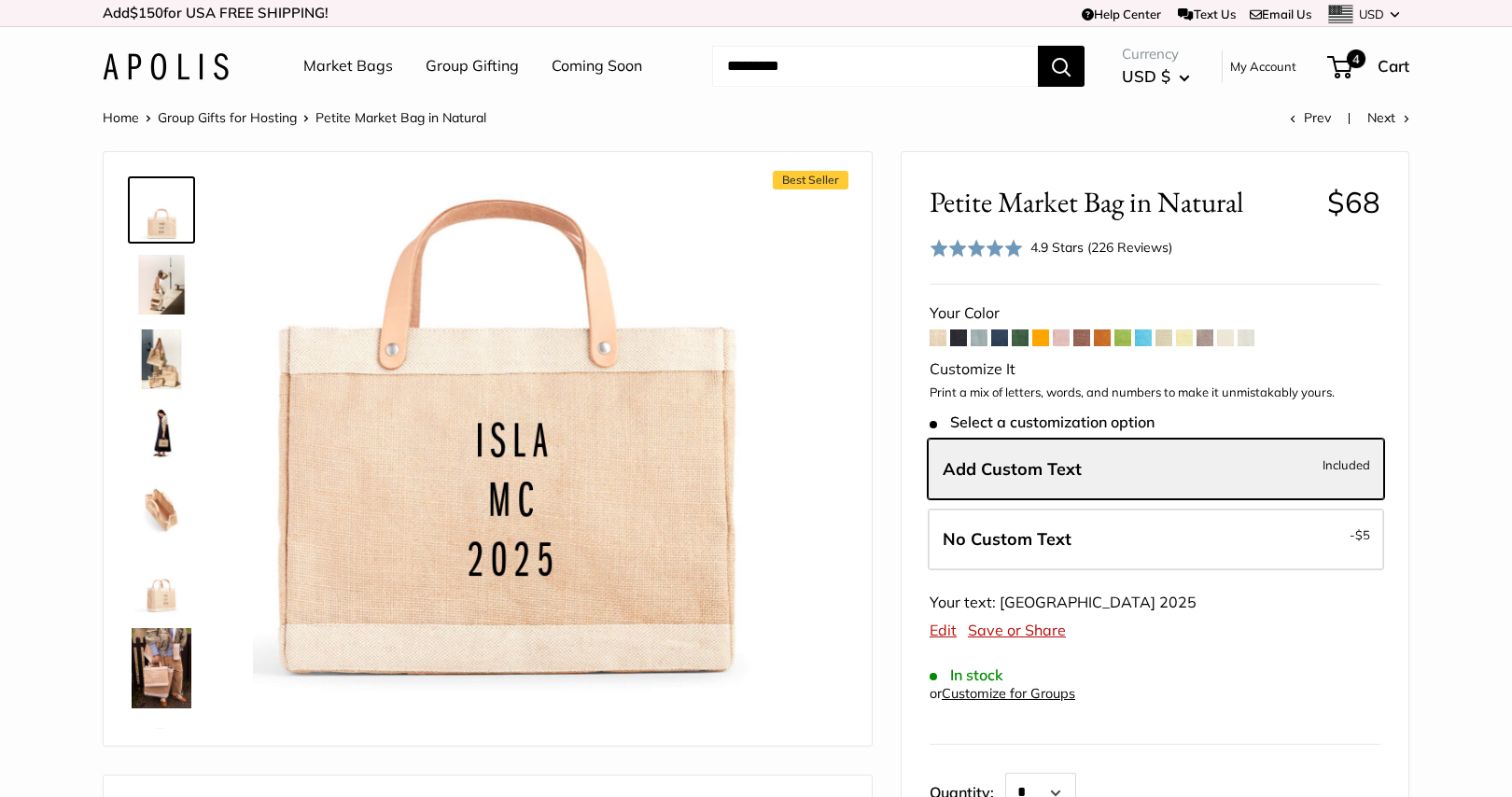
scroll to position [7, 0]
